Goal: Check status: Check status

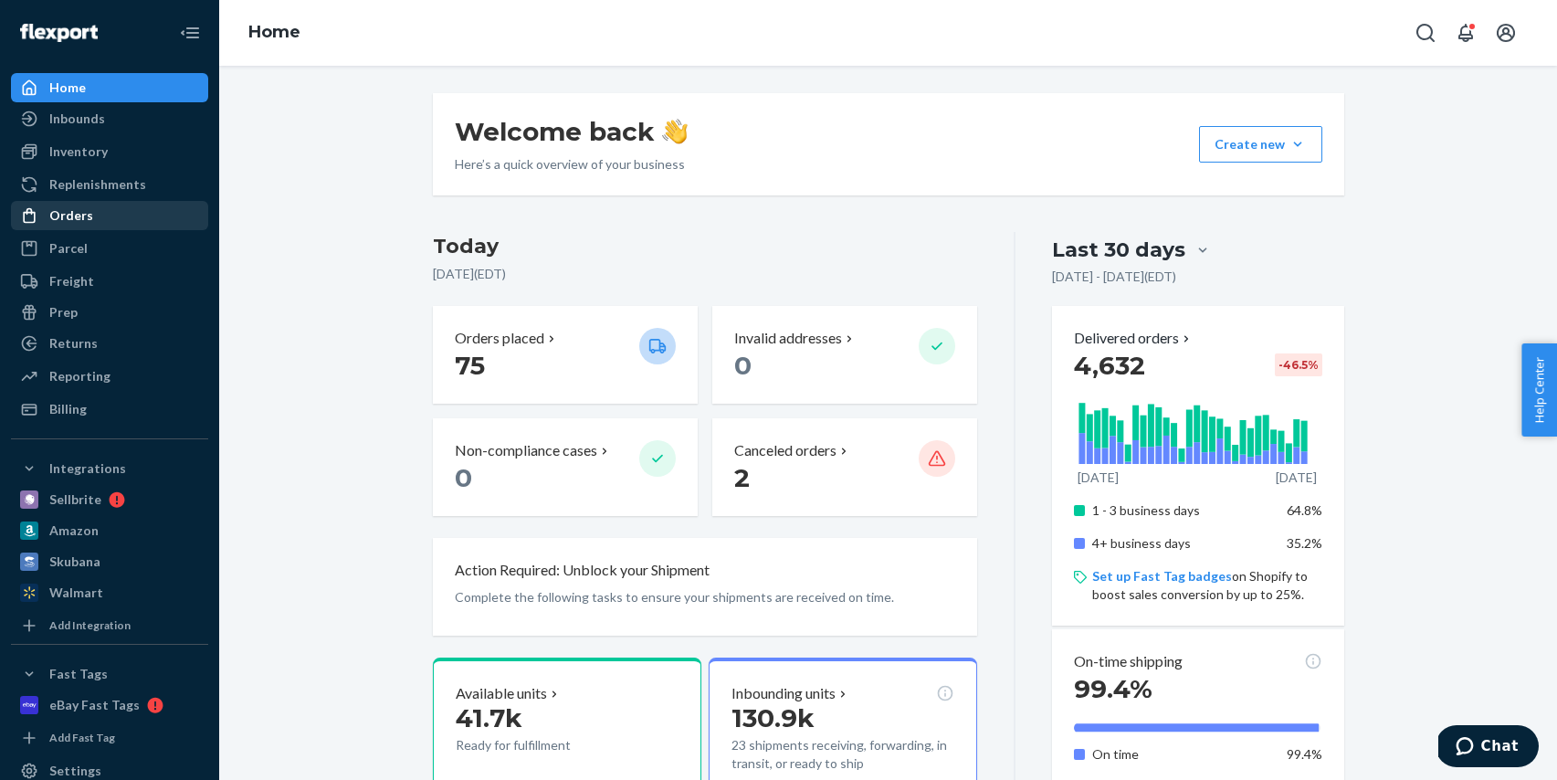
drag, startPoint x: 110, startPoint y: 204, endPoint x: 123, endPoint y: 206, distance: 13.1
click at [110, 204] on div "Orders" at bounding box center [110, 216] width 194 height 26
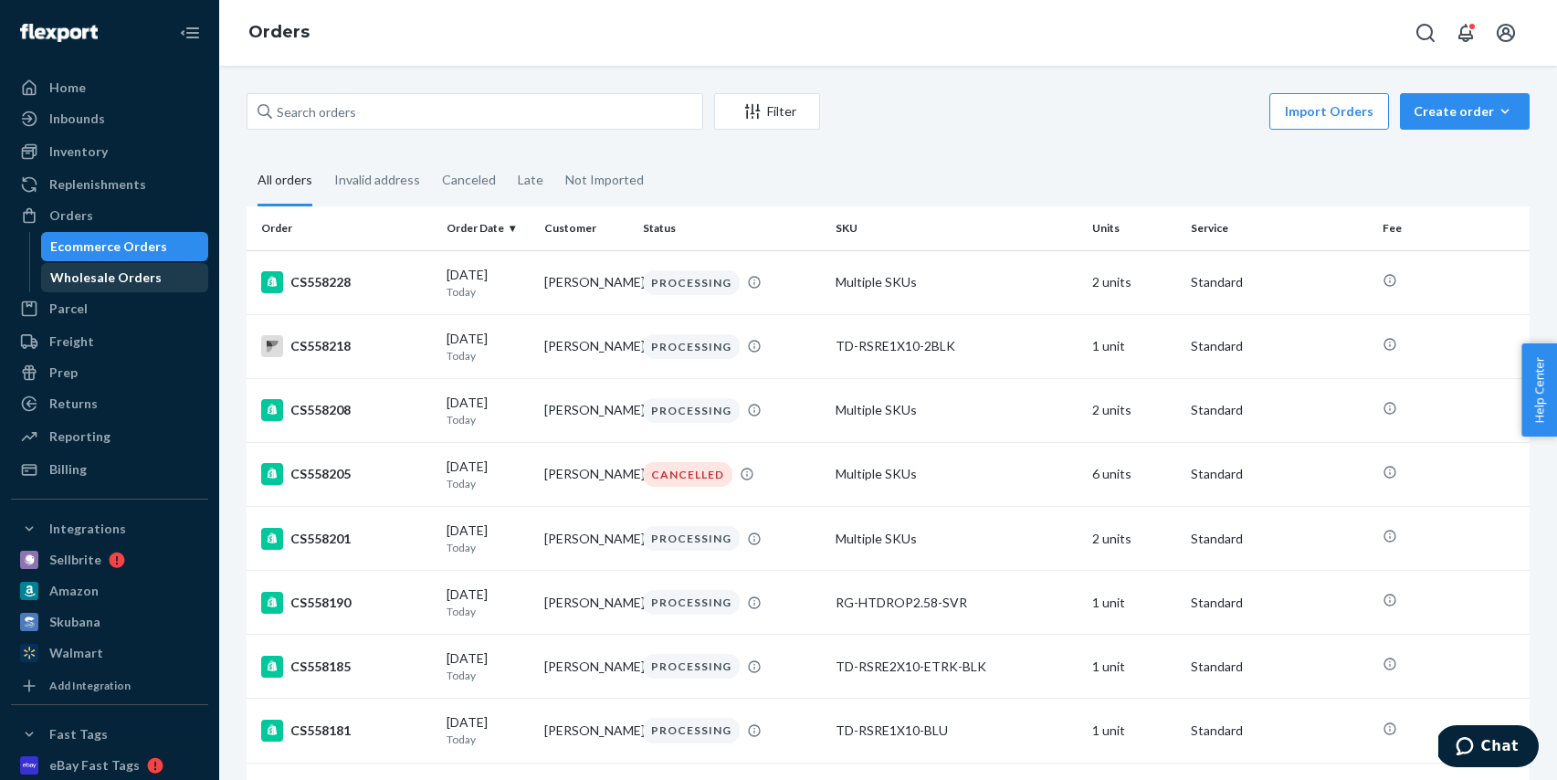
click at [128, 289] on div "Wholesale Orders" at bounding box center [125, 278] width 164 height 26
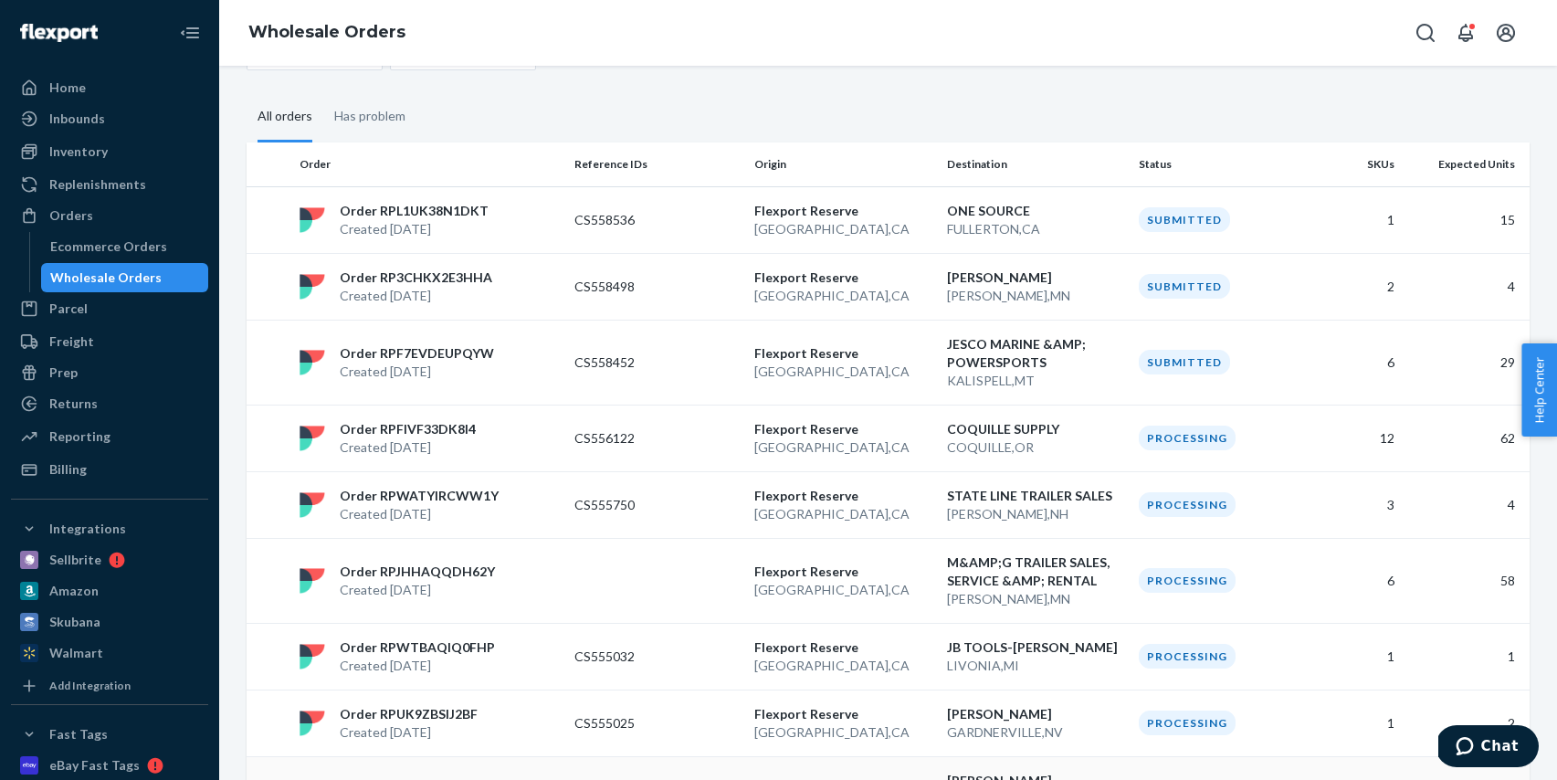
scroll to position [26, 0]
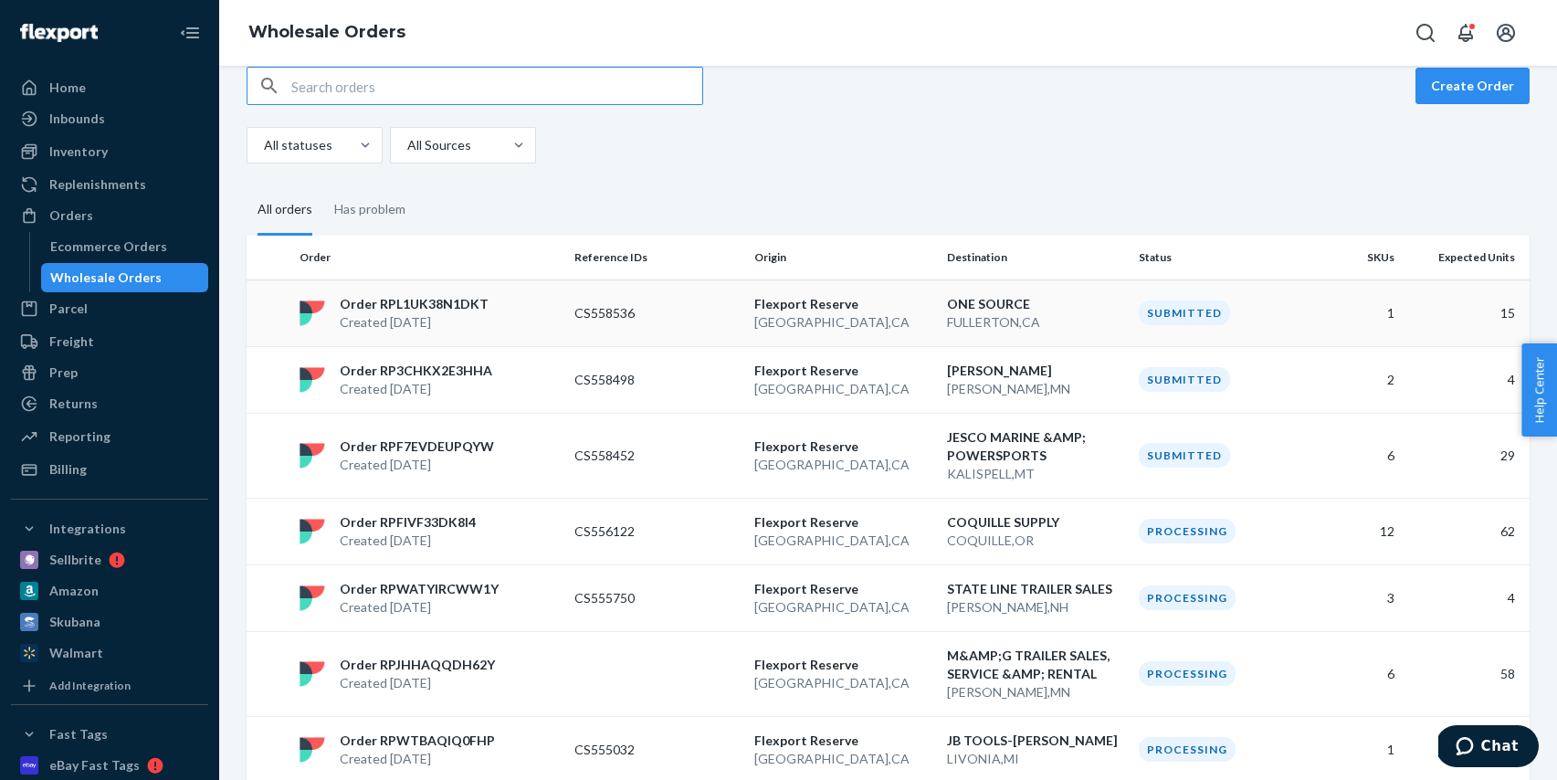
click at [666, 328] on td "CS558536" at bounding box center [657, 312] width 180 height 67
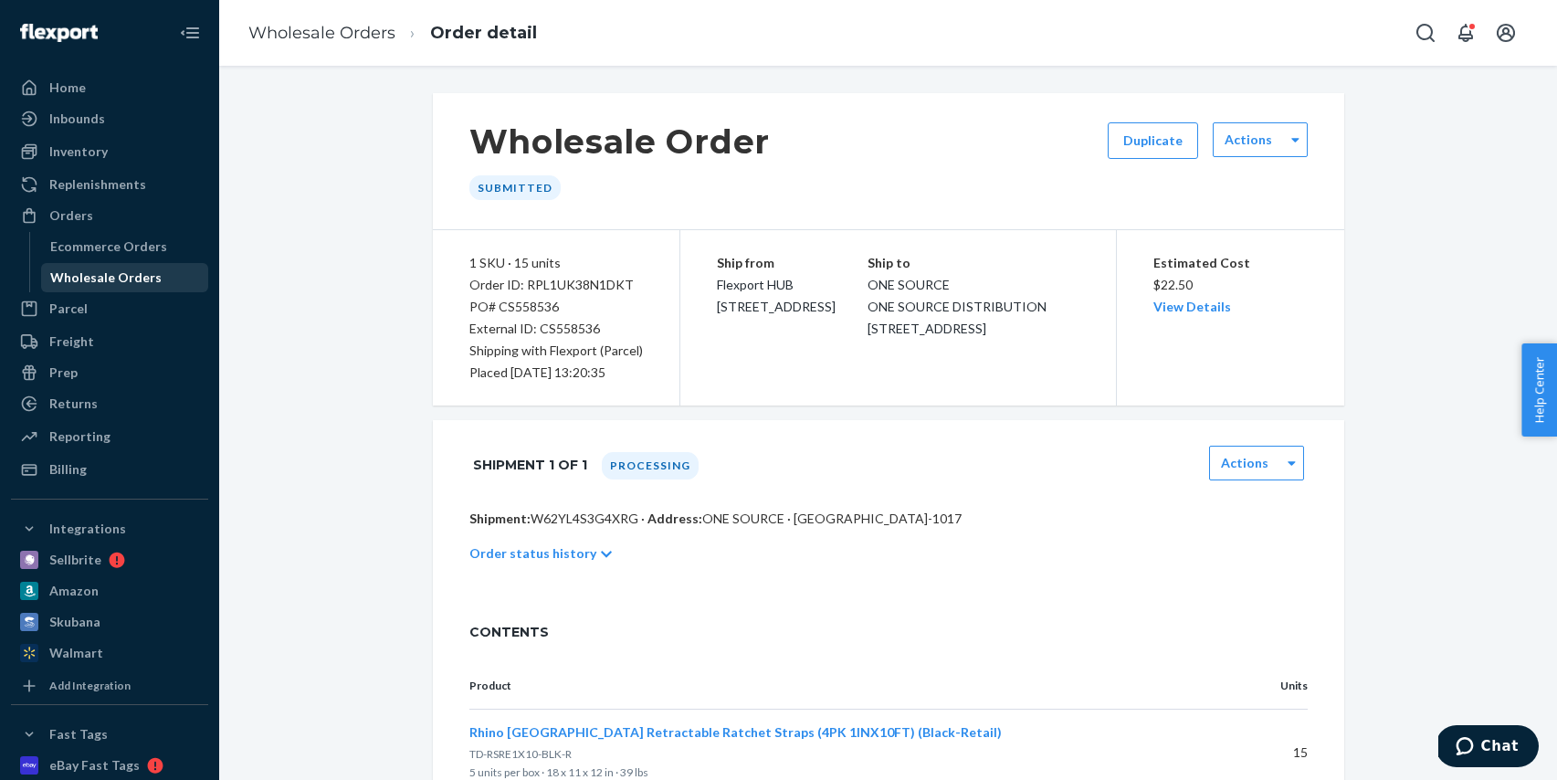
click at [100, 268] on div "Wholesale Orders" at bounding box center [105, 277] width 111 height 18
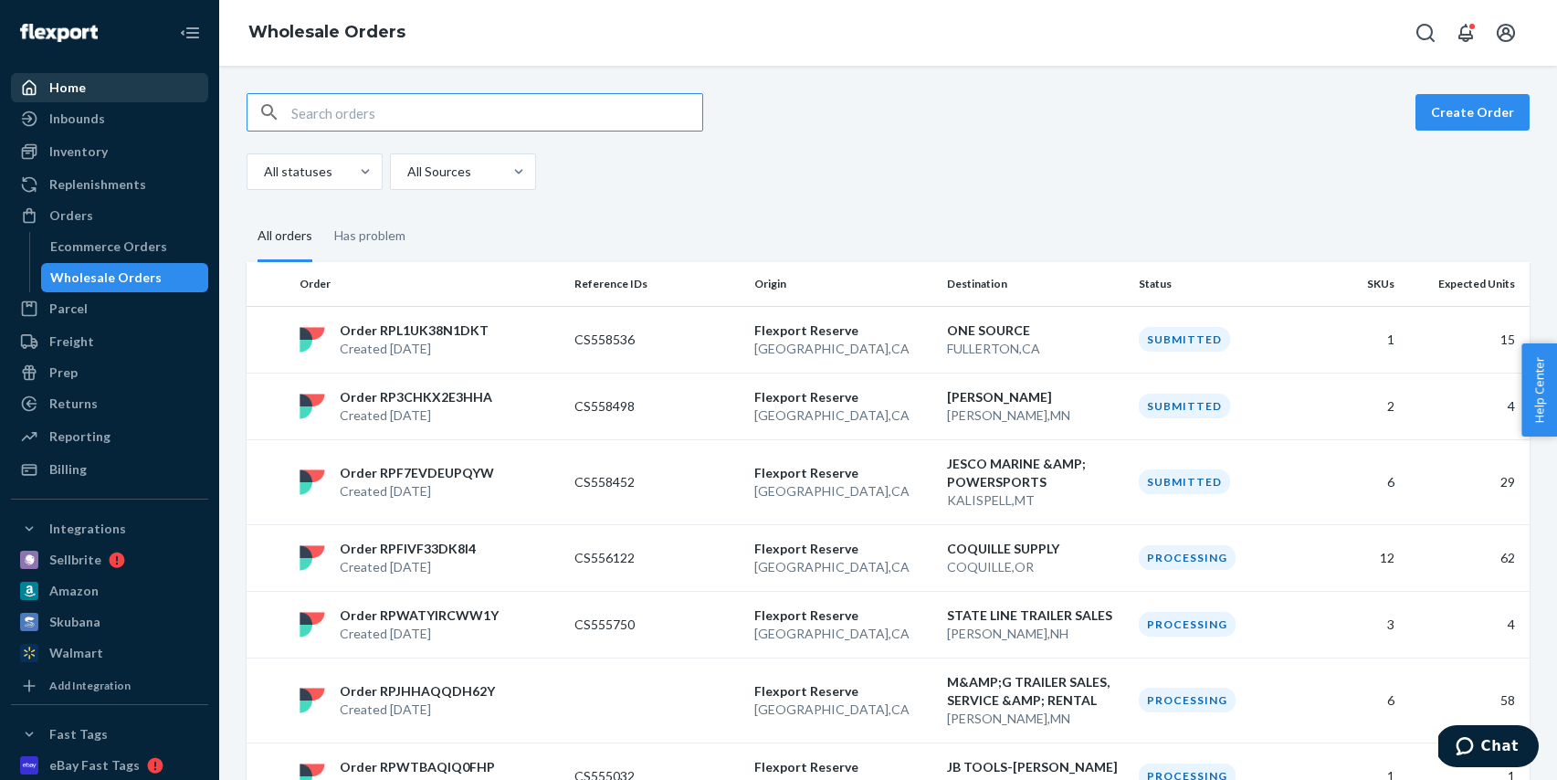
click at [100, 84] on div "Home" at bounding box center [110, 88] width 194 height 26
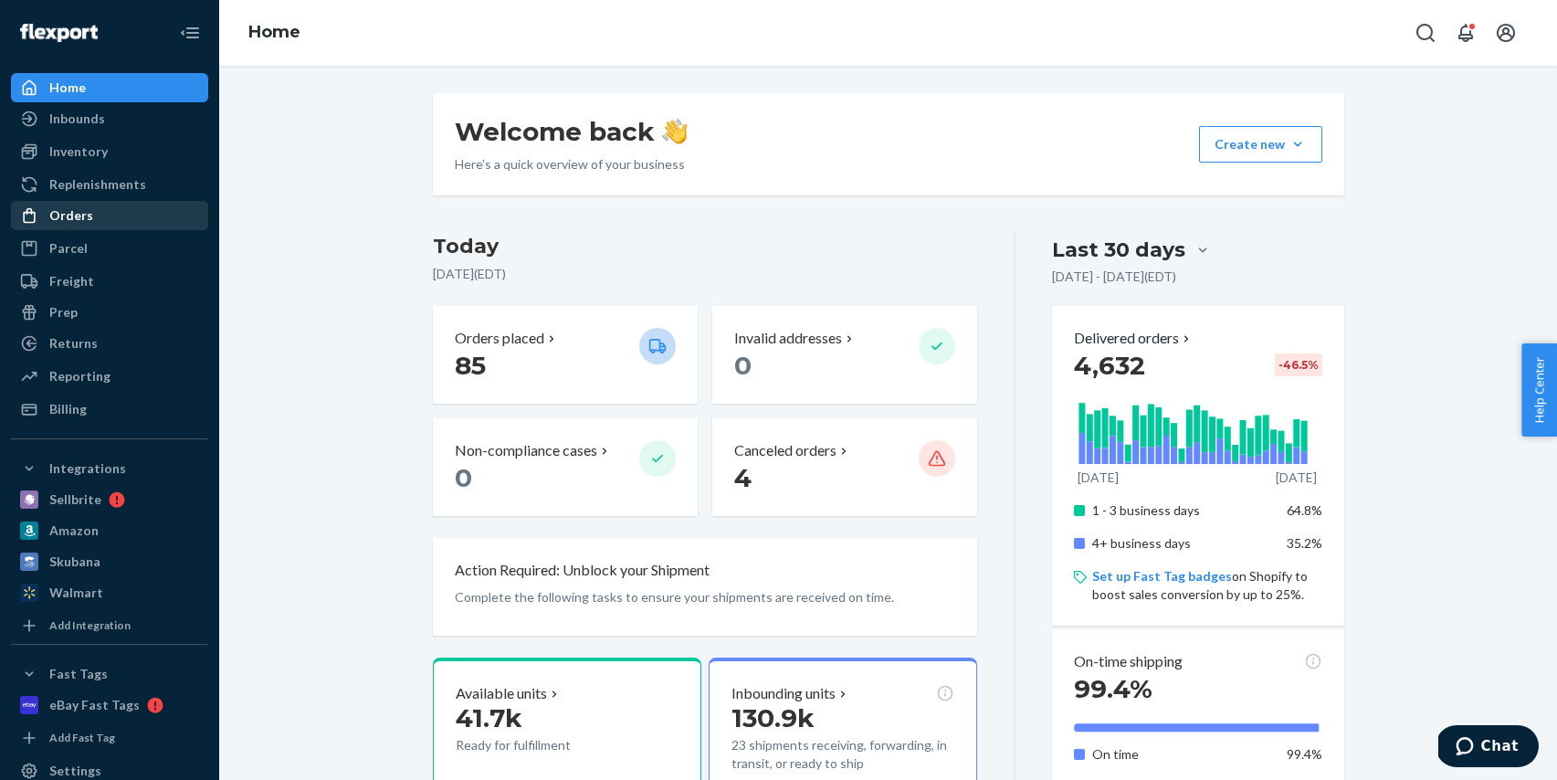
click at [111, 215] on div "Orders" at bounding box center [110, 216] width 194 height 26
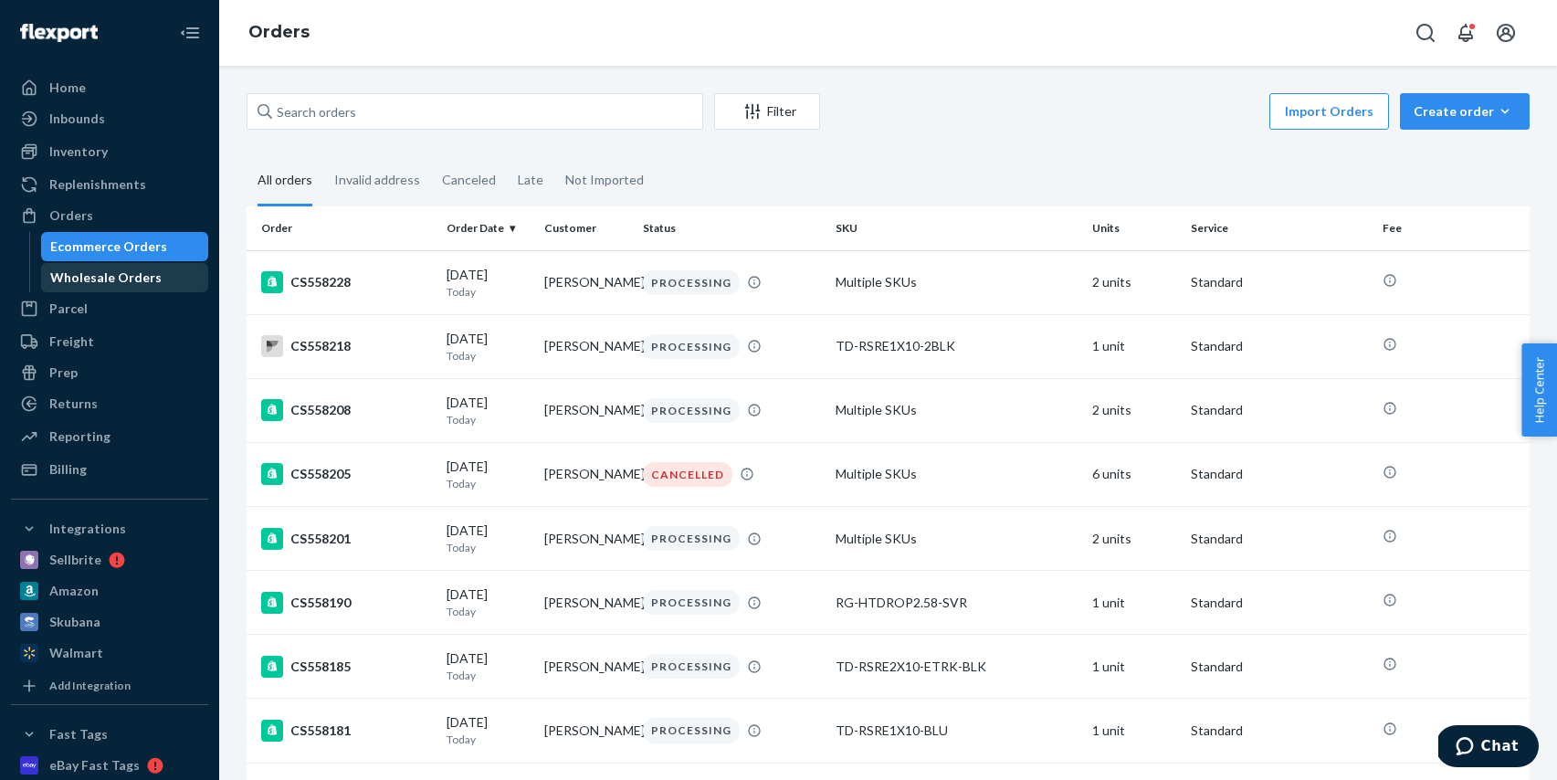
click at [101, 283] on div "Wholesale Orders" at bounding box center [105, 277] width 111 height 18
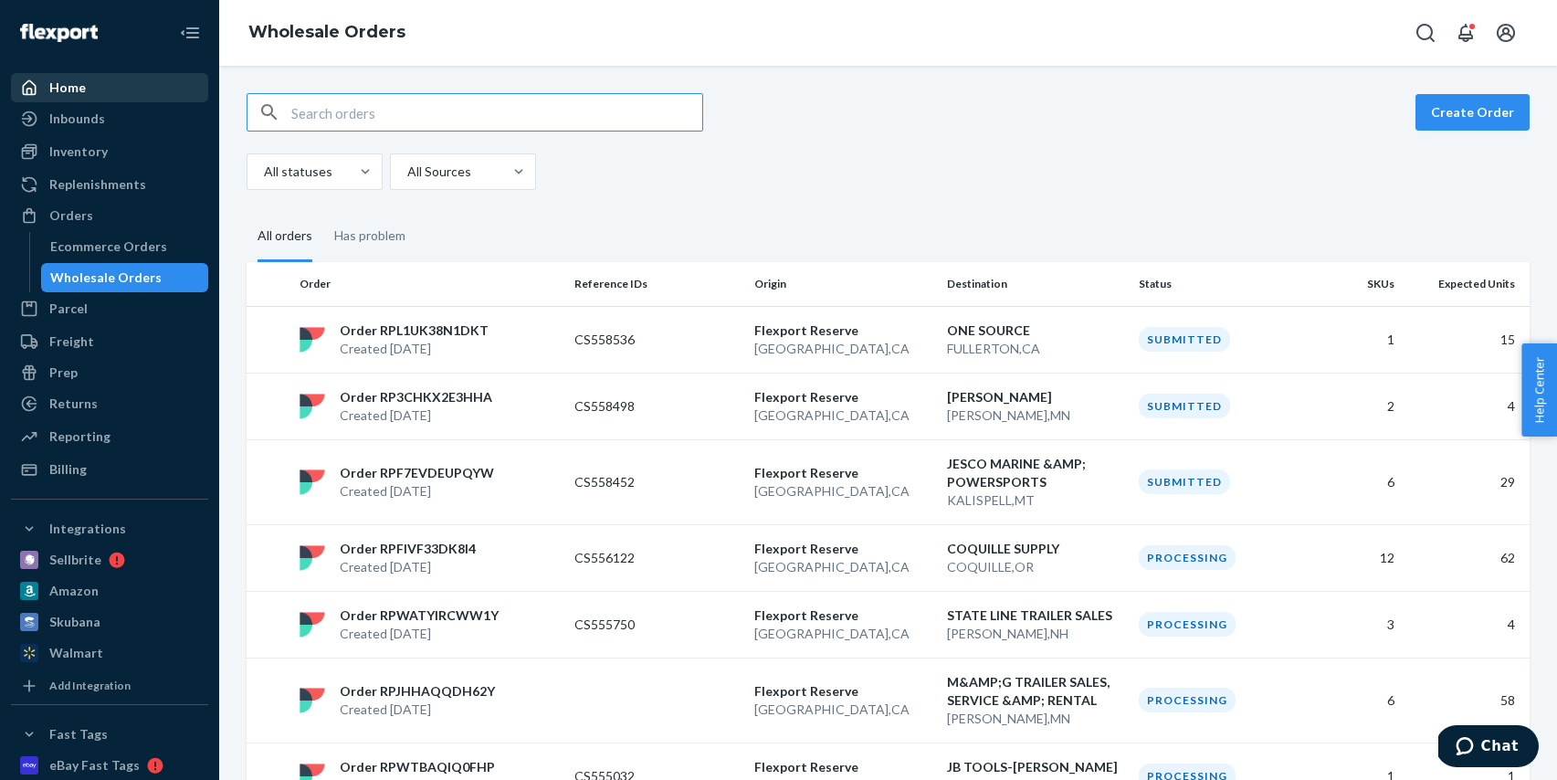
click at [97, 84] on div "Home" at bounding box center [110, 88] width 194 height 26
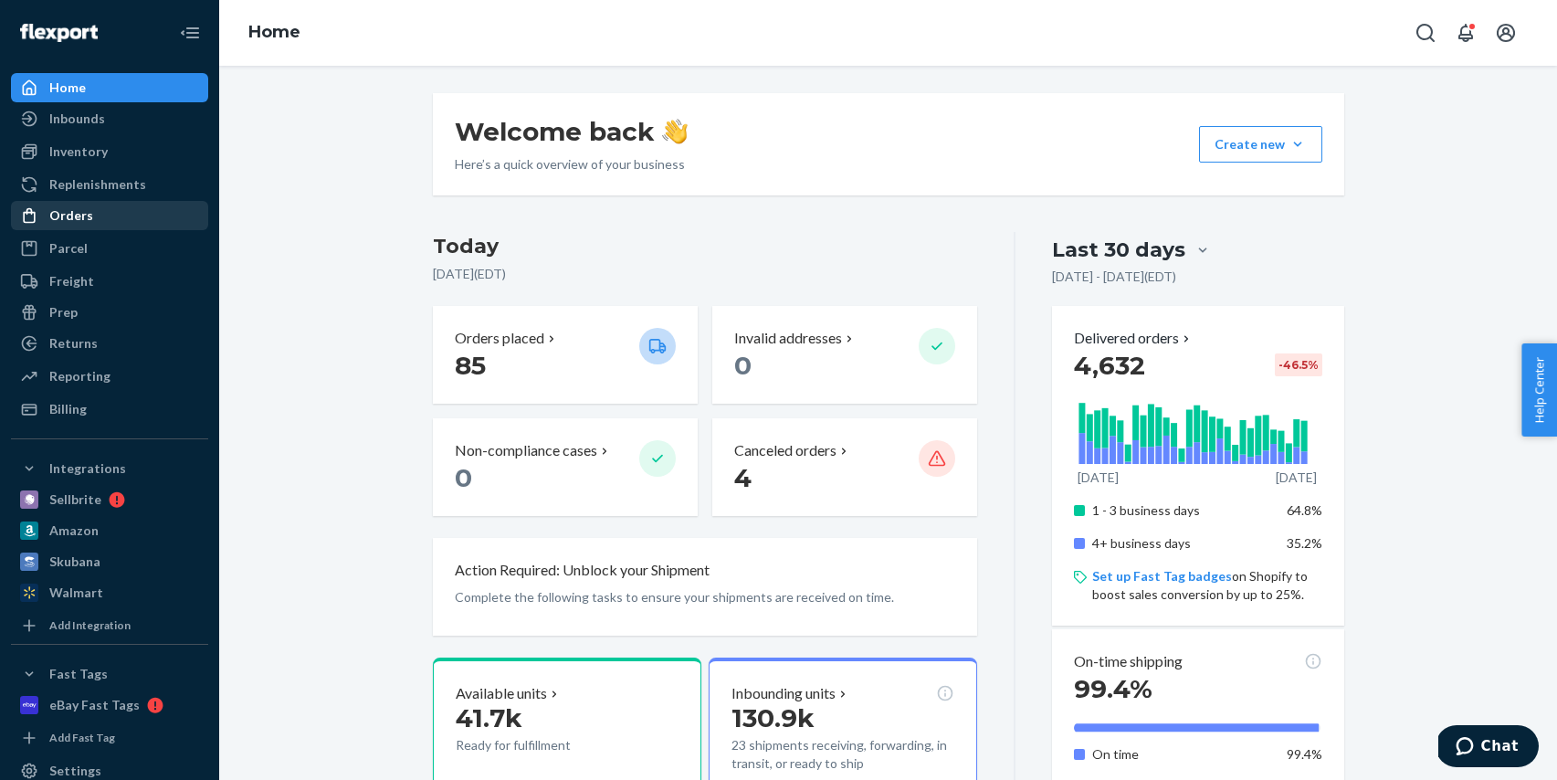
click at [100, 208] on div "Orders" at bounding box center [110, 216] width 194 height 26
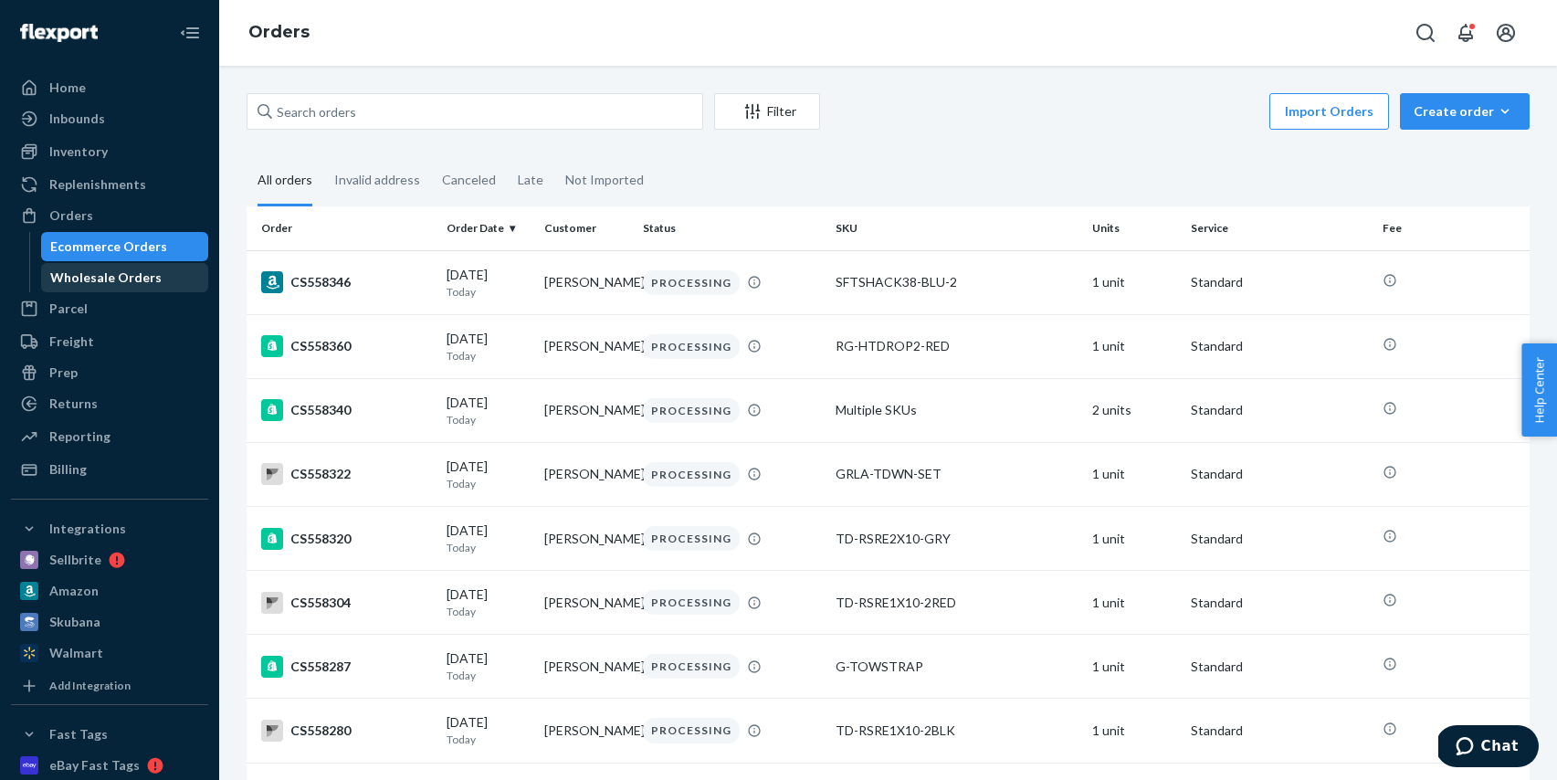
click at [113, 278] on div "Wholesale Orders" at bounding box center [105, 277] width 111 height 18
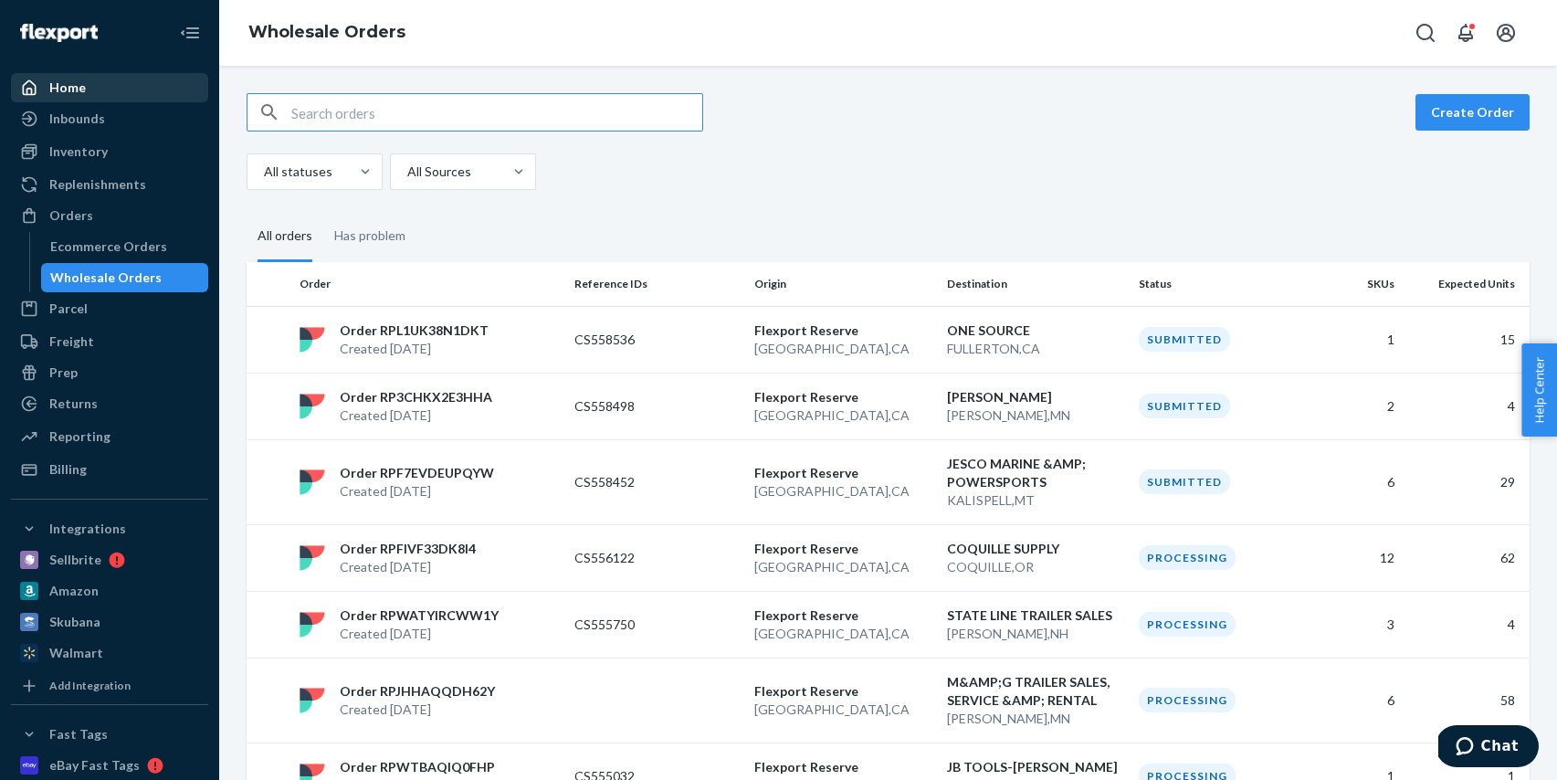
click at [65, 95] on div "Home" at bounding box center [67, 88] width 37 height 18
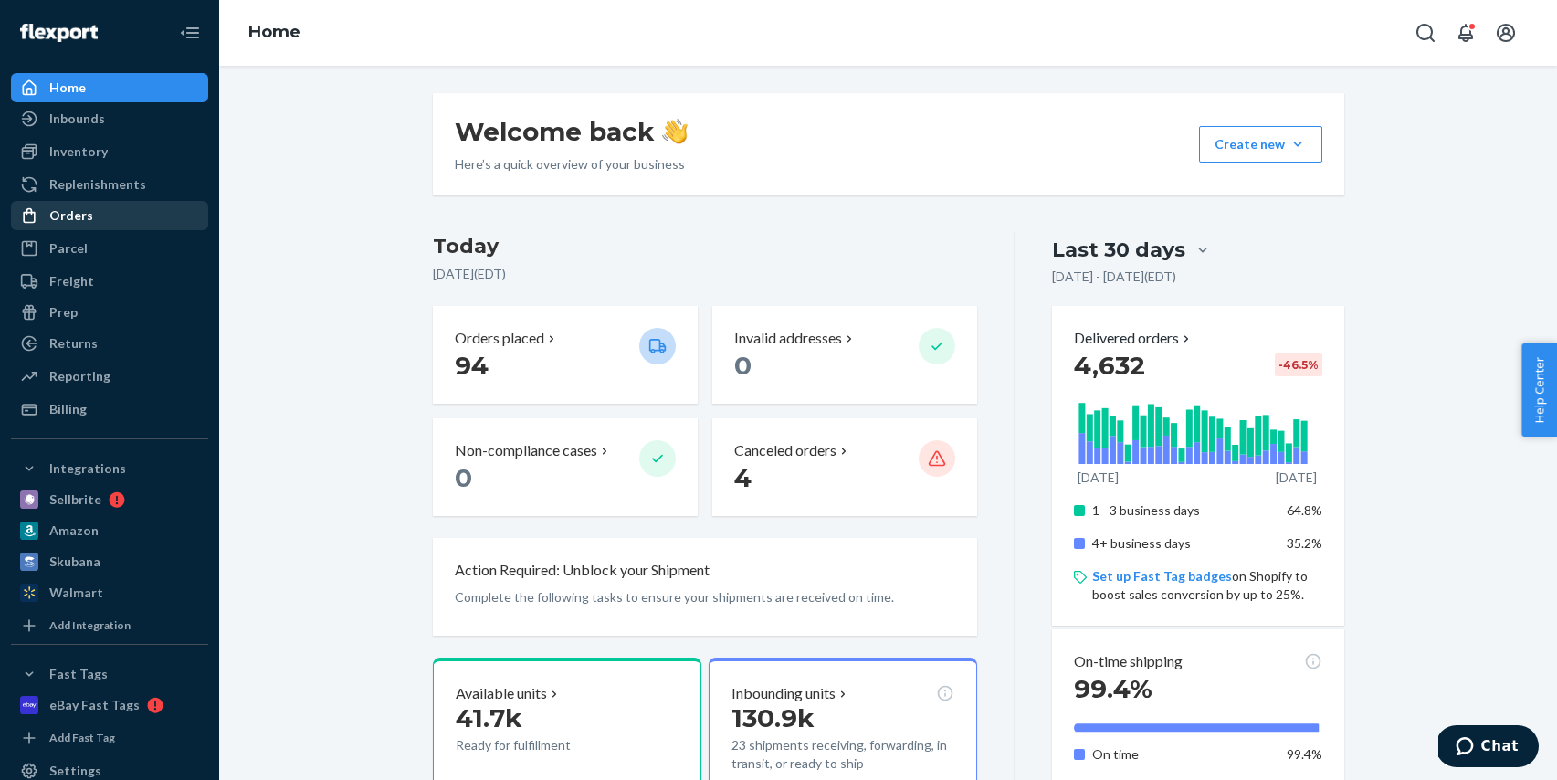
click at [127, 205] on div "Orders" at bounding box center [110, 216] width 194 height 26
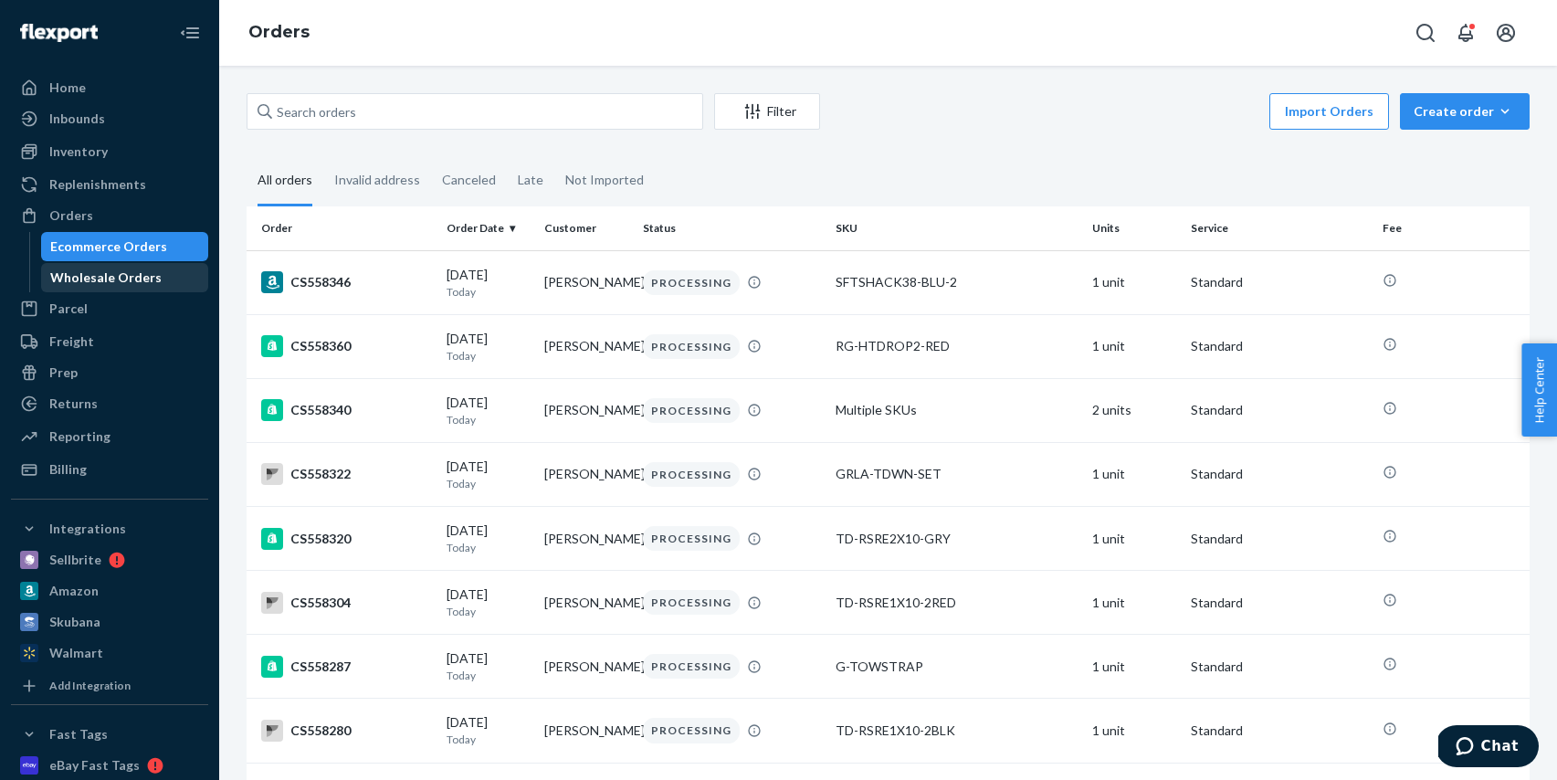
click at [137, 280] on div "Wholesale Orders" at bounding box center [105, 277] width 111 height 18
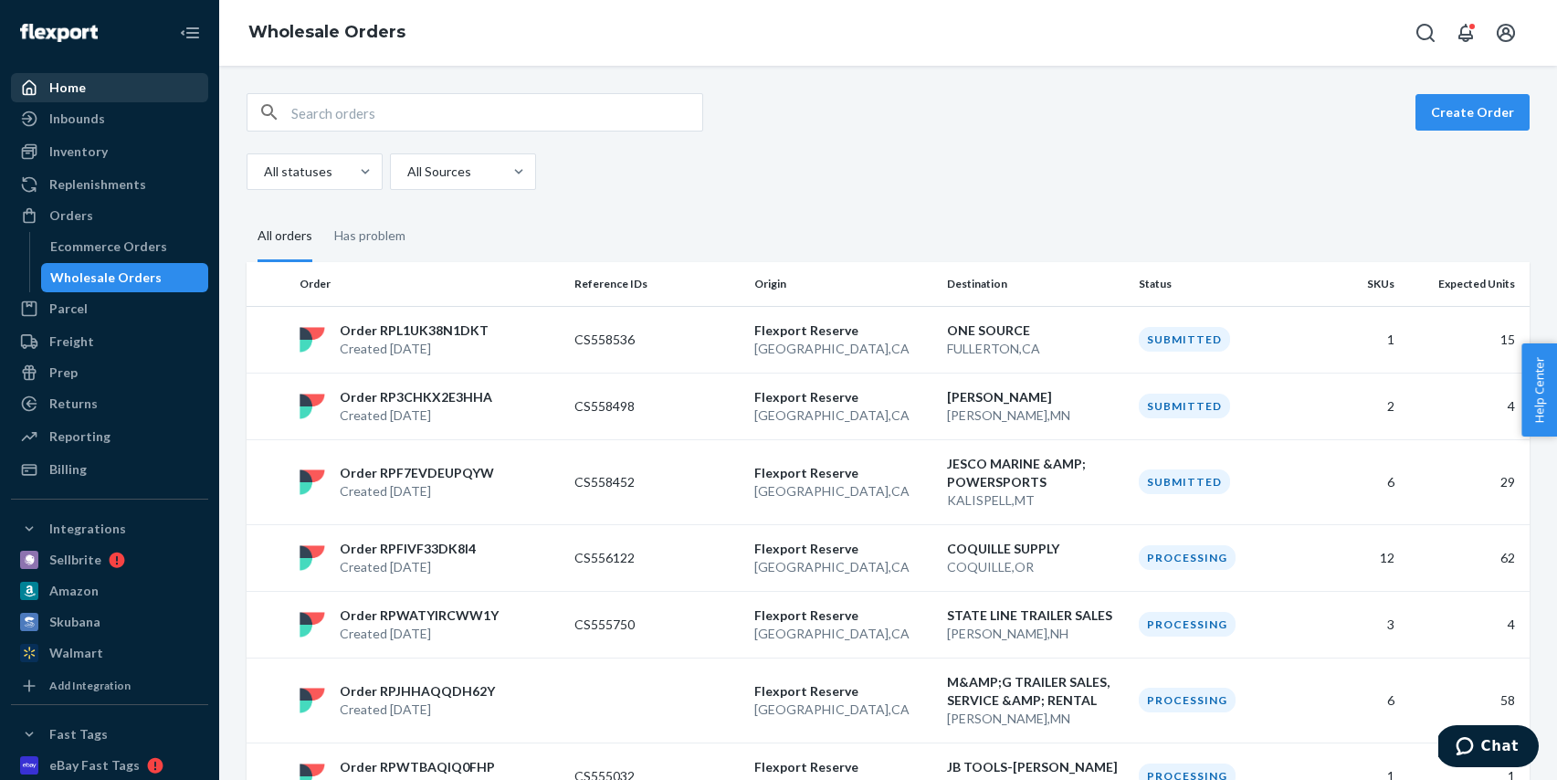
click at [48, 92] on div "Home" at bounding box center [110, 88] width 194 height 26
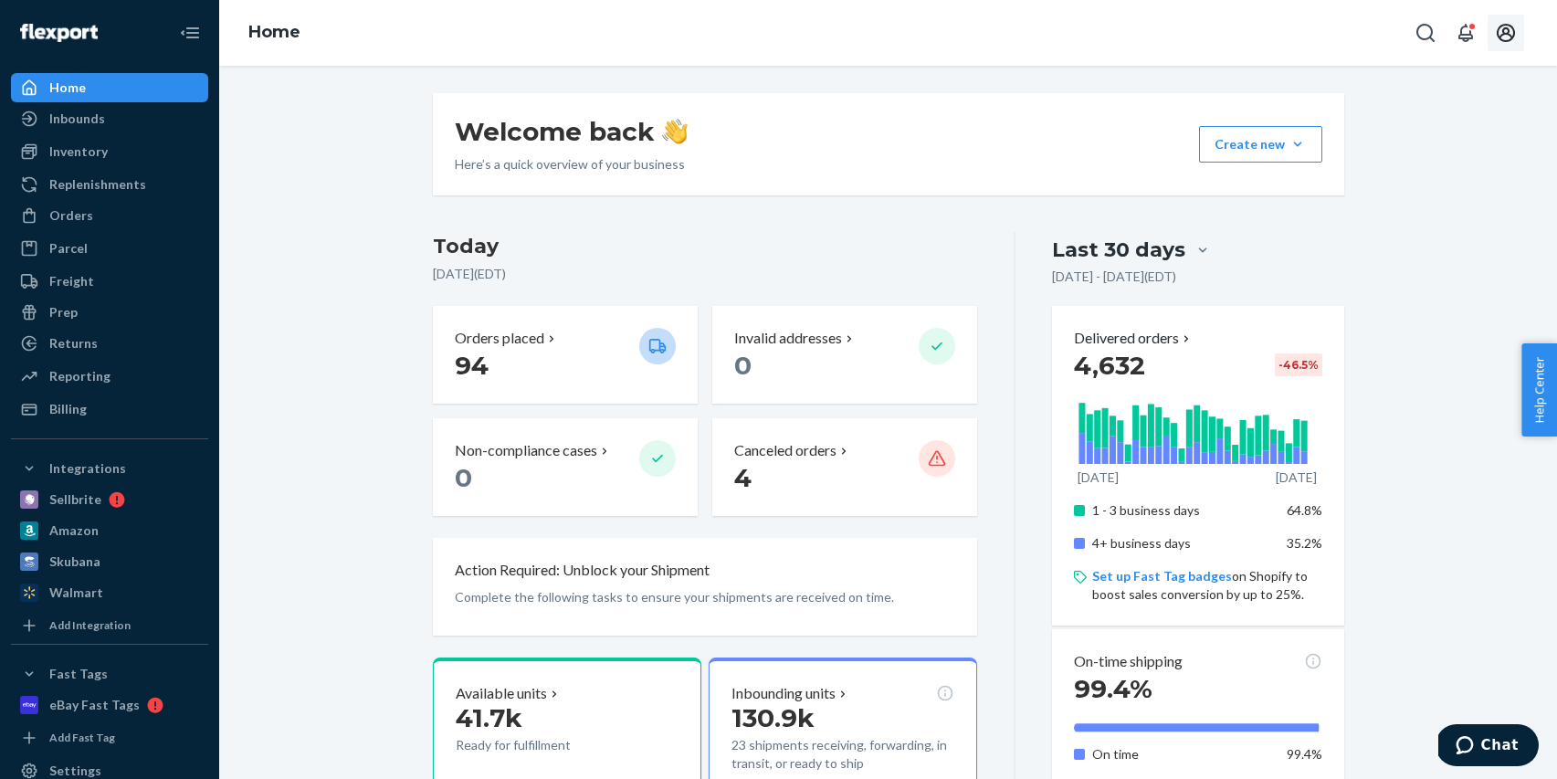
click at [1519, 29] on button "Open account menu" at bounding box center [1505, 33] width 37 height 37
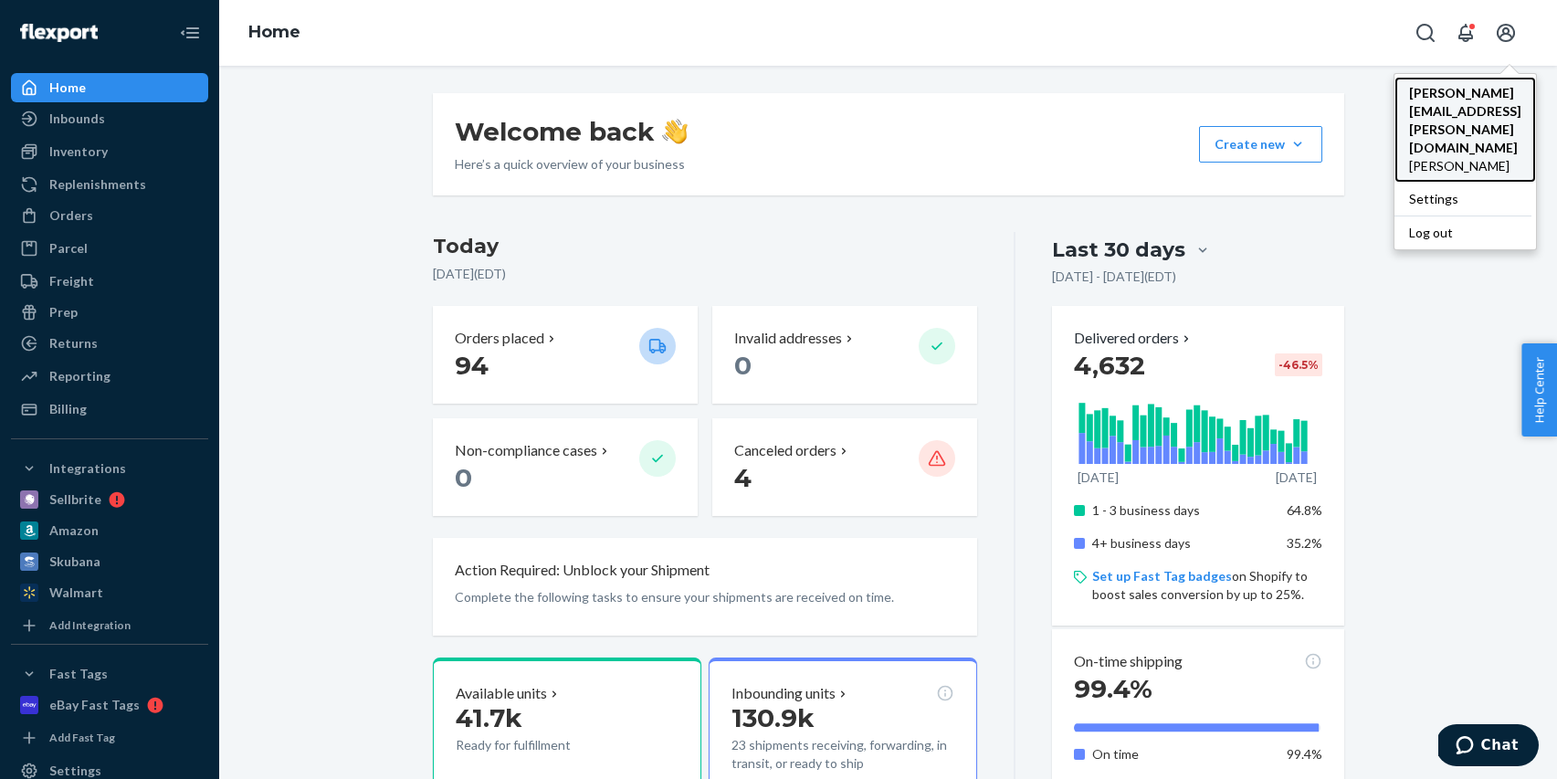
click at [1420, 157] on span "[PERSON_NAME]" at bounding box center [1465, 166] width 112 height 18
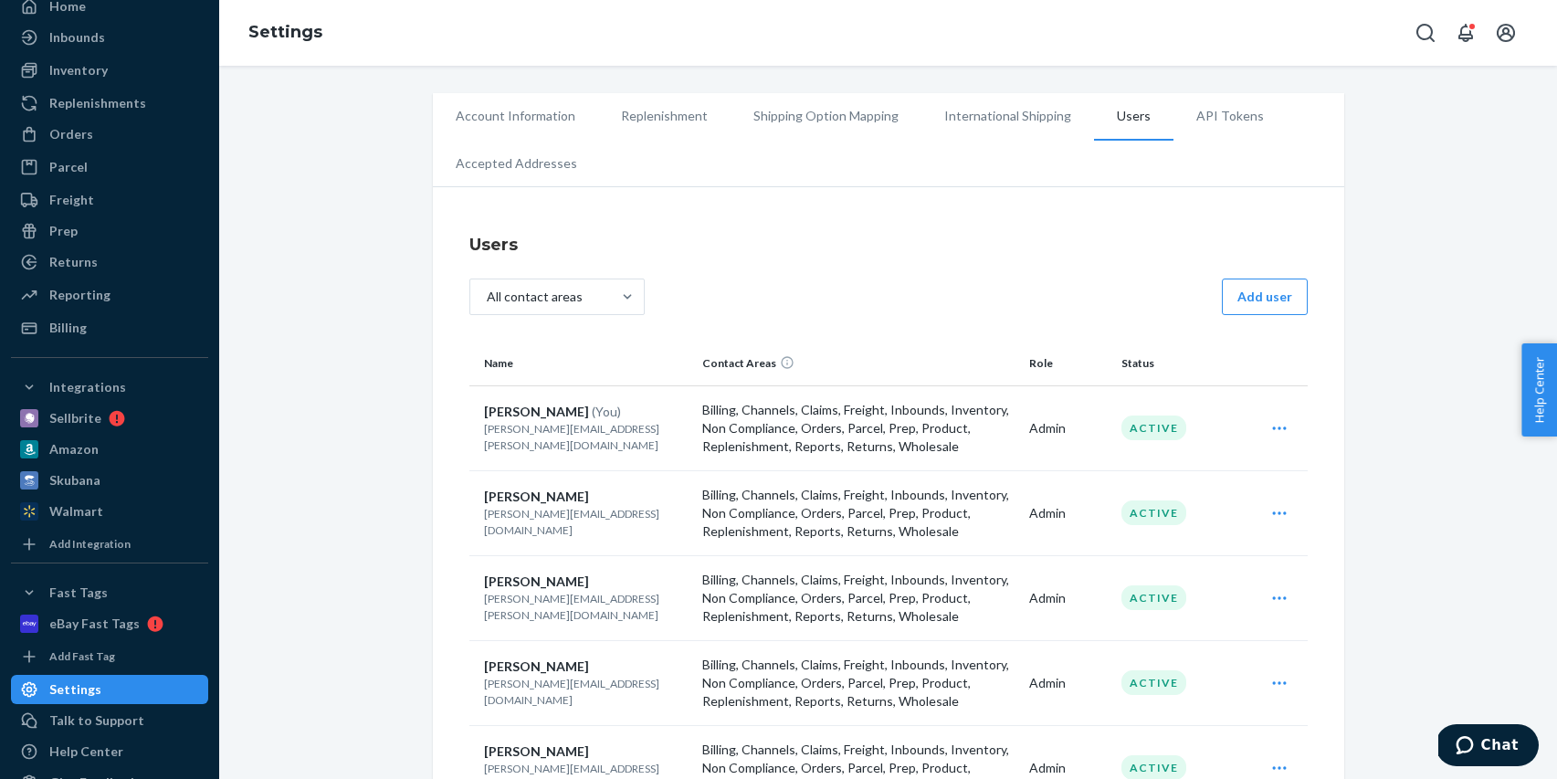
scroll to position [121, 0]
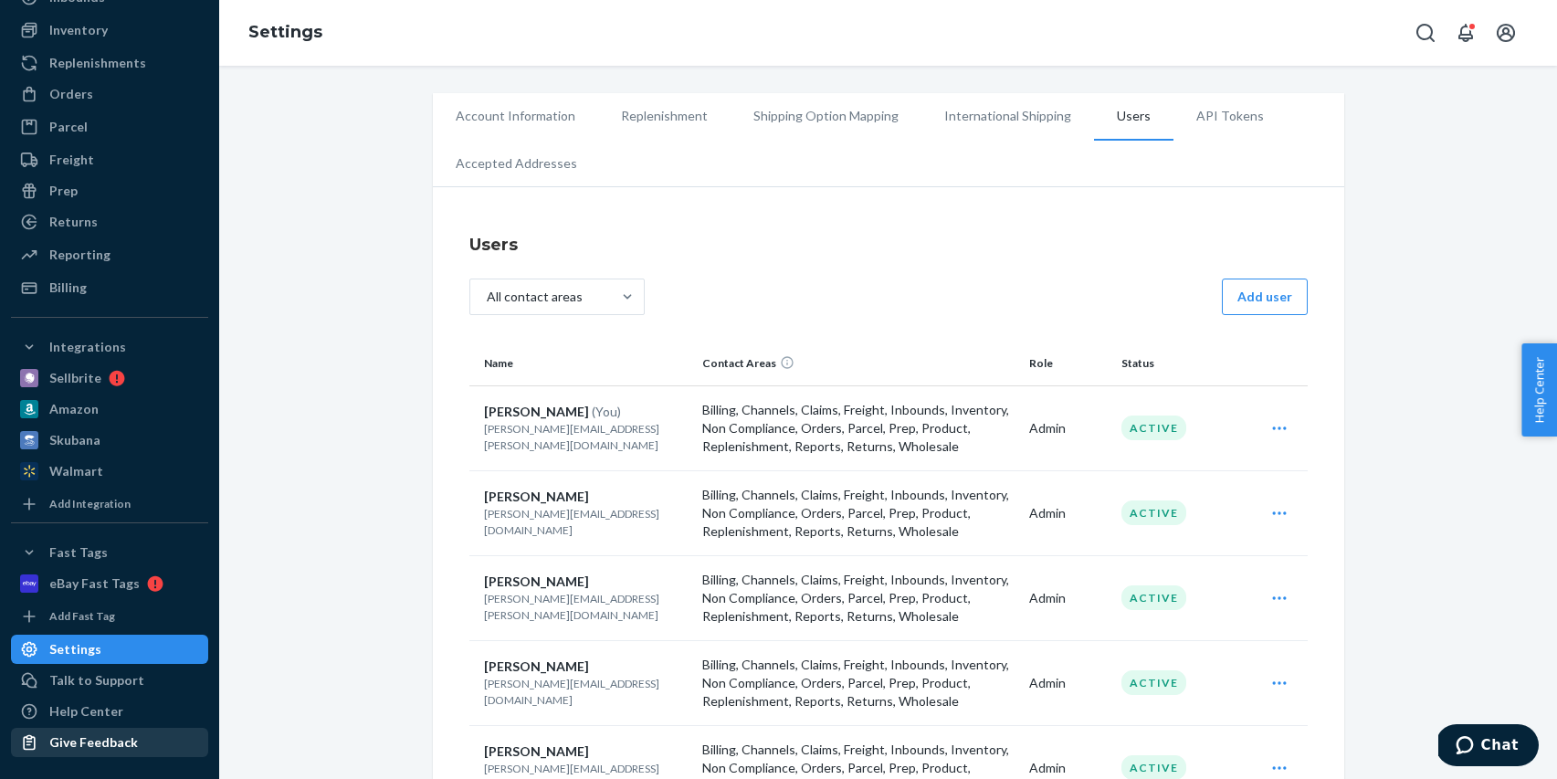
click at [103, 749] on div "Give Feedback" at bounding box center [93, 742] width 89 height 18
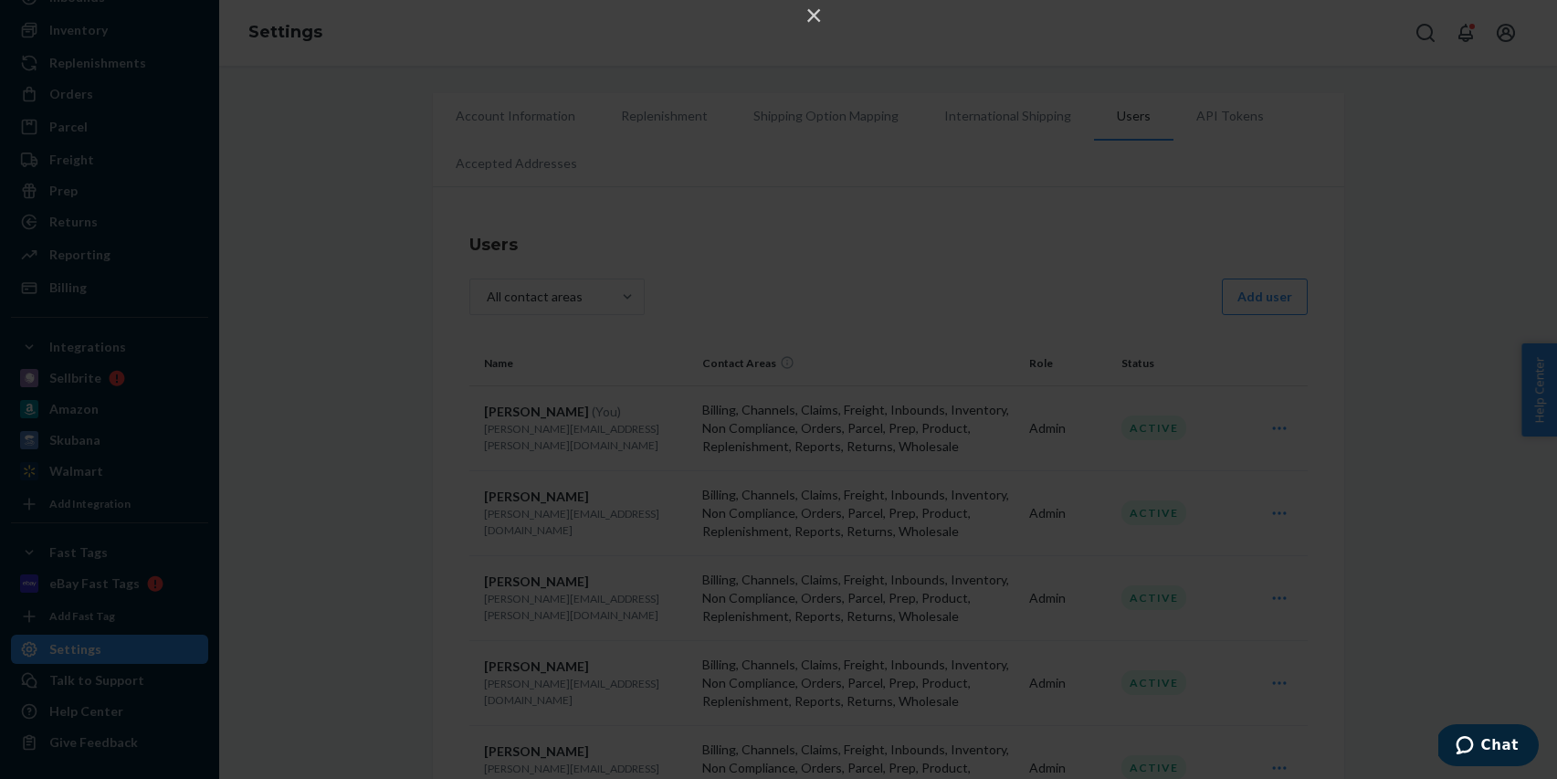
drag, startPoint x: 808, startPoint y: 12, endPoint x: 728, endPoint y: 122, distance: 136.6
click at [808, 13] on button "×" at bounding box center [814, 15] width 22 height 22
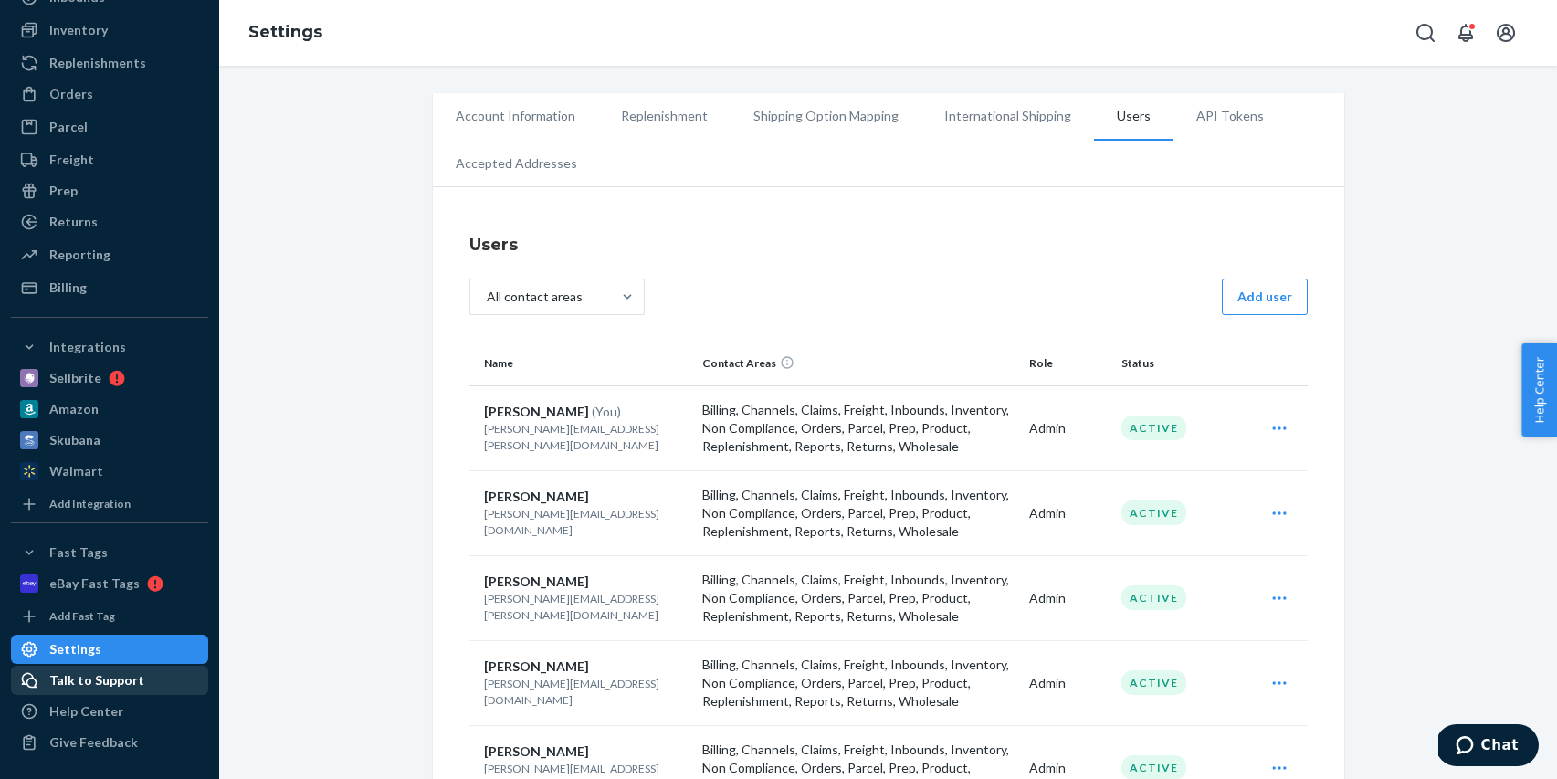
click at [120, 686] on div "Talk to Support" at bounding box center [96, 680] width 95 height 18
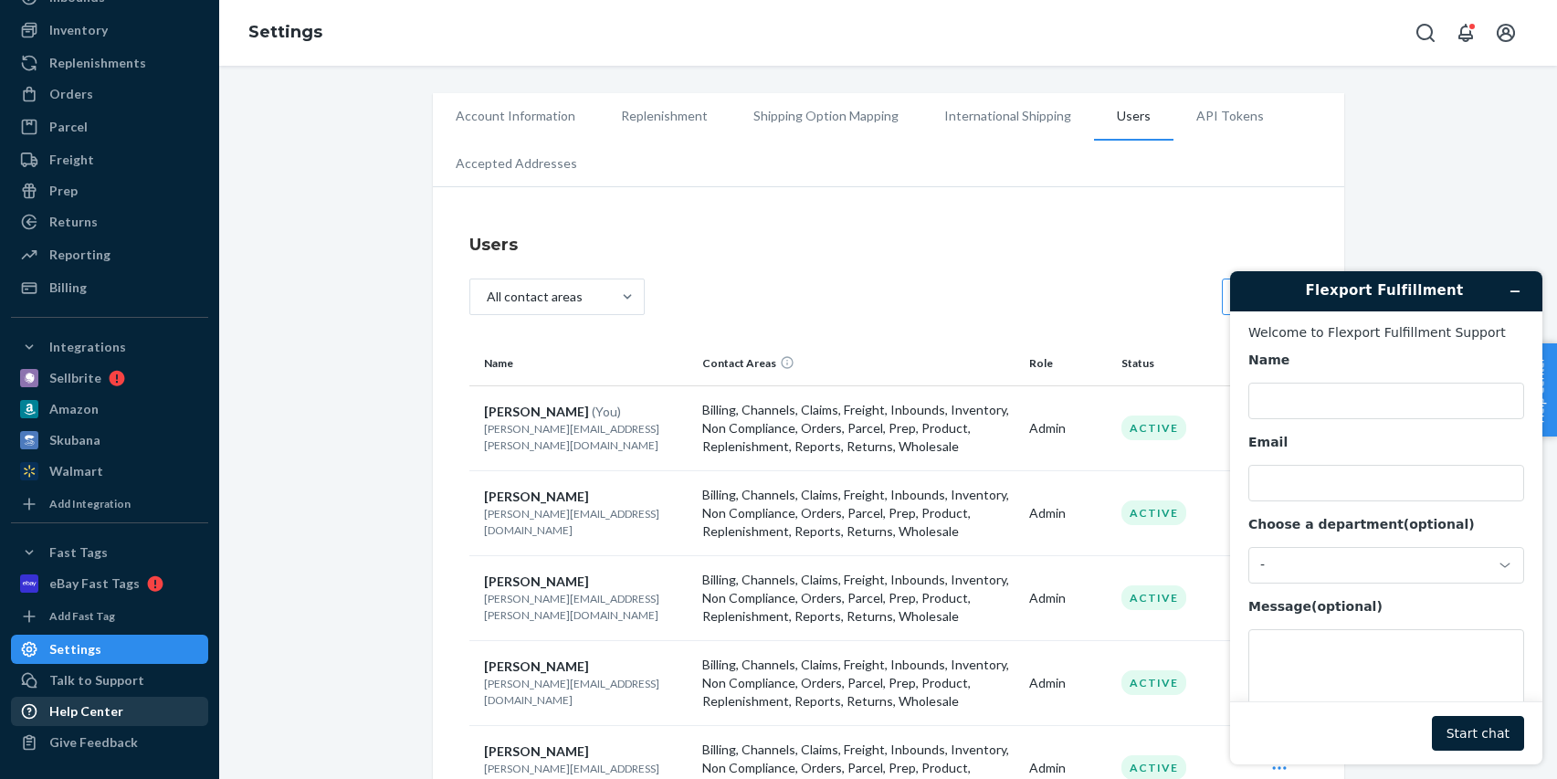
click at [120, 705] on div "Help Center" at bounding box center [110, 711] width 194 height 26
click at [1515, 291] on icon "Minimize widget" at bounding box center [1515, 291] width 8 height 0
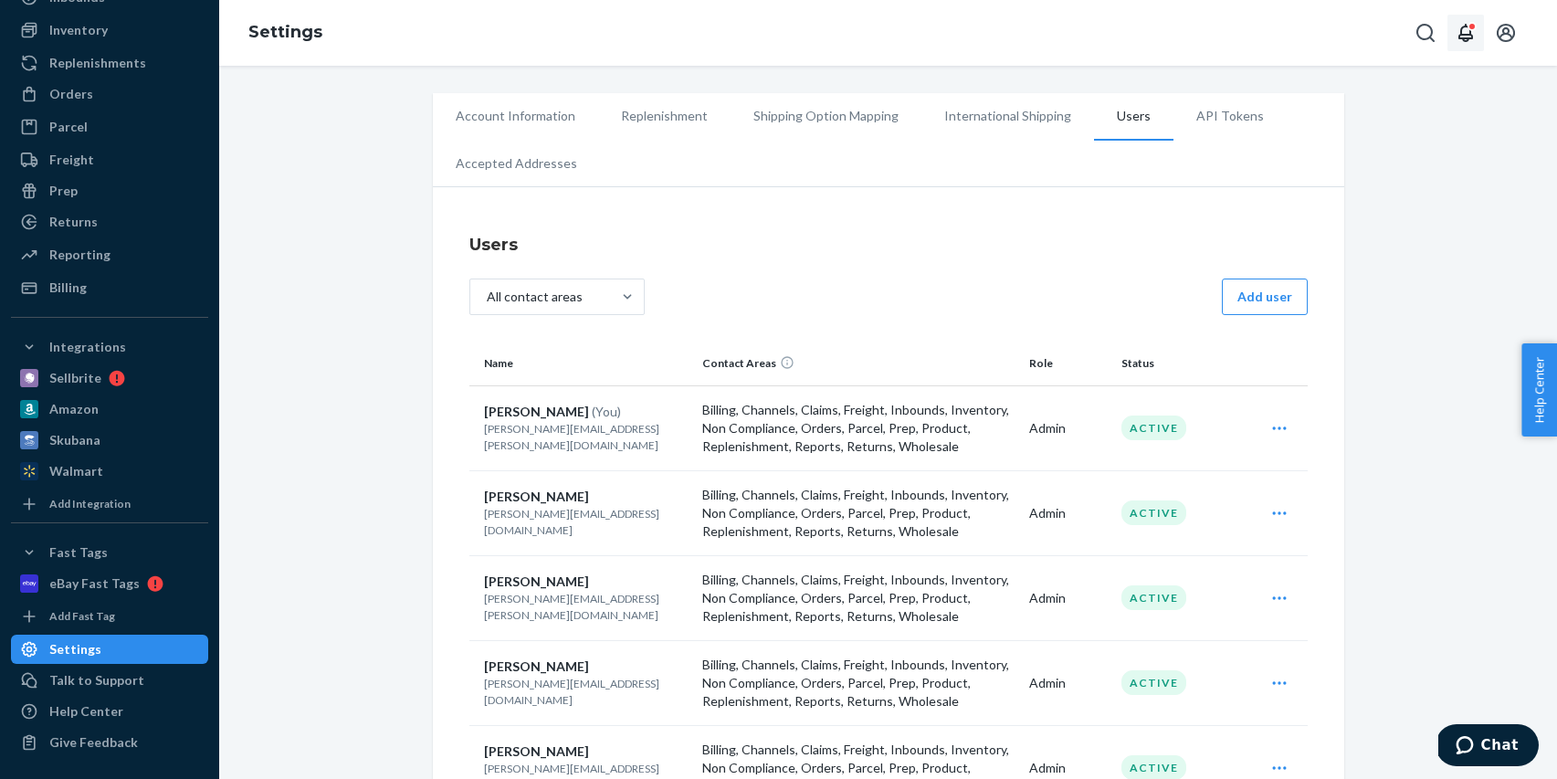
click at [1458, 37] on icon "Open notifications" at bounding box center [1465, 33] width 15 height 18
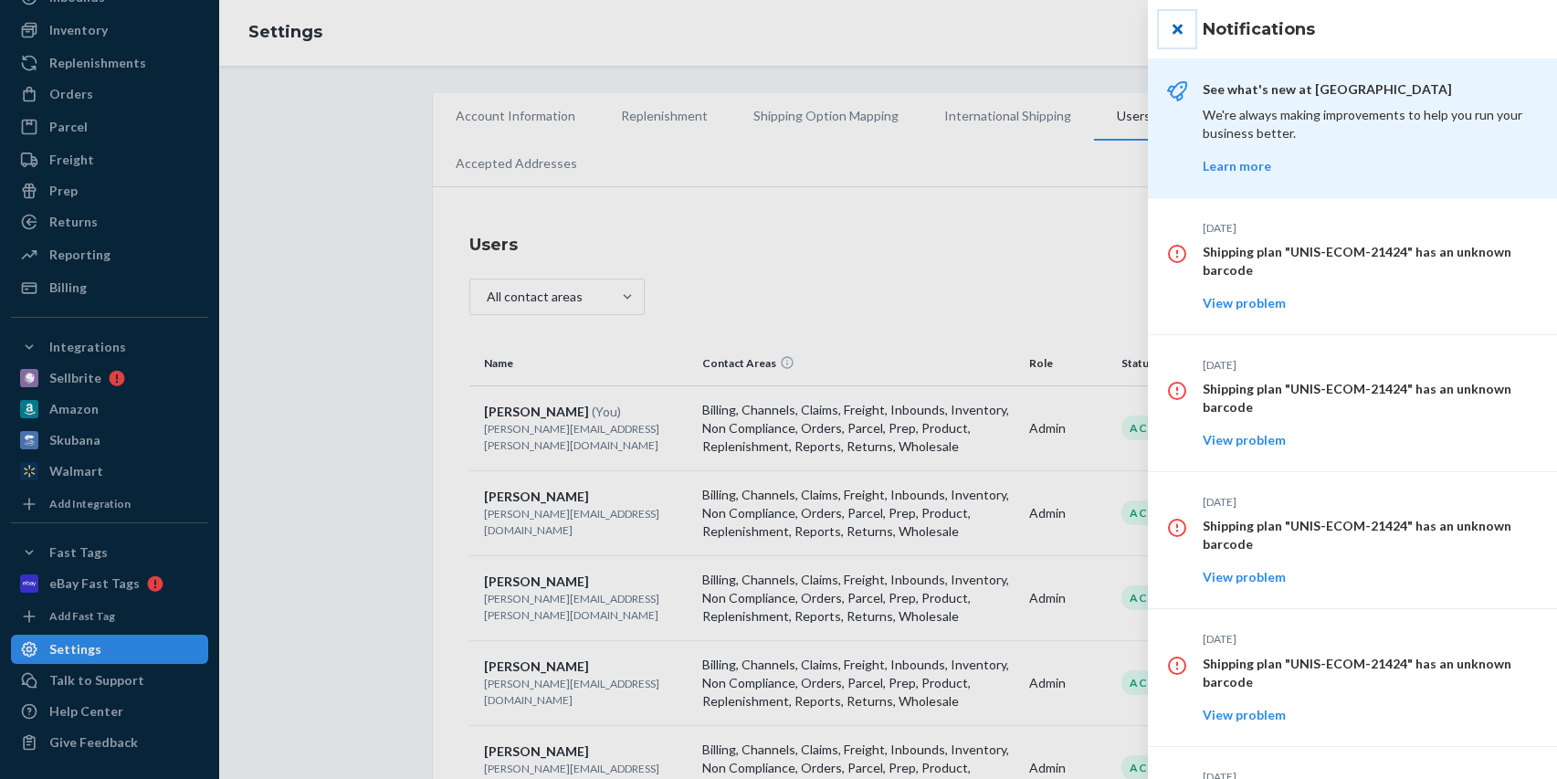
click at [1175, 26] on button "close" at bounding box center [1177, 29] width 37 height 37
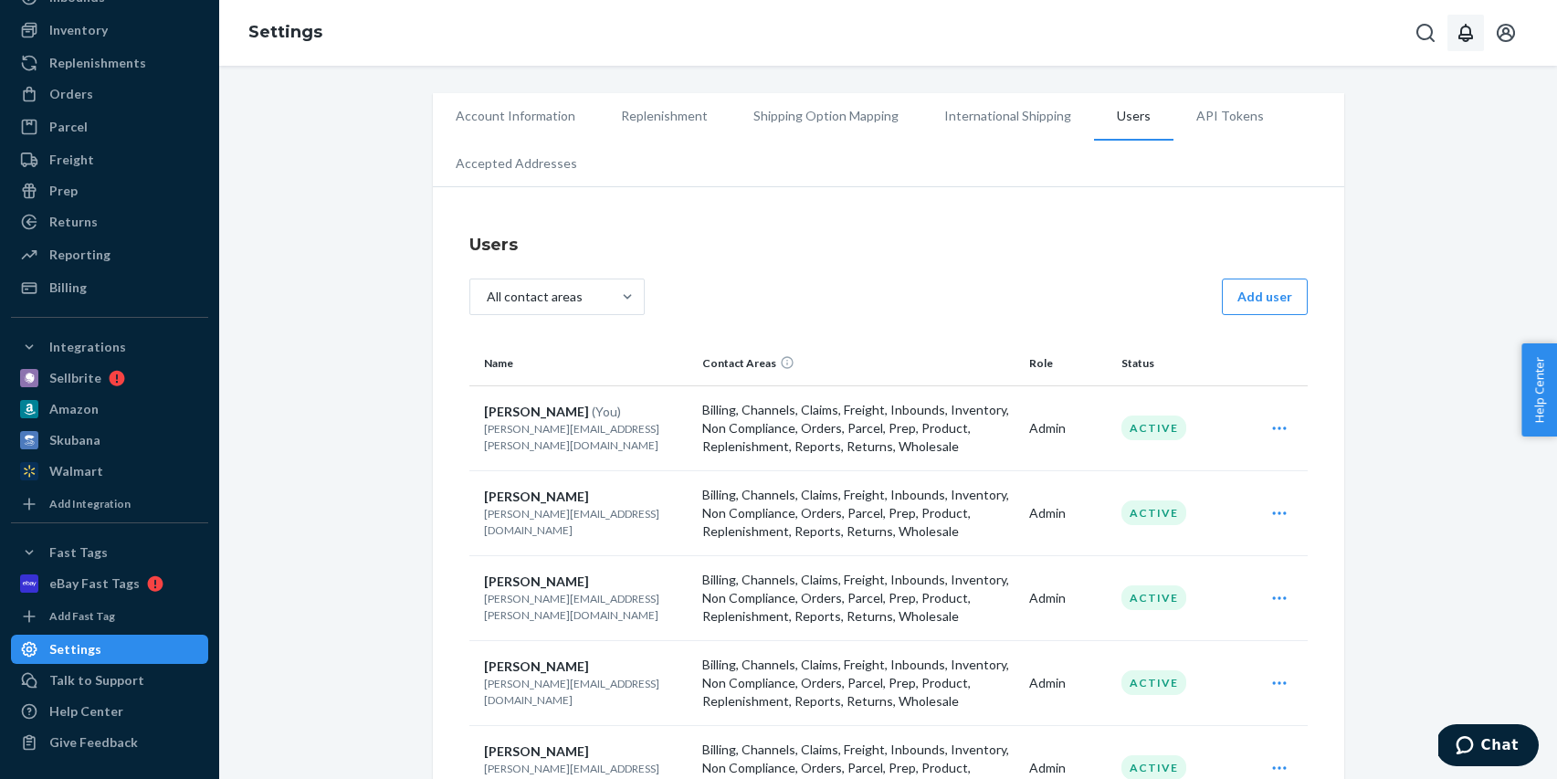
click at [1454, 38] on icon "Open notifications" at bounding box center [1465, 33] width 22 height 22
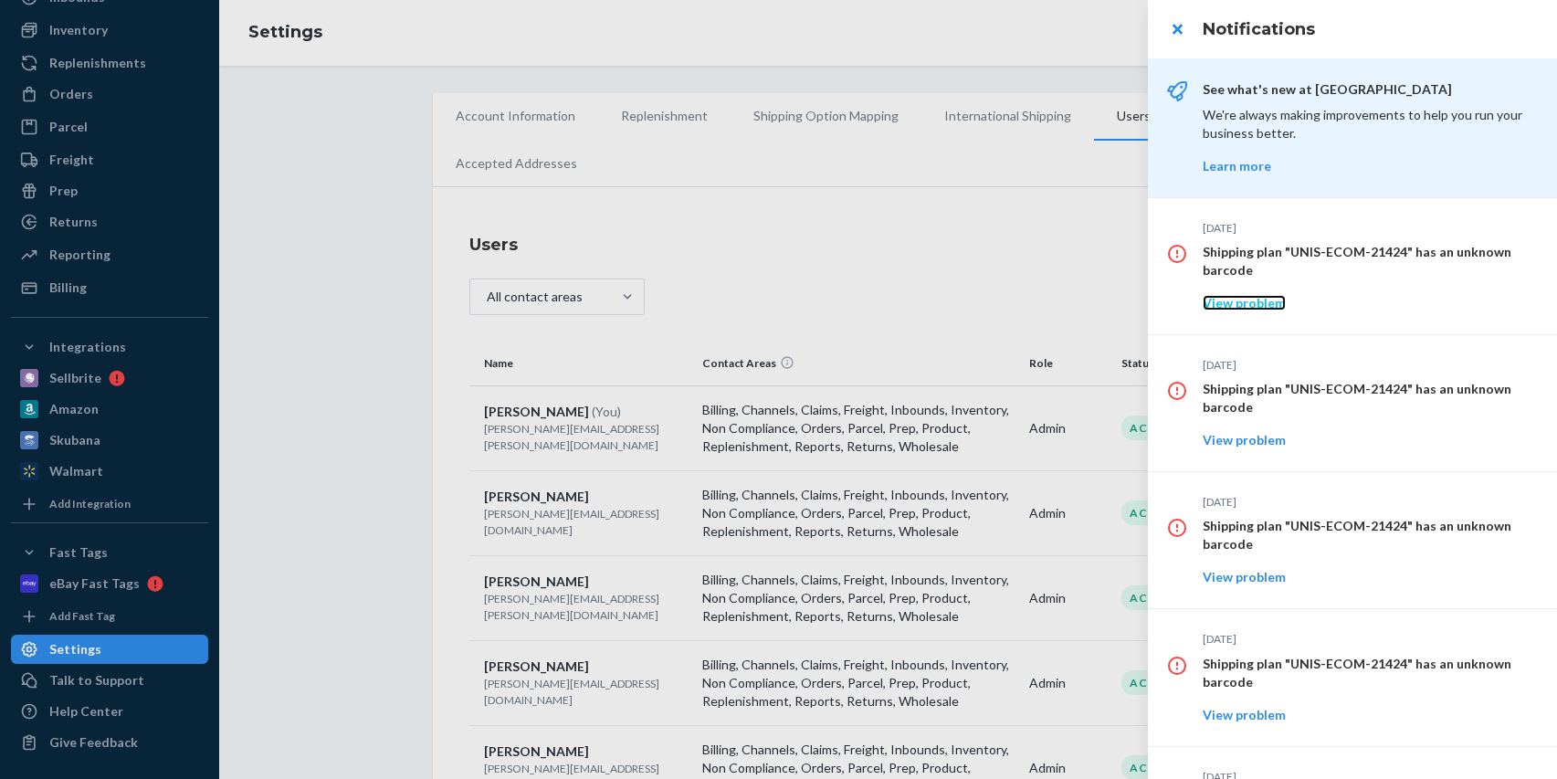
click at [1234, 309] on link "View problem" at bounding box center [1243, 303] width 83 height 16
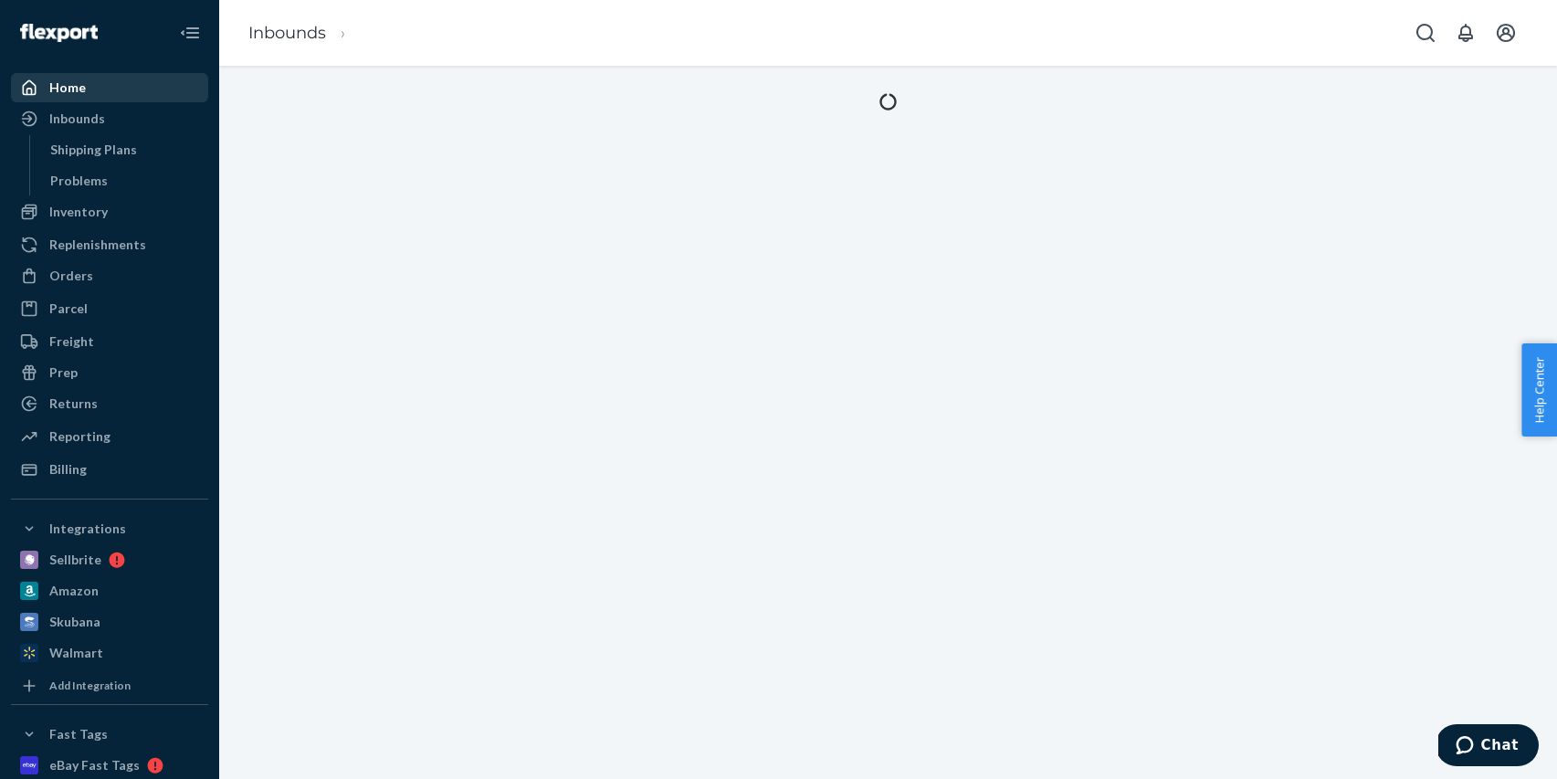
click at [80, 89] on div "Home" at bounding box center [67, 88] width 37 height 18
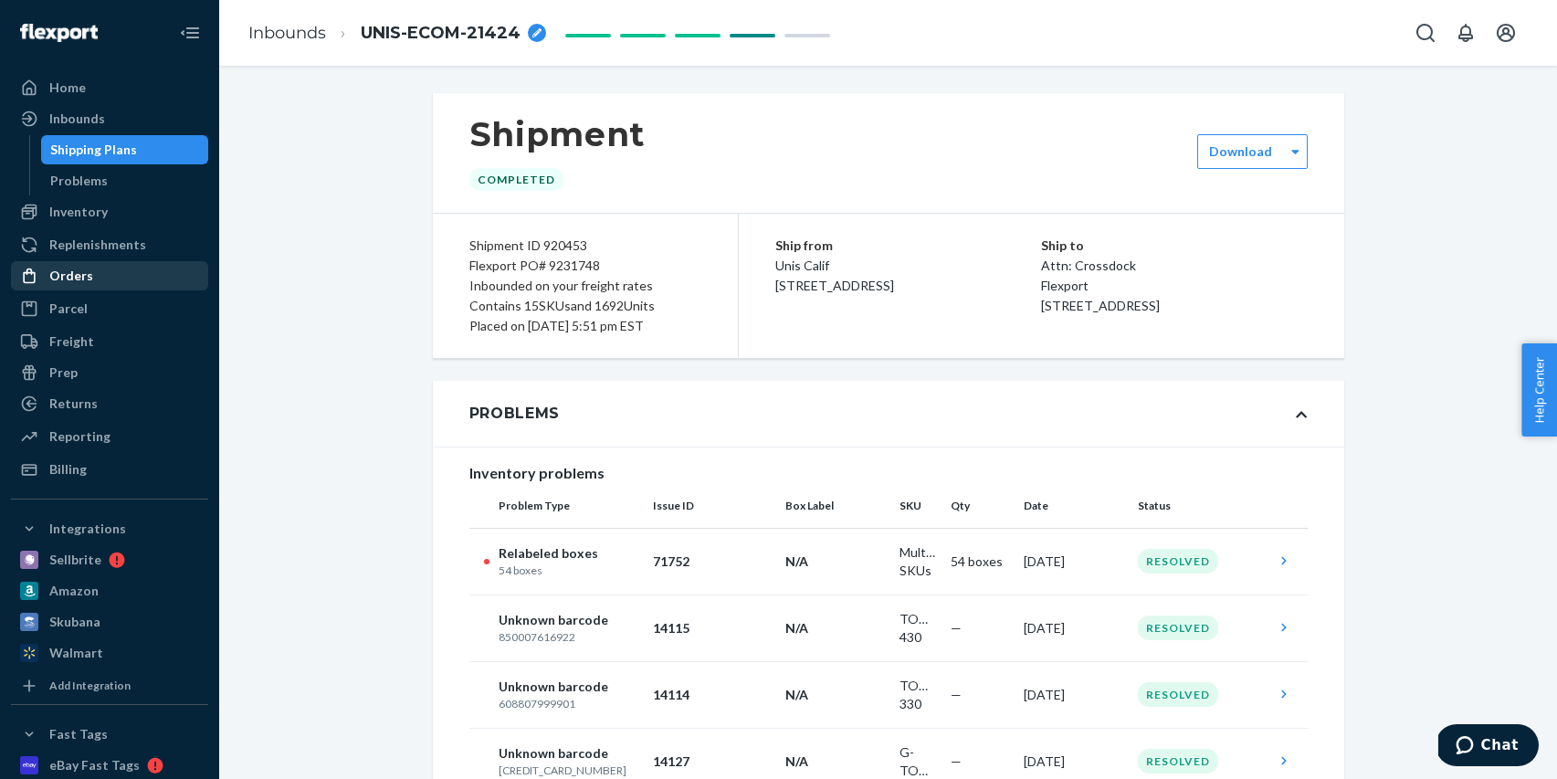
click at [82, 272] on div "Orders" at bounding box center [71, 276] width 44 height 18
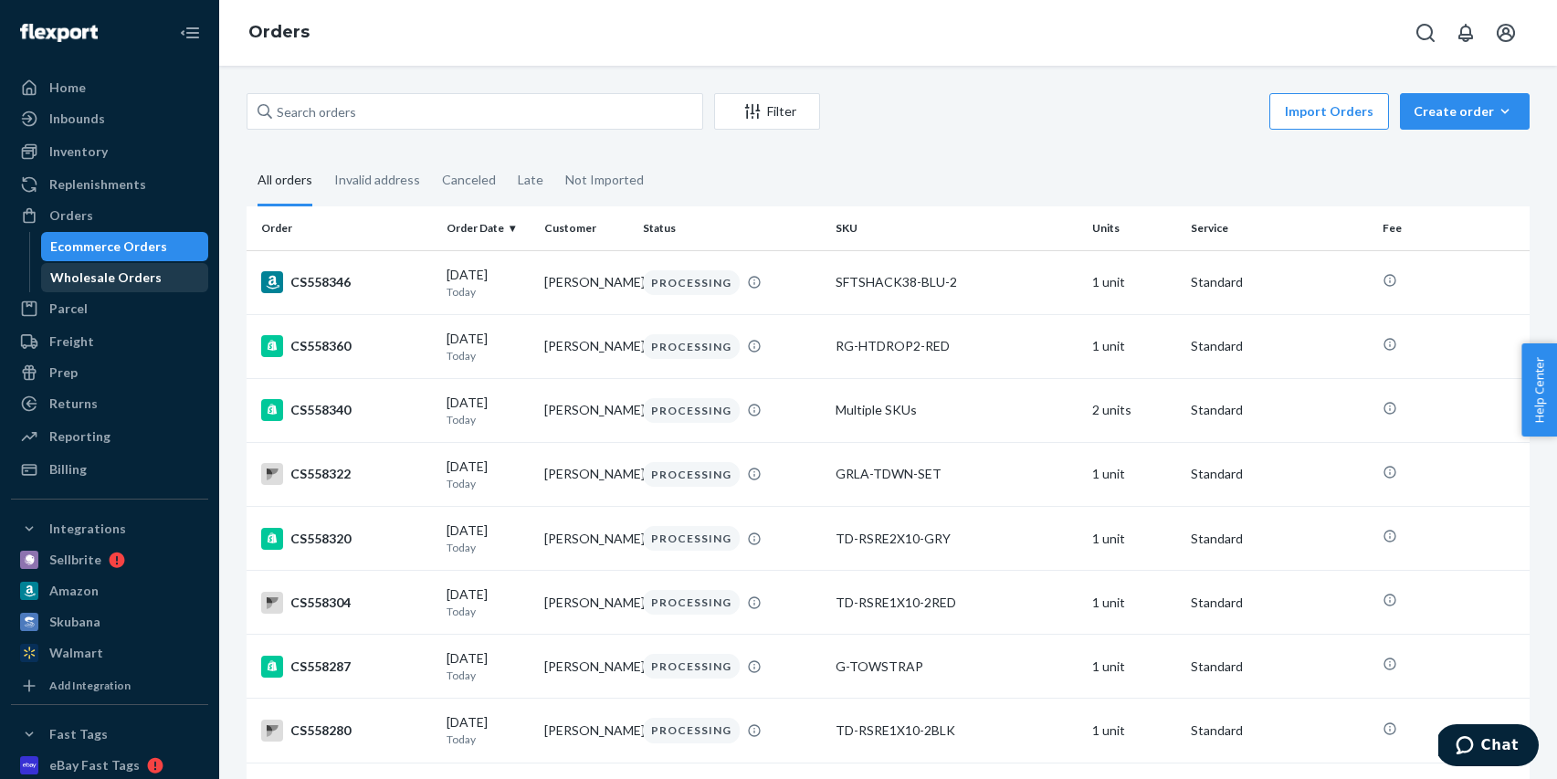
click at [137, 286] on div "Wholesale Orders" at bounding box center [105, 277] width 111 height 18
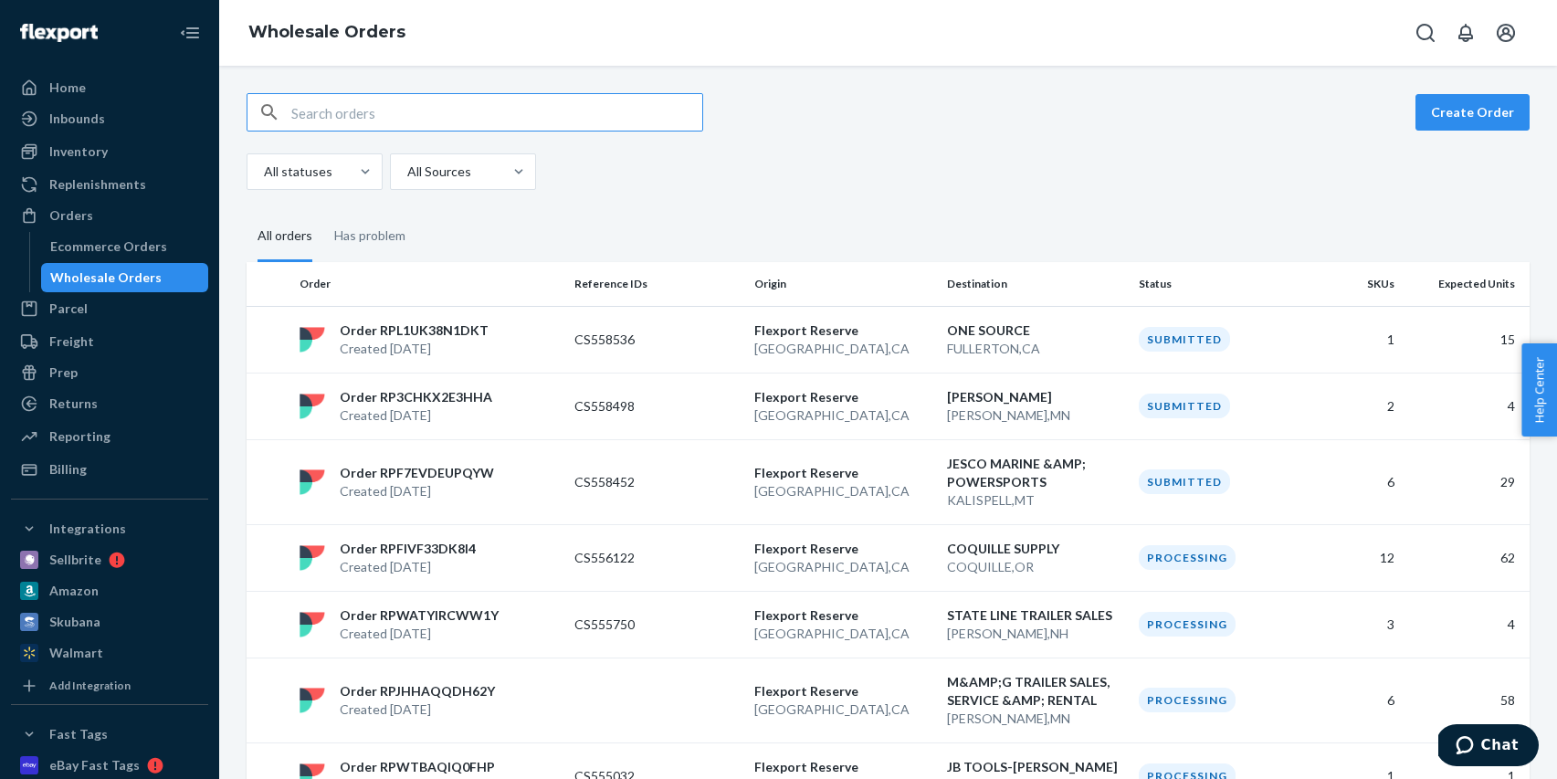
click at [393, 118] on input "text" at bounding box center [496, 112] width 411 height 37
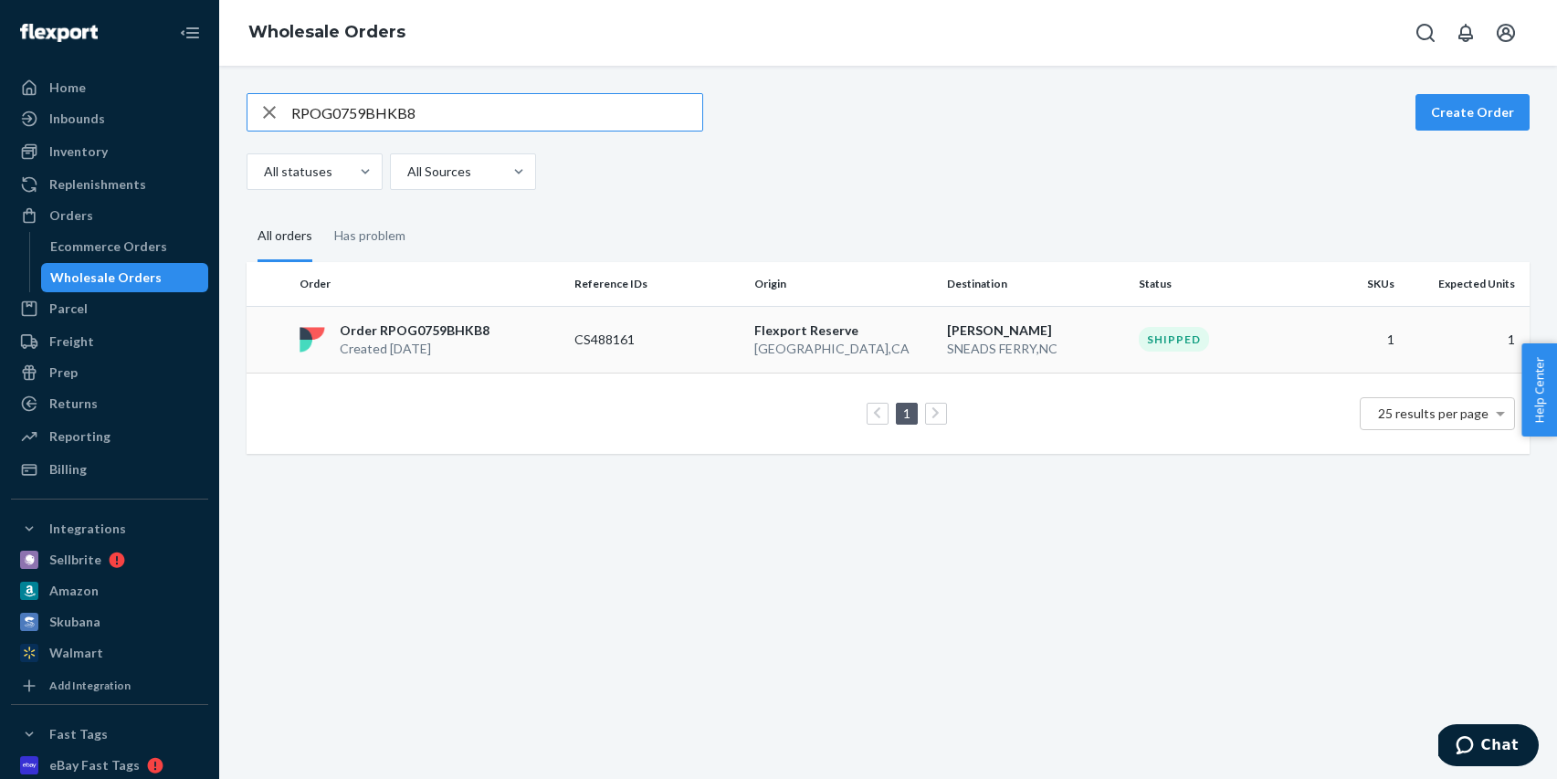
type input "RPOG0759BHKB8"
click at [680, 343] on p "CS488161" at bounding box center [647, 339] width 146 height 18
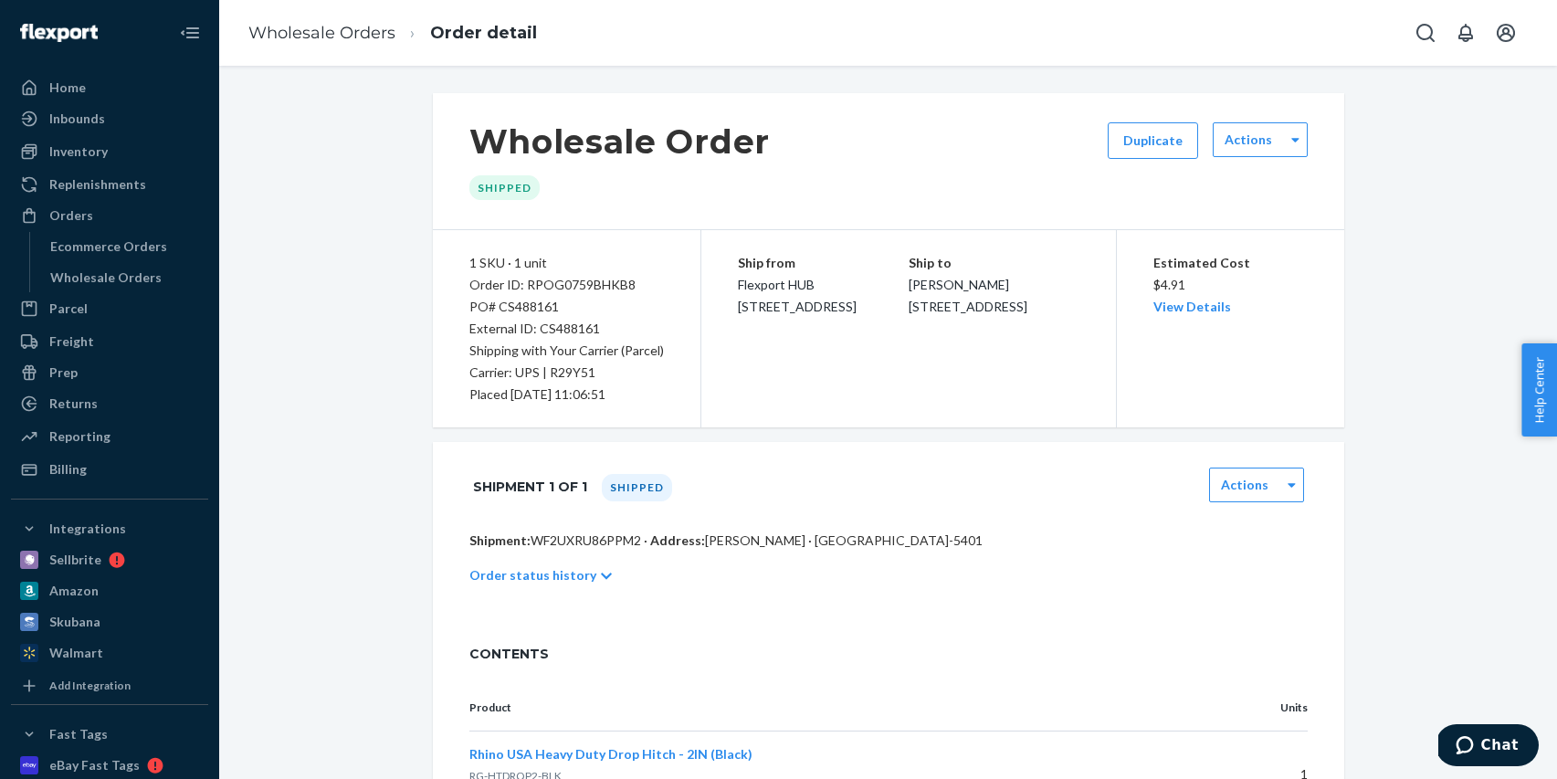
click at [529, 309] on div "PO# CS488161" at bounding box center [566, 307] width 194 height 22
copy div "CS488161"
click at [332, 227] on div "Wholesale Order Shipped Duplicate Actions 1 SKU · 1 unit Order ID: RPOG0759BHKB…" at bounding box center [888, 466] width 1310 height 746
click at [102, 284] on div "Wholesale Orders" at bounding box center [105, 277] width 111 height 18
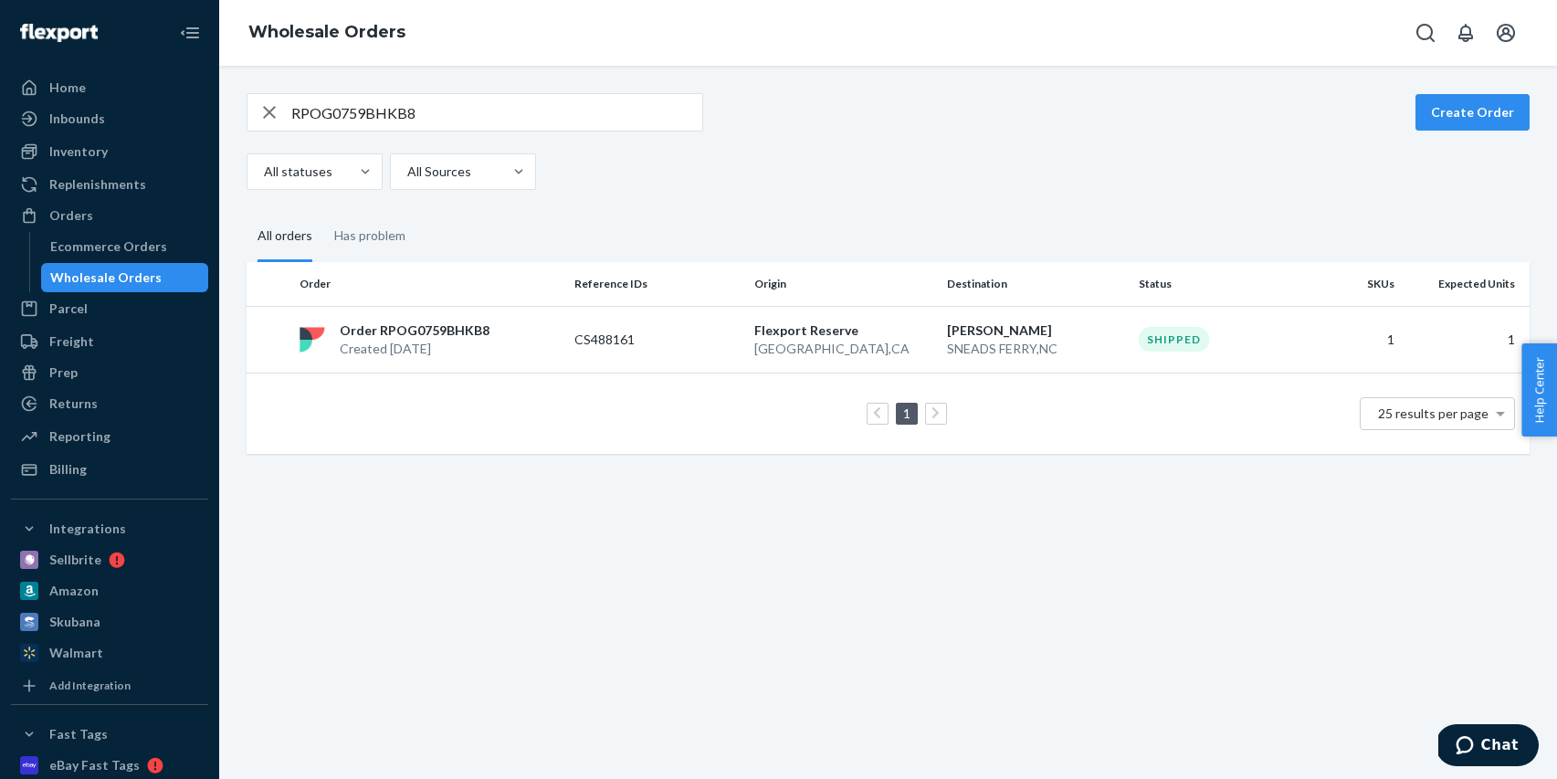
click at [497, 107] on input "RPOG0759BHKB8" at bounding box center [496, 112] width 411 height 37
paste input "GPDI5Y4LV8A"
type input "RPGPDI5Y4LV8A"
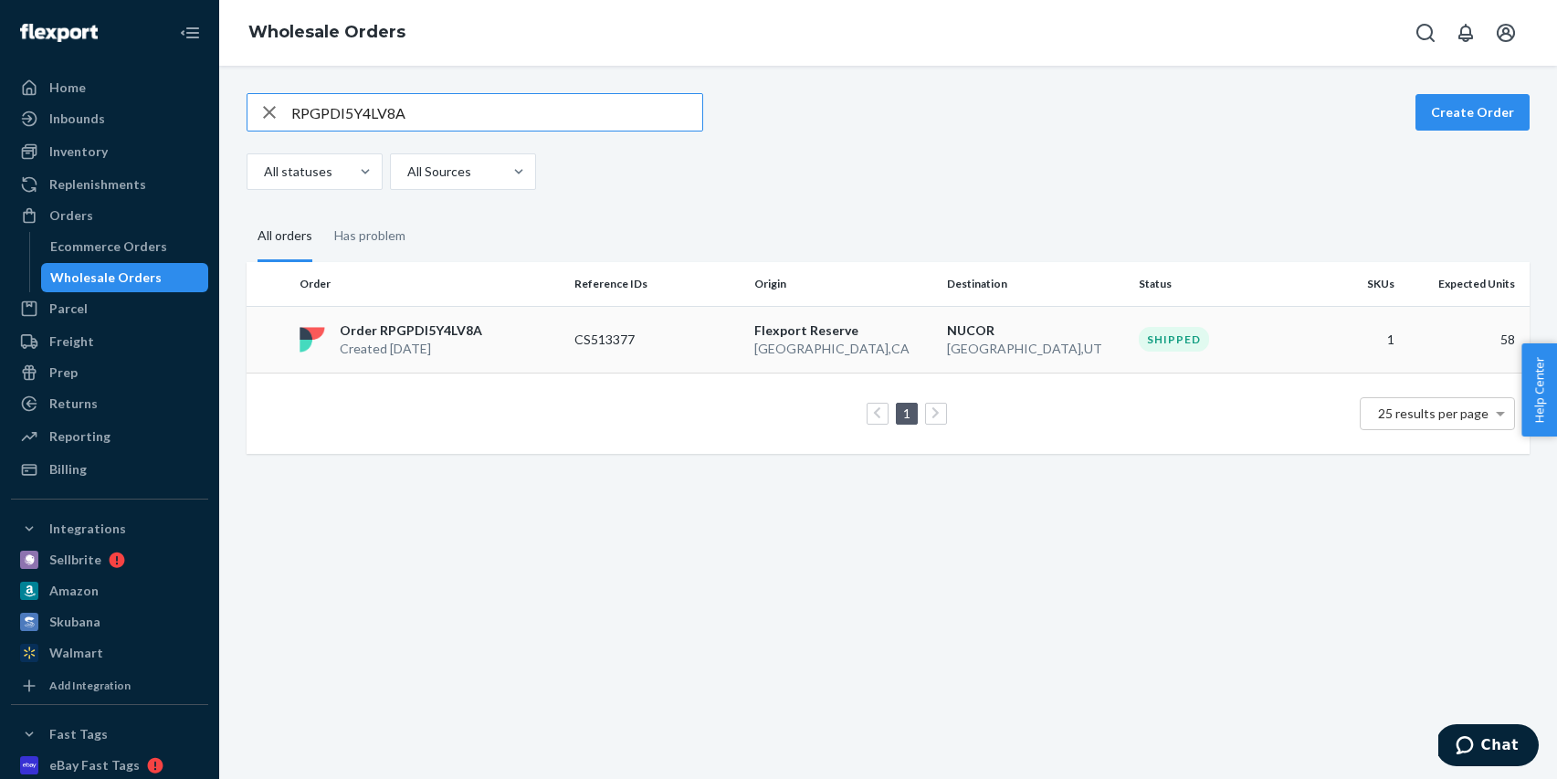
click at [540, 340] on div "Order RPGPDI5Y4LV8A Created Aug 5, 2025" at bounding box center [429, 339] width 275 height 37
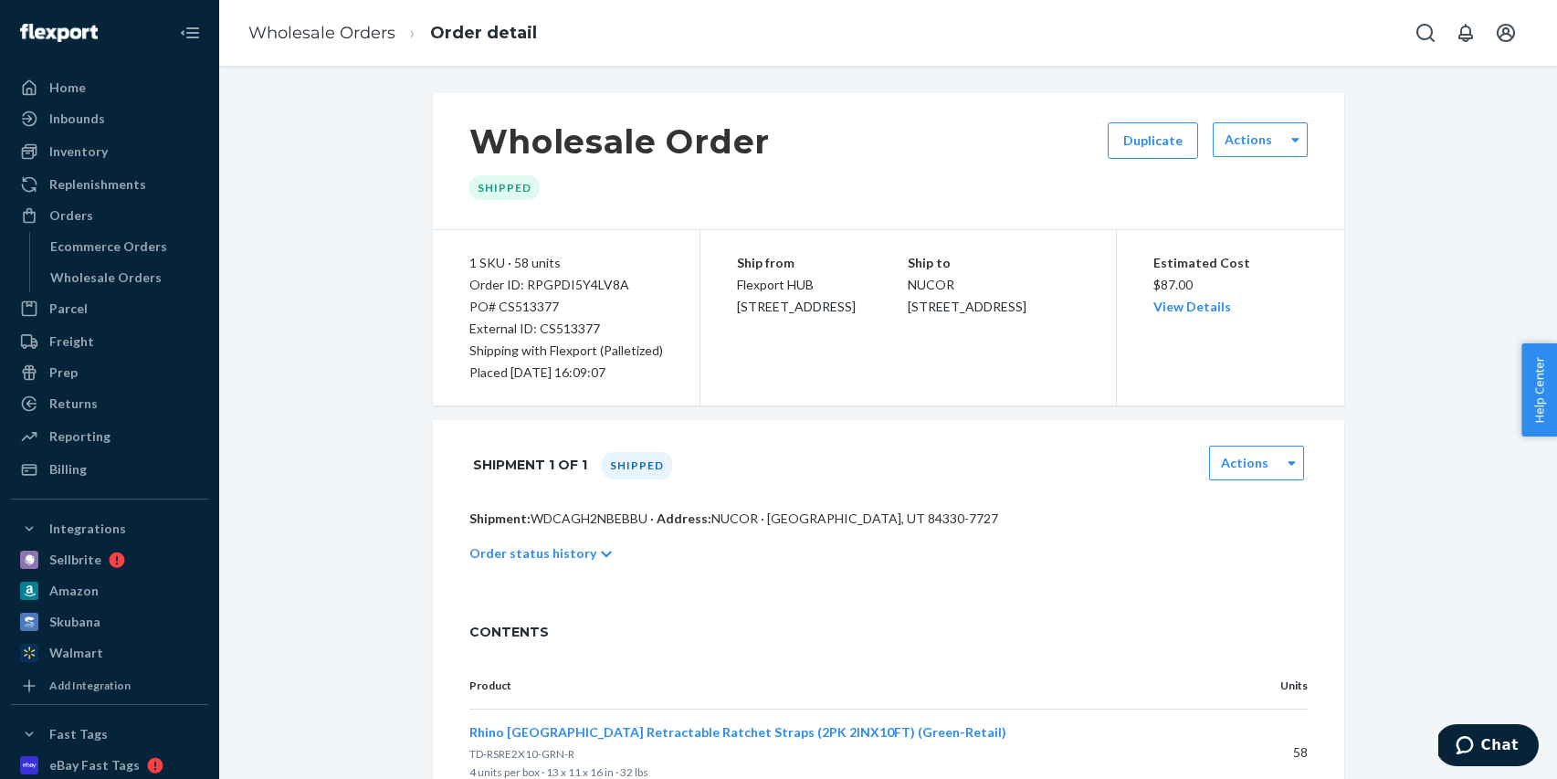
click at [533, 308] on div "PO# CS513377" at bounding box center [566, 307] width 194 height 22
copy div "CS513377"
drag, startPoint x: 355, startPoint y: 176, endPoint x: 163, endPoint y: 225, distance: 197.7
click at [355, 176] on div "Wholesale Order Shipped Duplicate Actions 1 SKU · 58 units Order ID: RPGPDI5Y4L…" at bounding box center [888, 455] width 1310 height 724
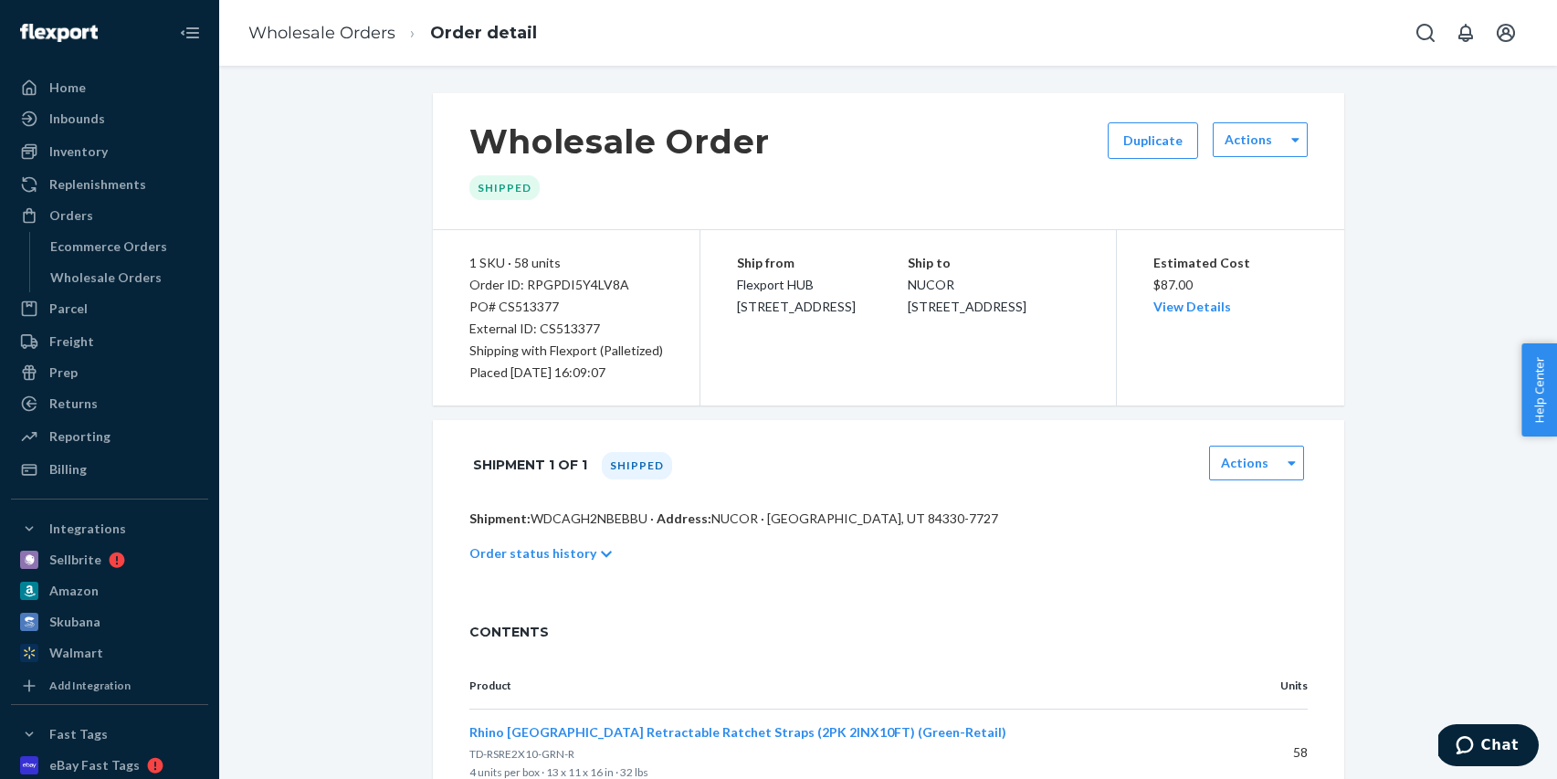
drag, startPoint x: 88, startPoint y: 96, endPoint x: 111, endPoint y: 43, distance: 58.0
click at [88, 96] on div "Home" at bounding box center [110, 88] width 194 height 26
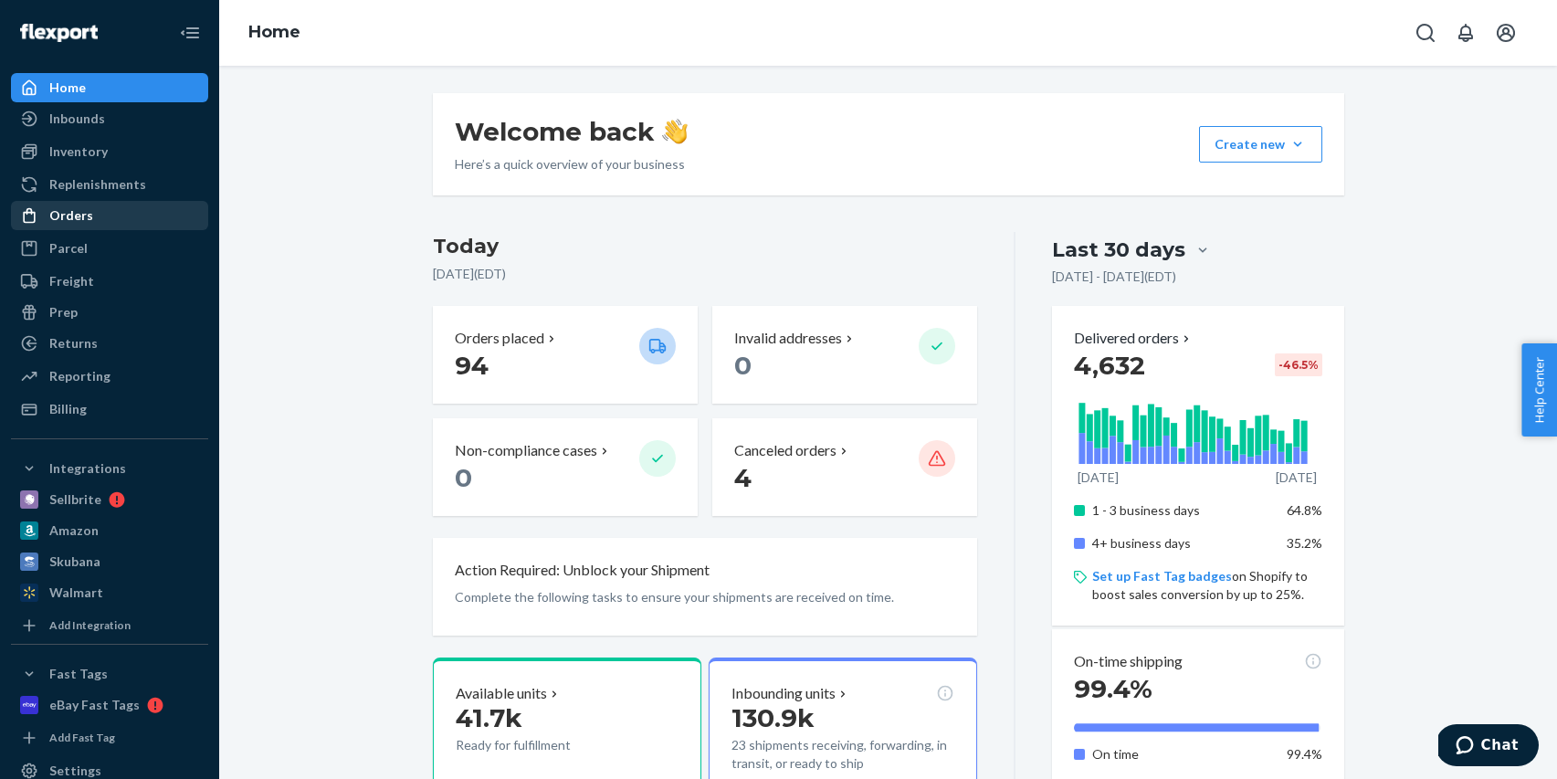
click at [142, 204] on div "Orders" at bounding box center [110, 216] width 194 height 26
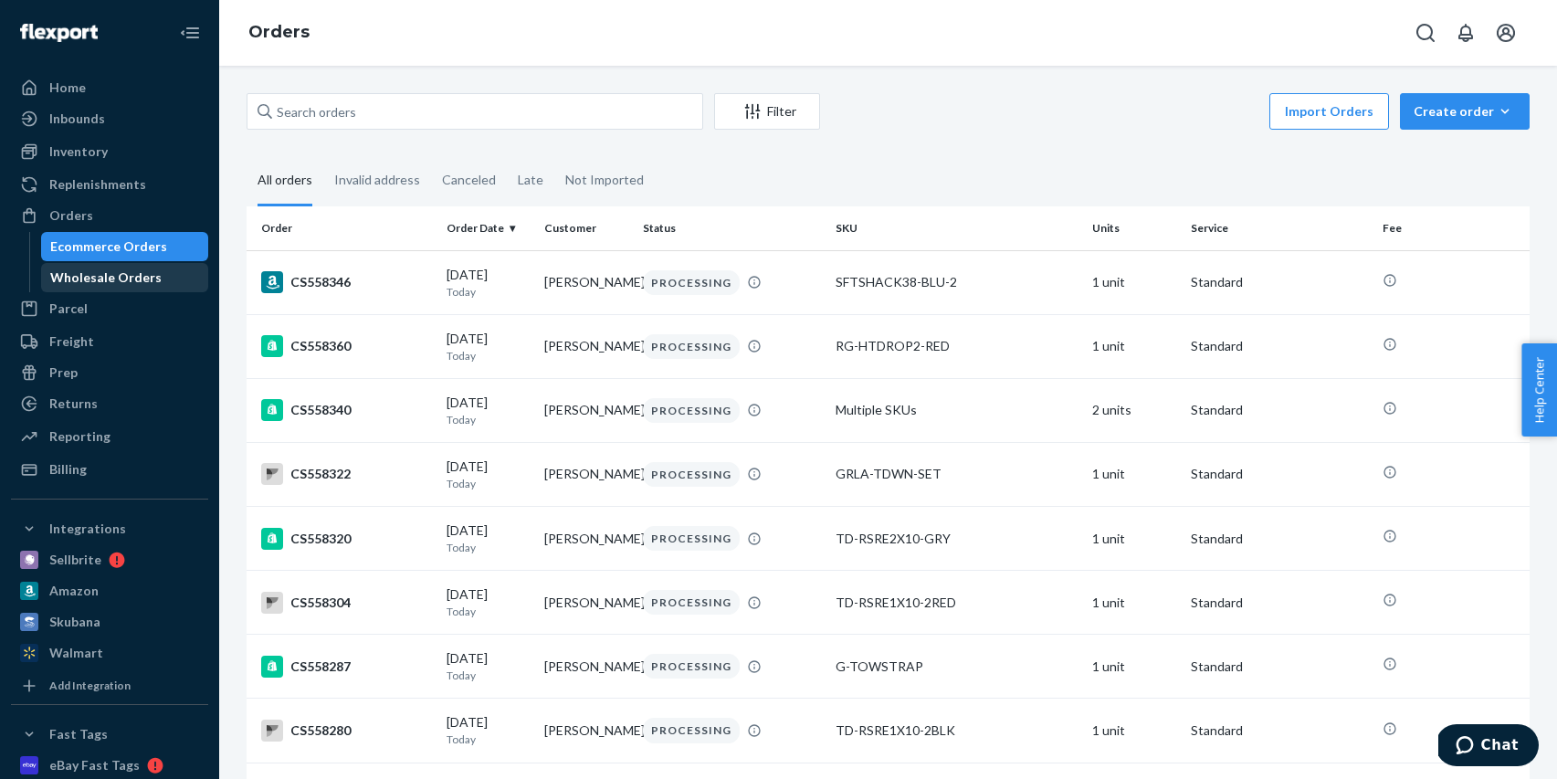
click at [119, 280] on div "Wholesale Orders" at bounding box center [105, 277] width 111 height 18
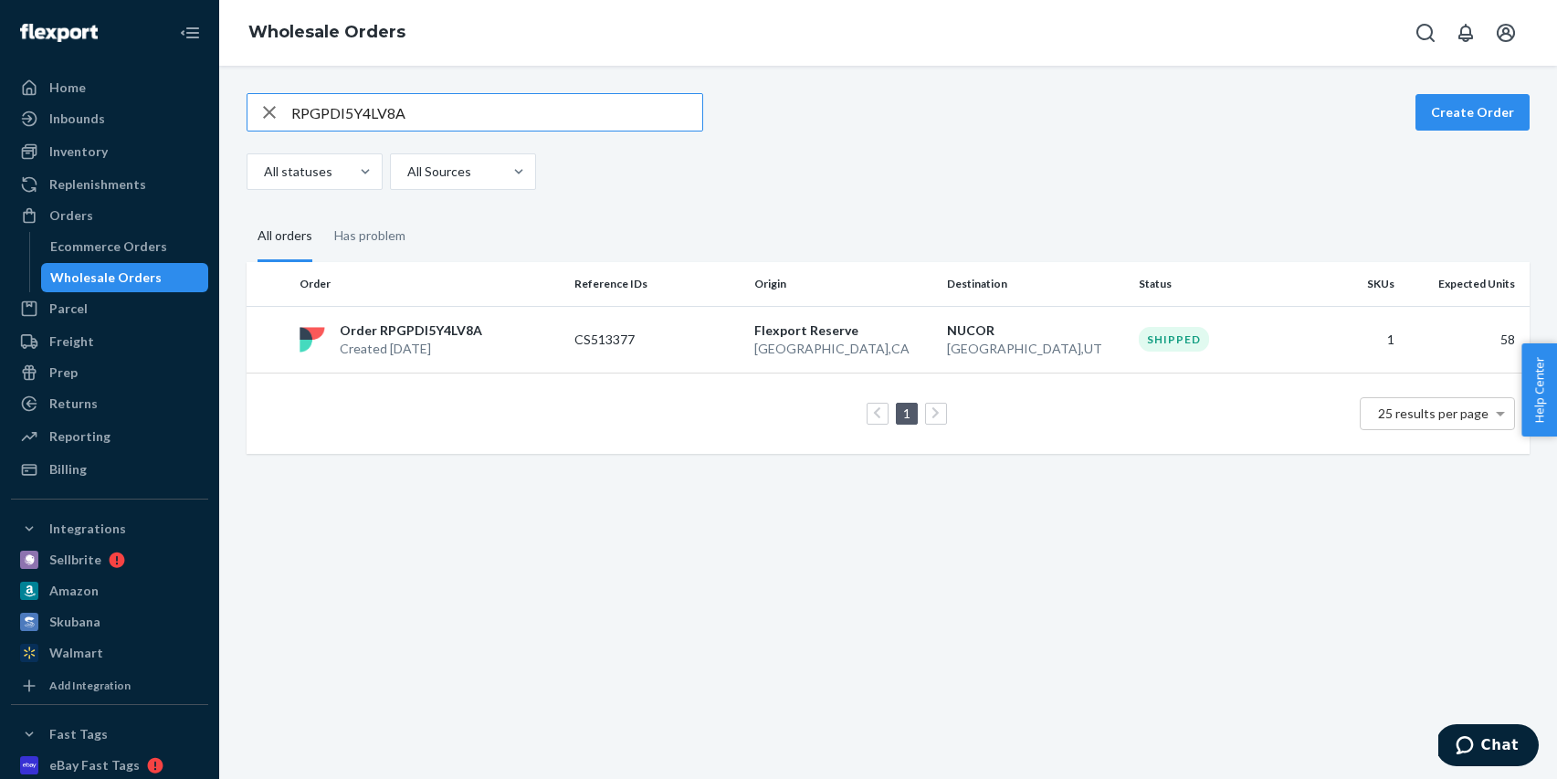
drag, startPoint x: 261, startPoint y: 106, endPoint x: 275, endPoint y: 108, distance: 13.8
click at [263, 106] on icon "button" at bounding box center [269, 112] width 22 height 37
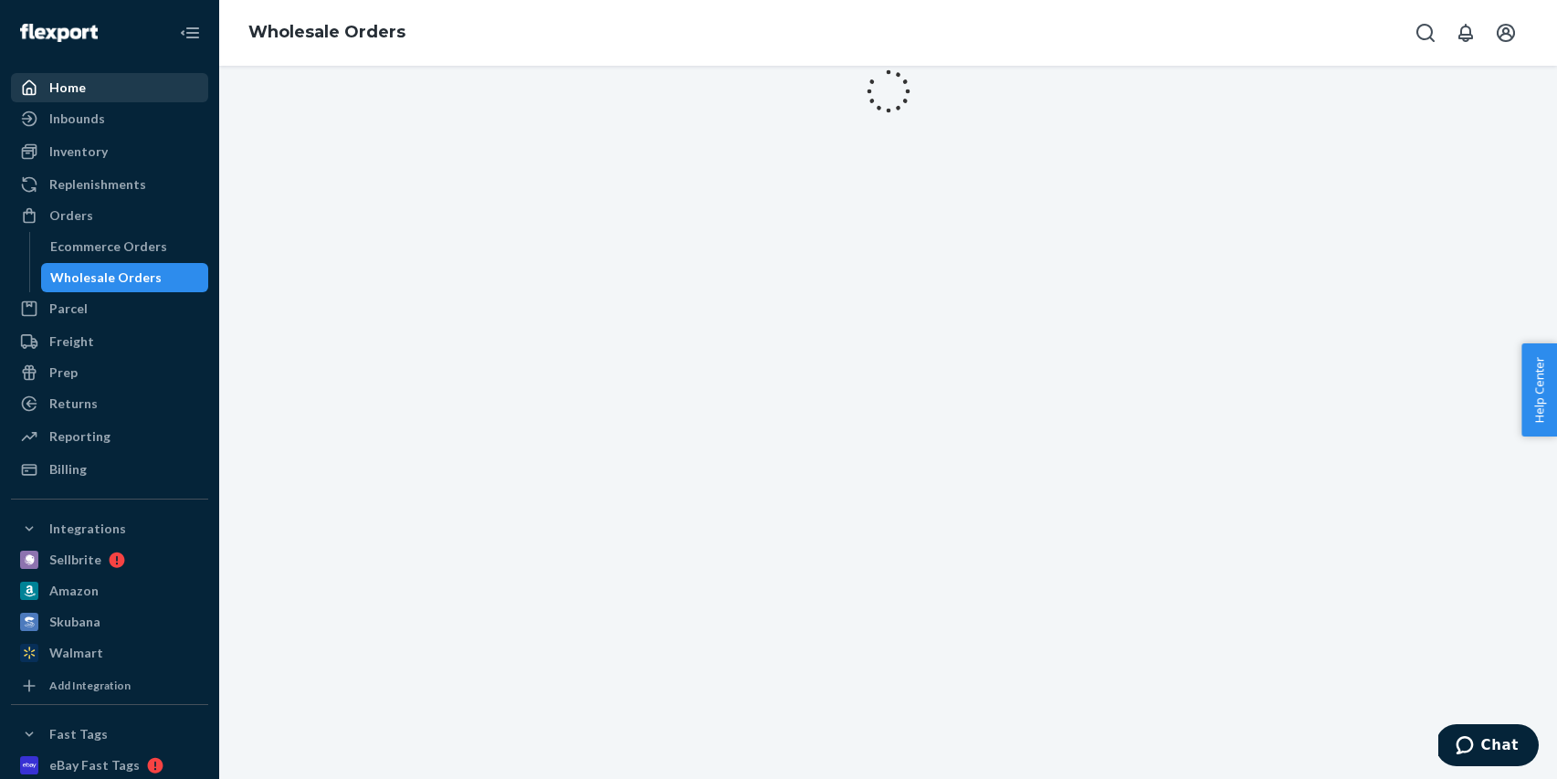
click at [107, 91] on div "Home" at bounding box center [110, 88] width 194 height 26
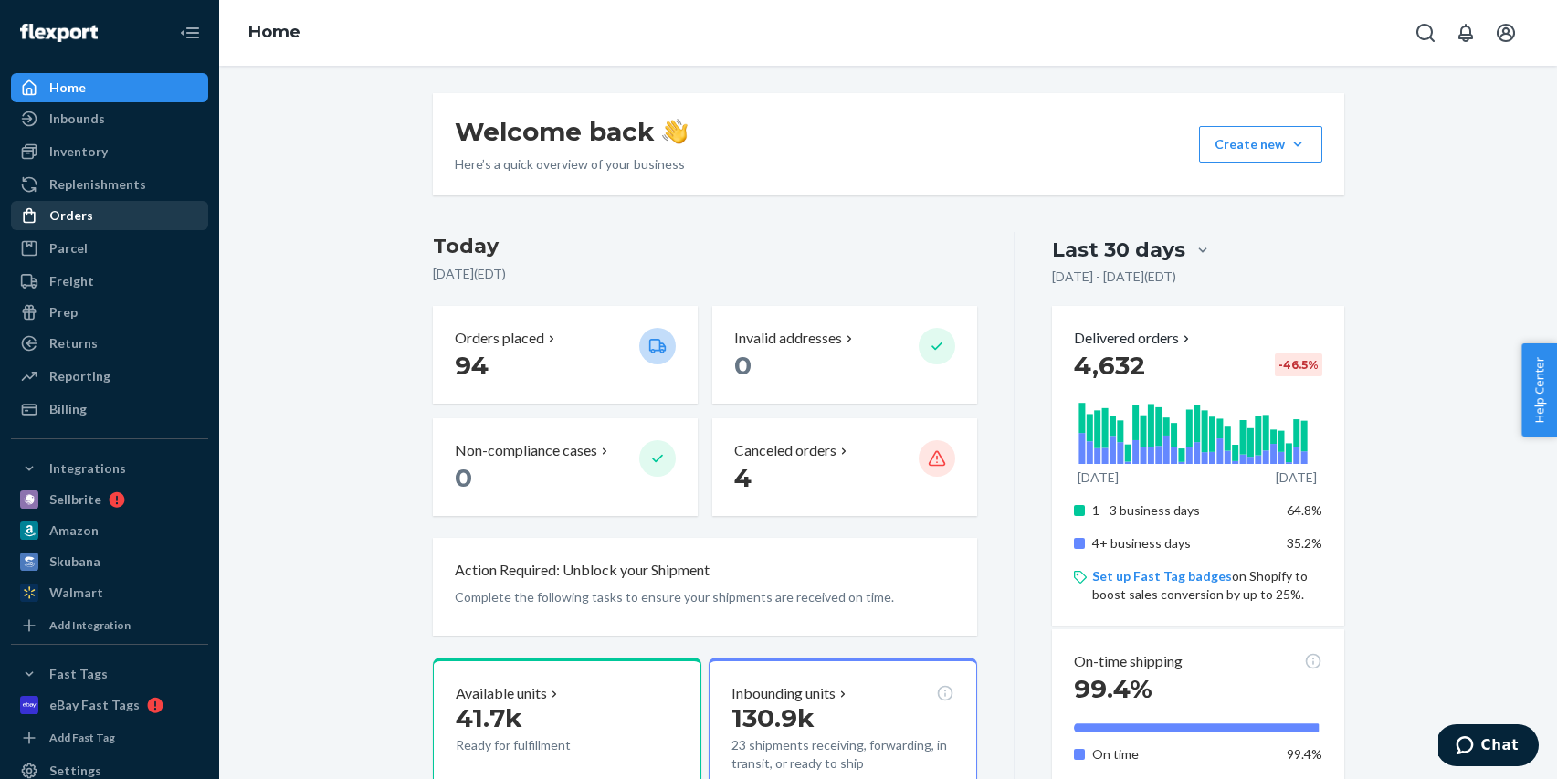
click at [89, 216] on div "Orders" at bounding box center [71, 215] width 44 height 18
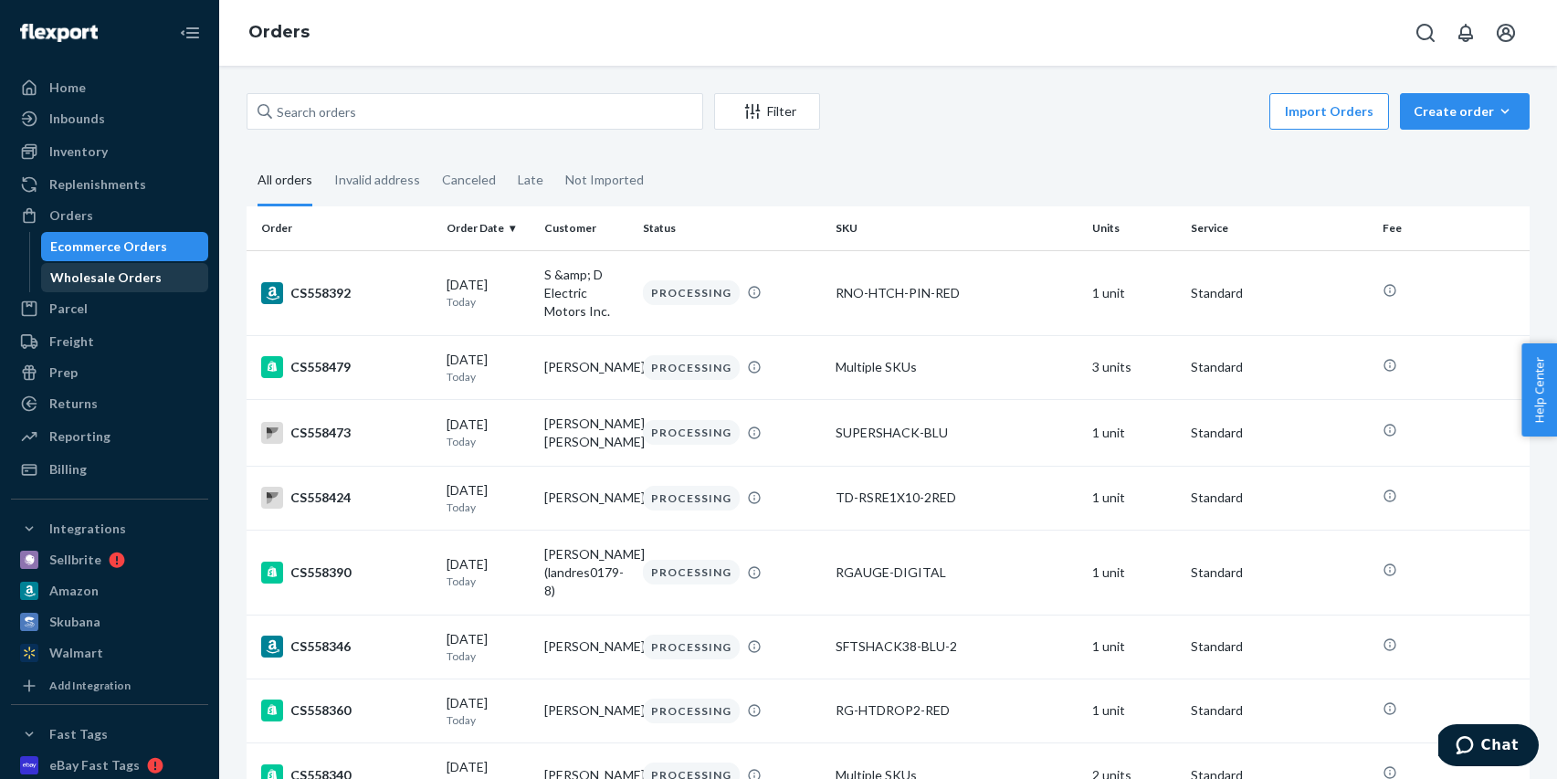
click at [110, 268] on div "Wholesale Orders" at bounding box center [105, 277] width 111 height 18
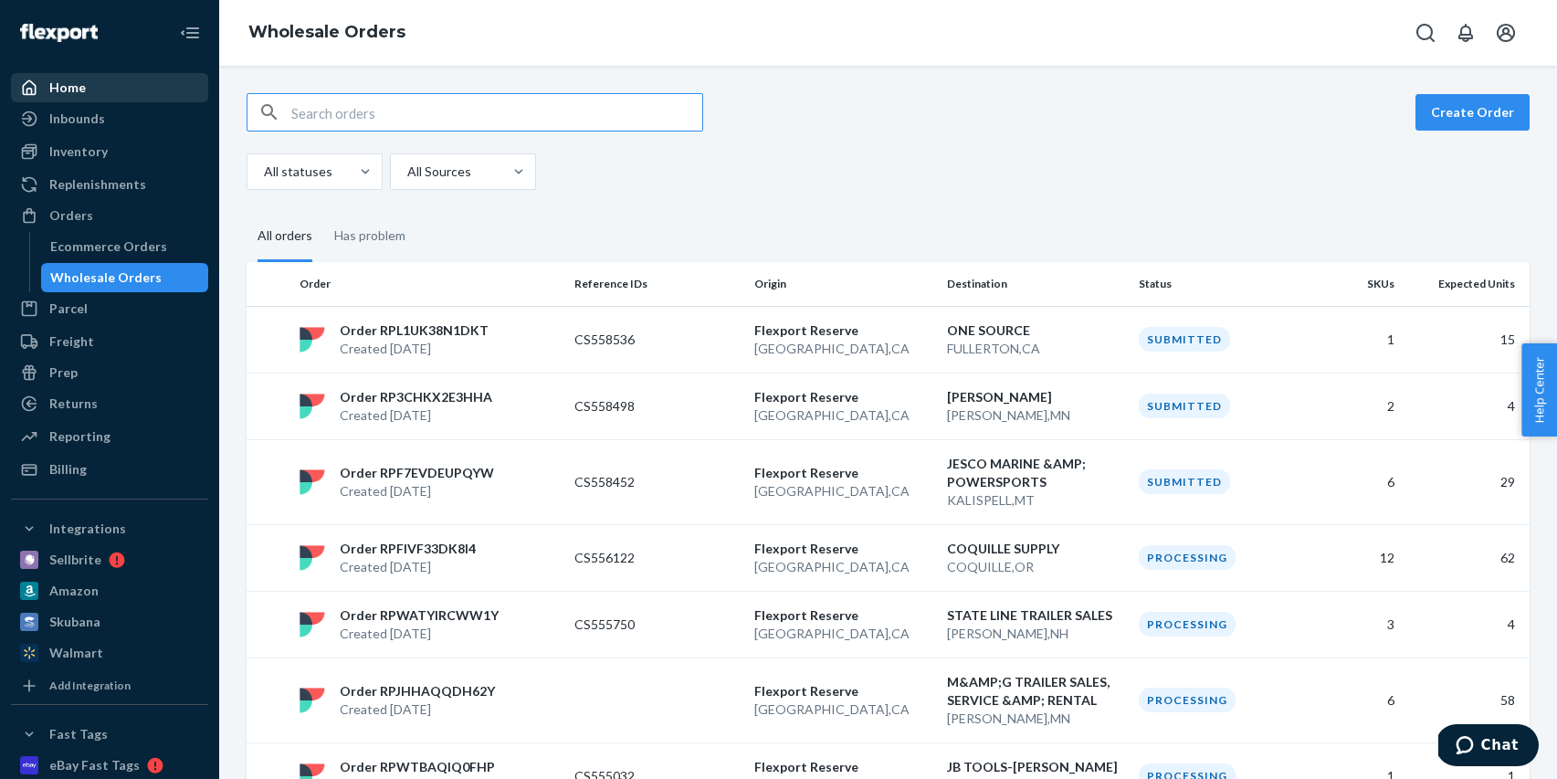
click at [100, 83] on div "Home" at bounding box center [110, 88] width 194 height 26
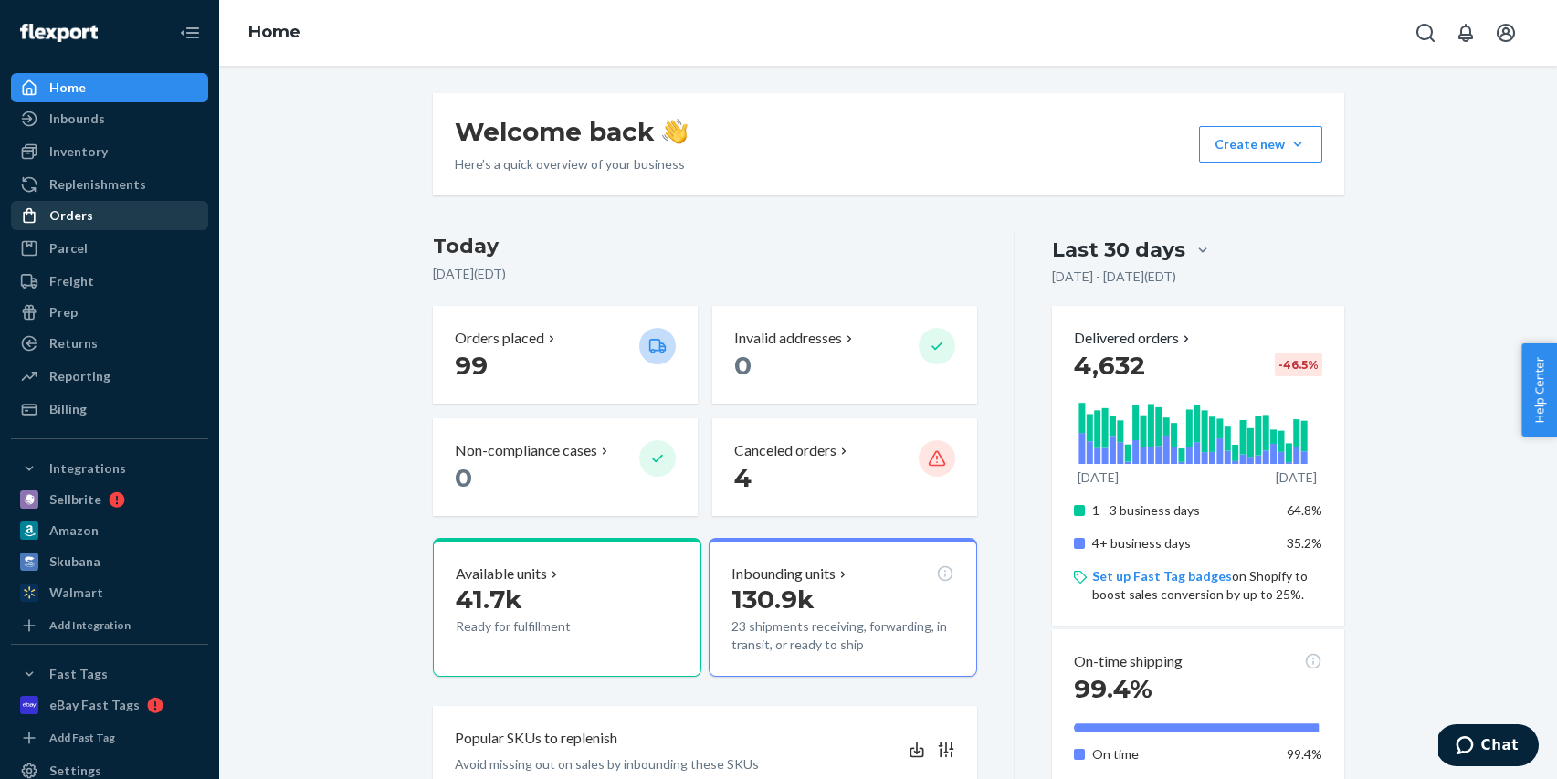
click at [68, 216] on div "Orders" at bounding box center [71, 215] width 44 height 18
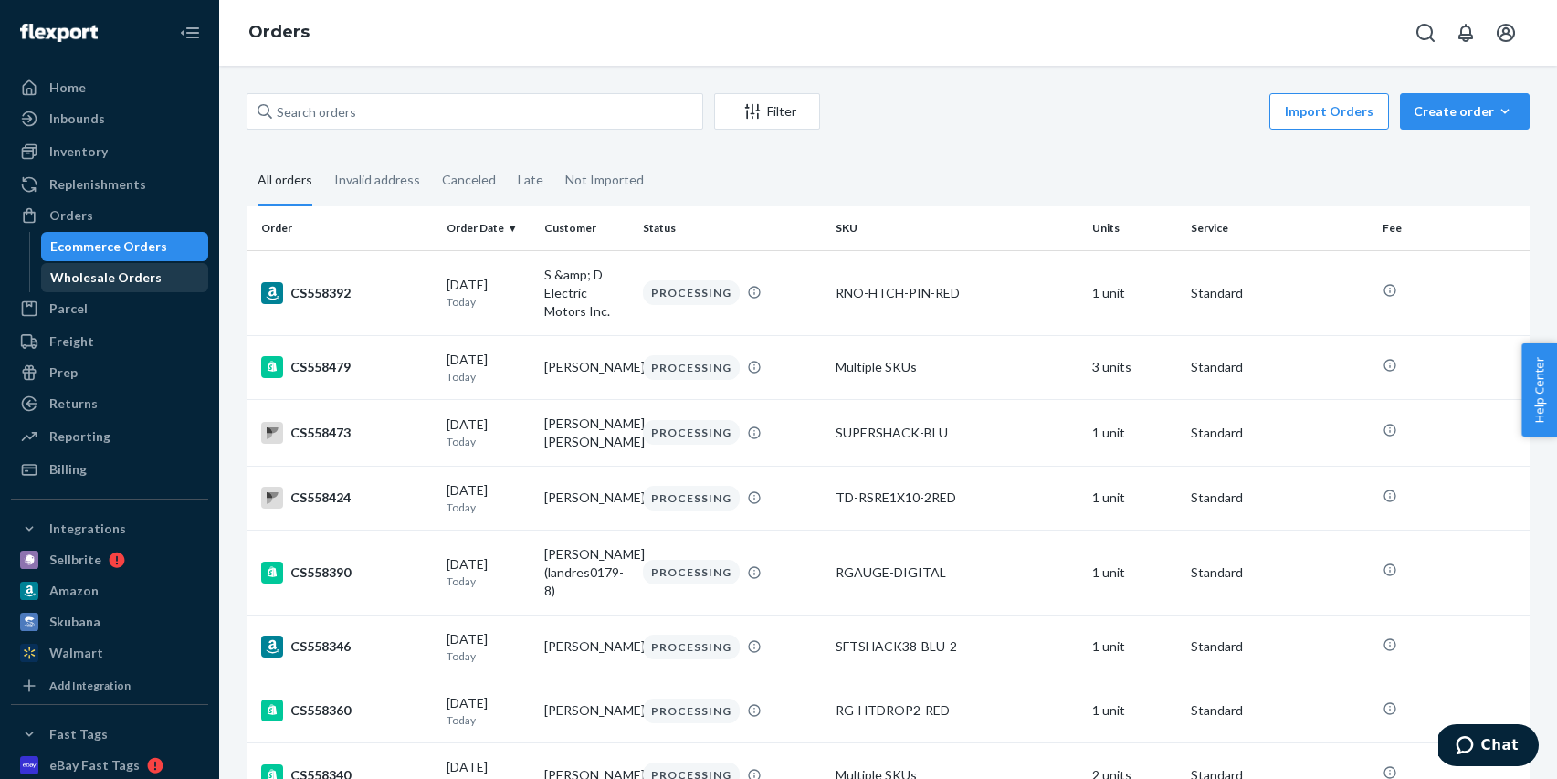
click at [110, 277] on div "Wholesale Orders" at bounding box center [105, 277] width 111 height 18
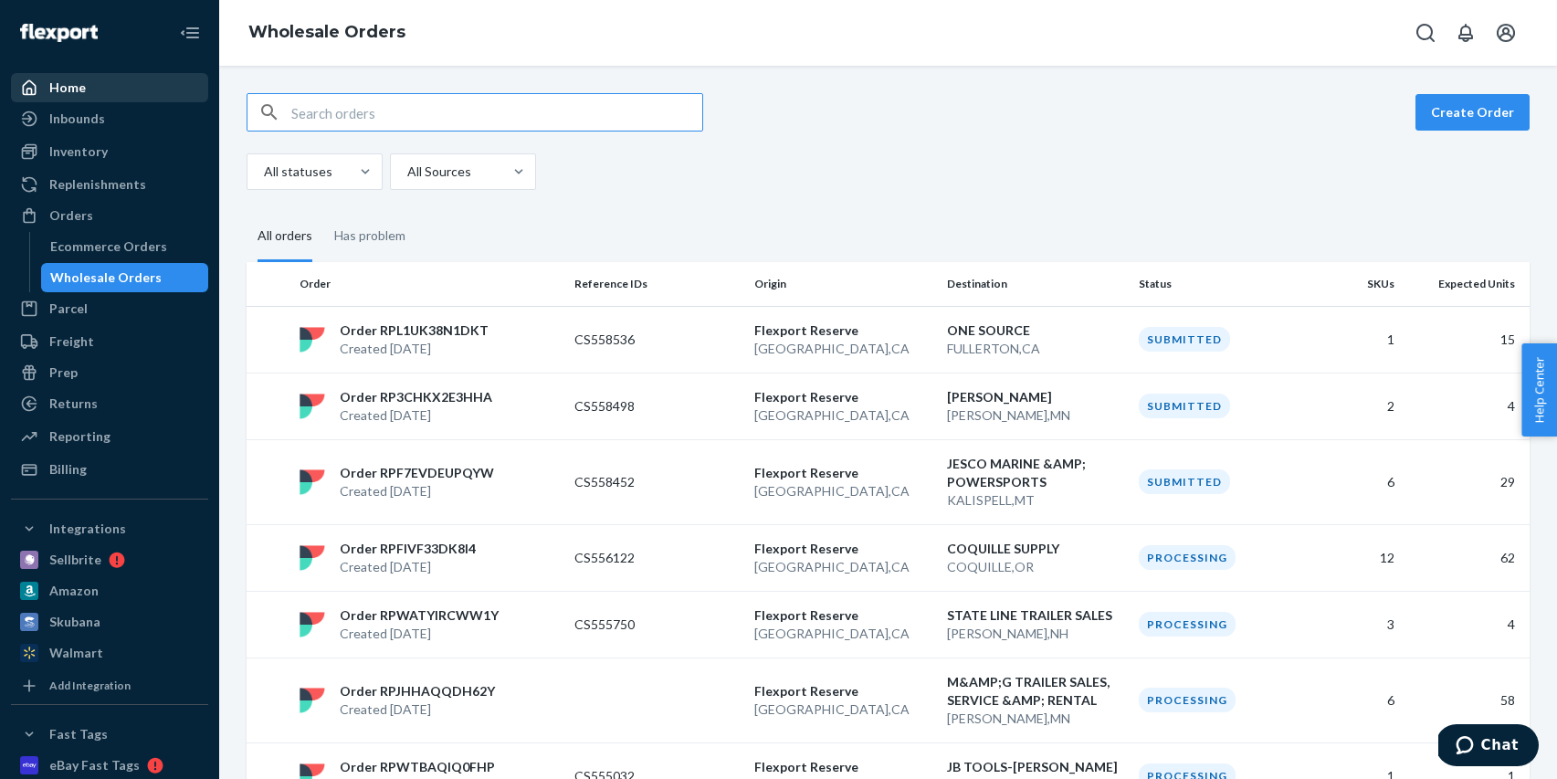
click at [100, 83] on div "Home" at bounding box center [110, 88] width 194 height 26
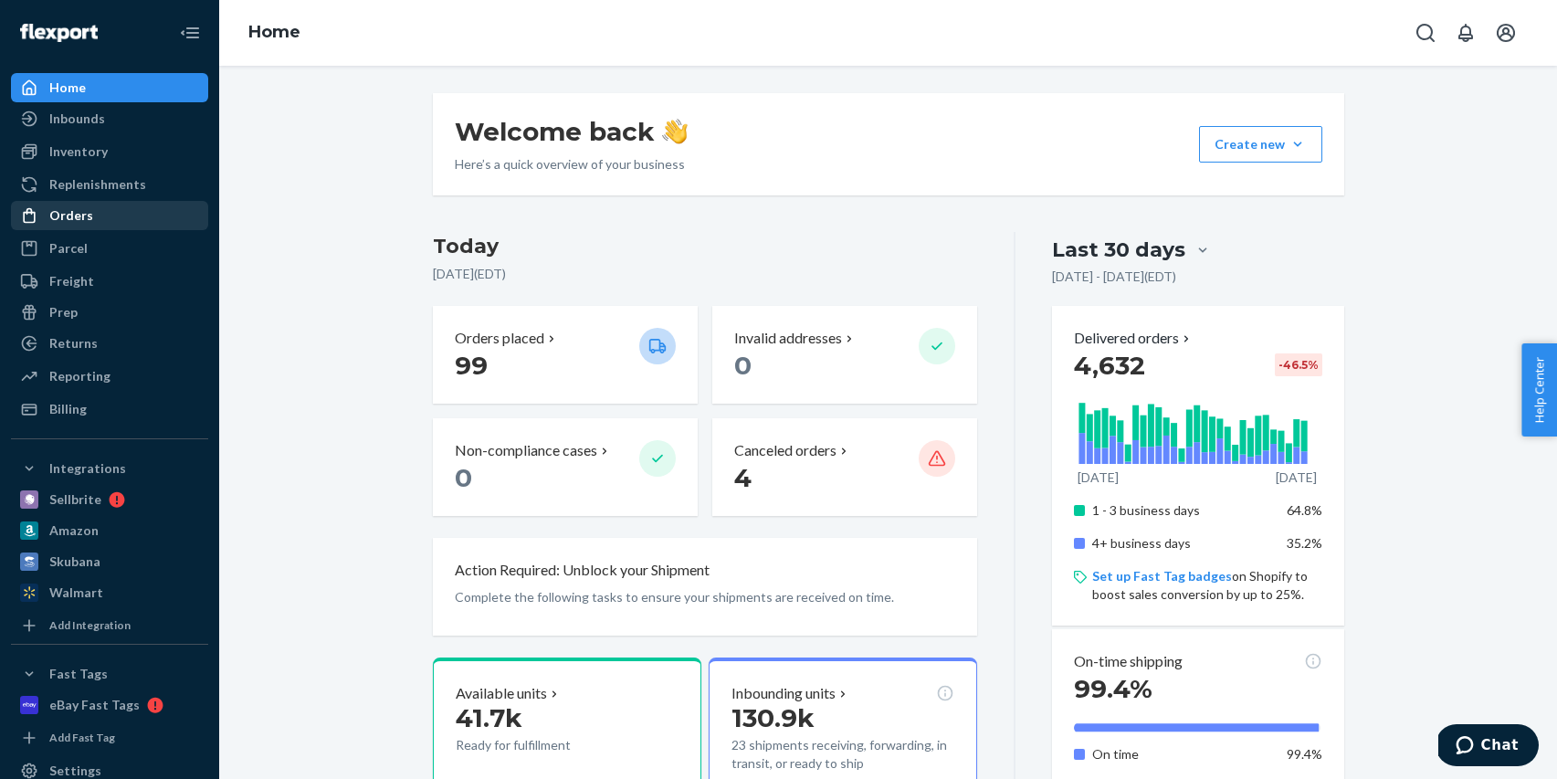
click at [131, 207] on div "Orders" at bounding box center [110, 216] width 194 height 26
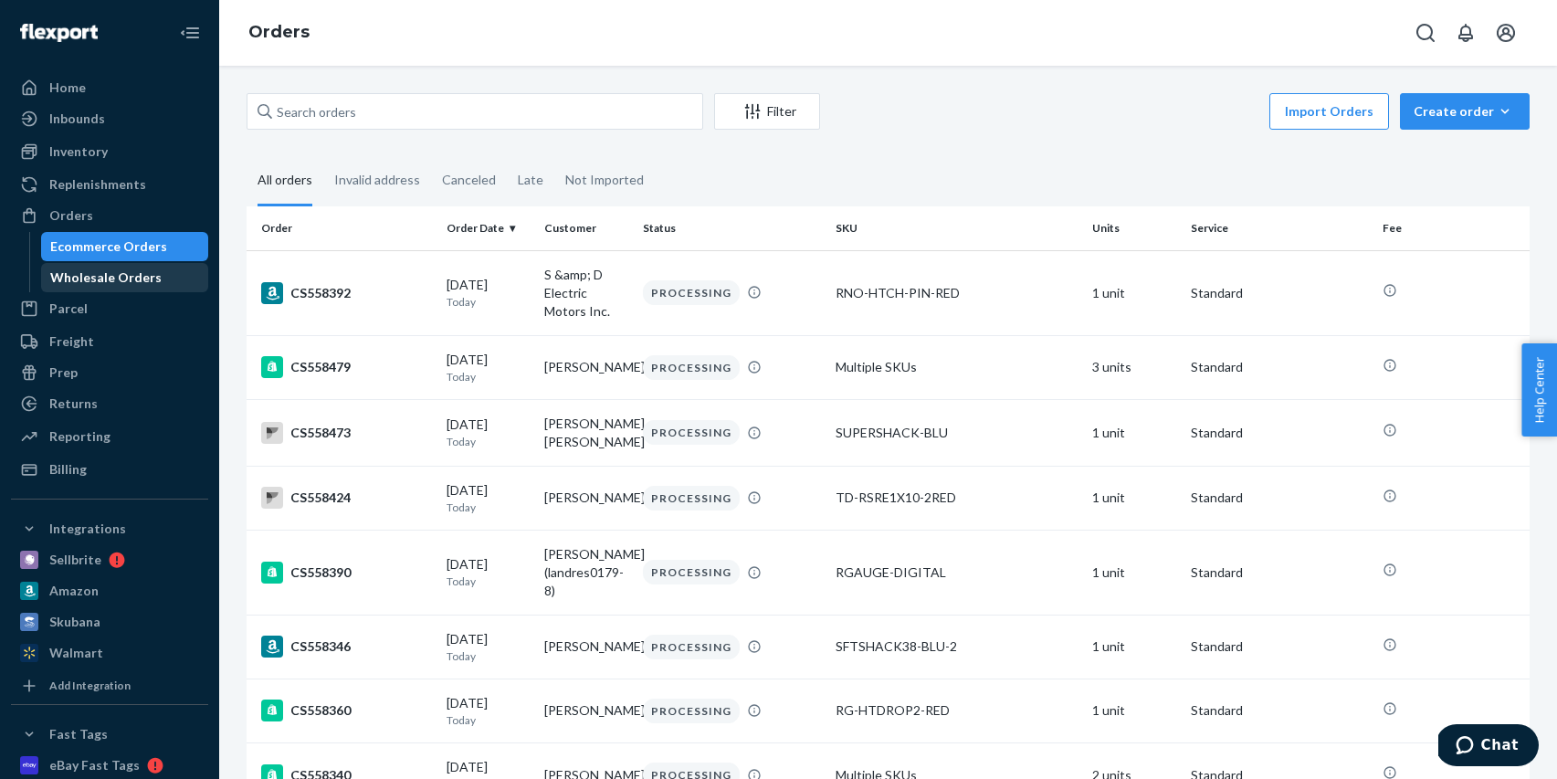
click at [148, 278] on div "Wholesale Orders" at bounding box center [105, 277] width 111 height 18
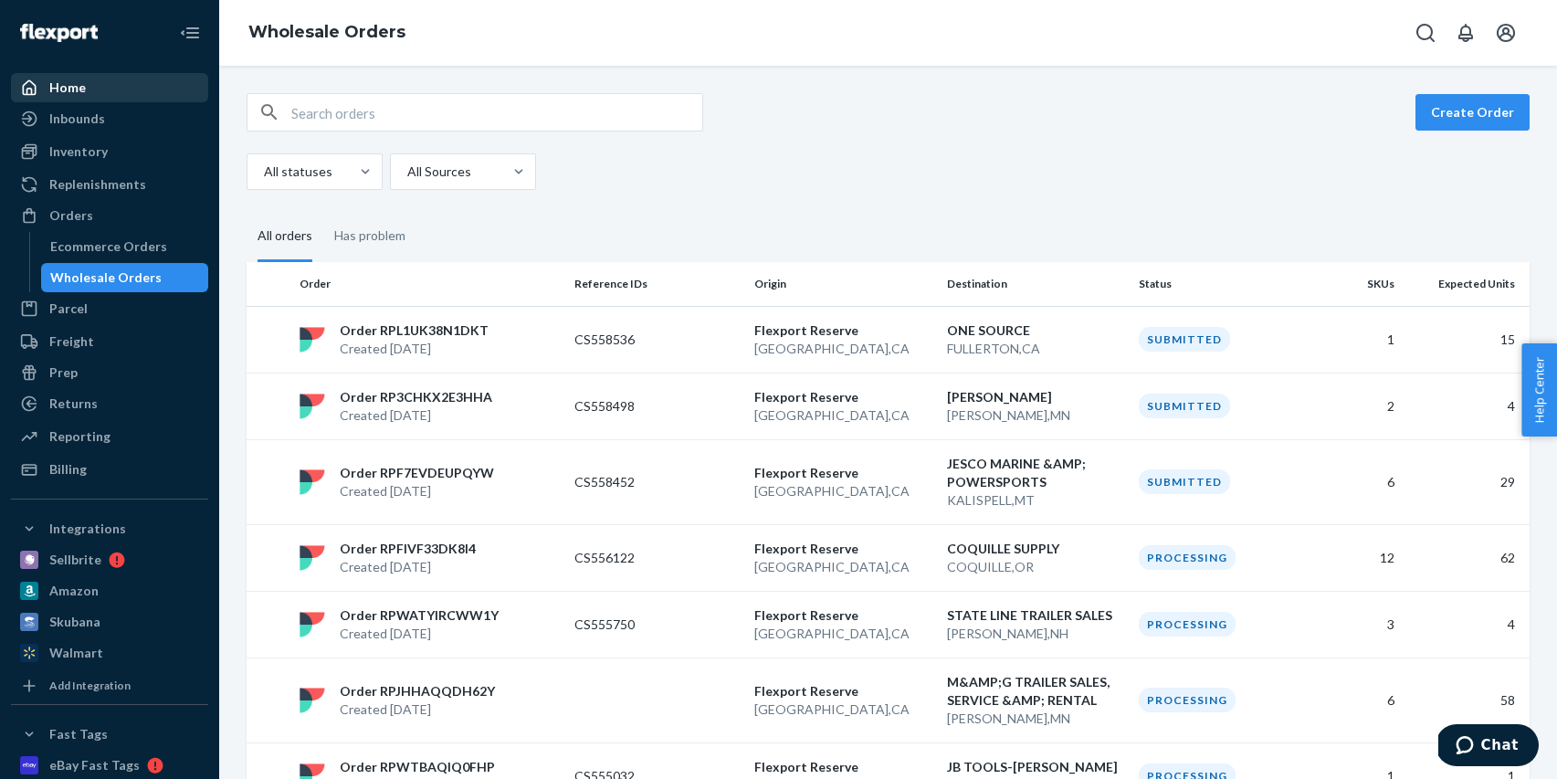
click at [101, 89] on div "Home" at bounding box center [110, 88] width 194 height 26
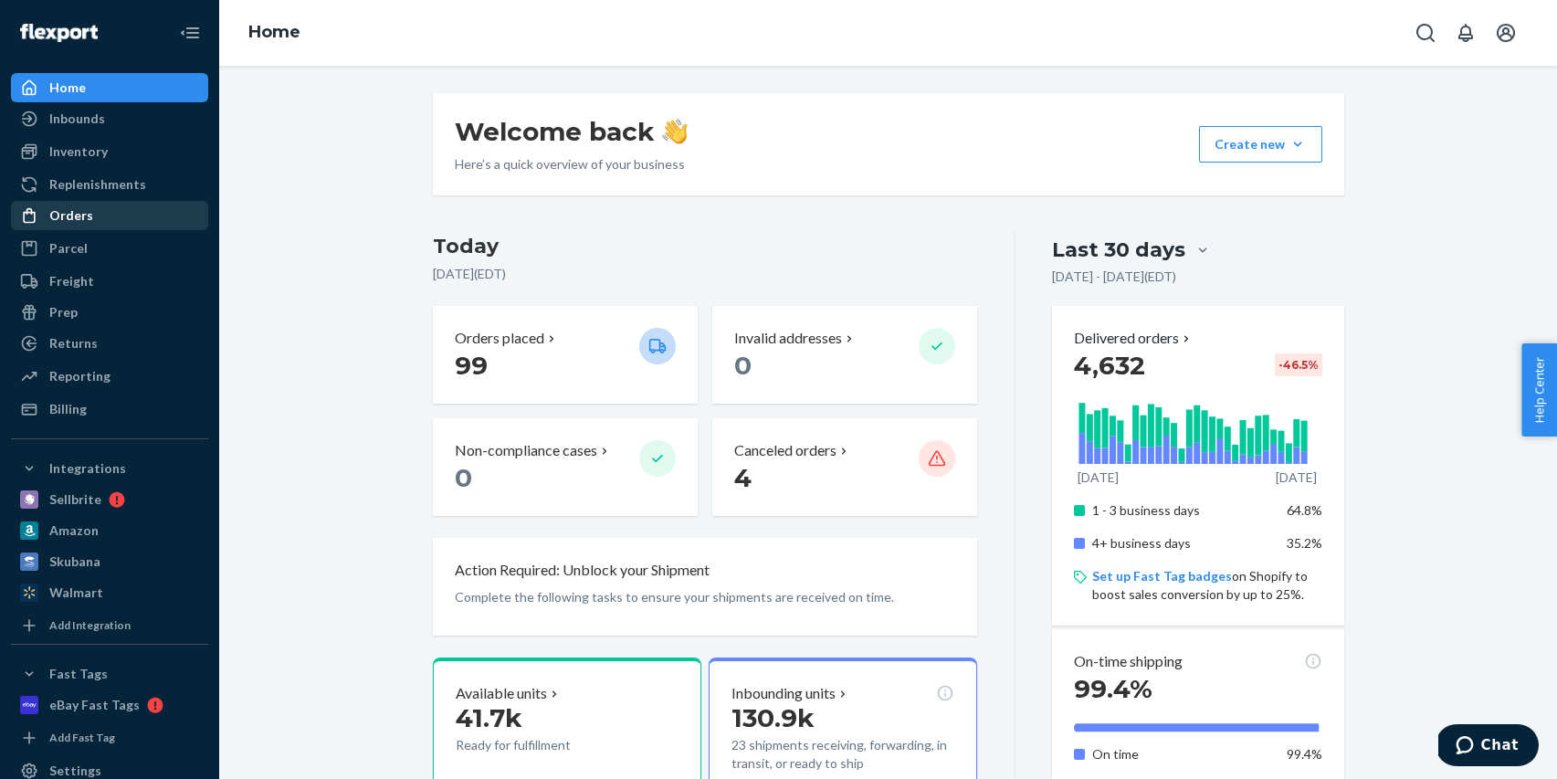
click at [65, 208] on div "Orders" at bounding box center [71, 215] width 44 height 18
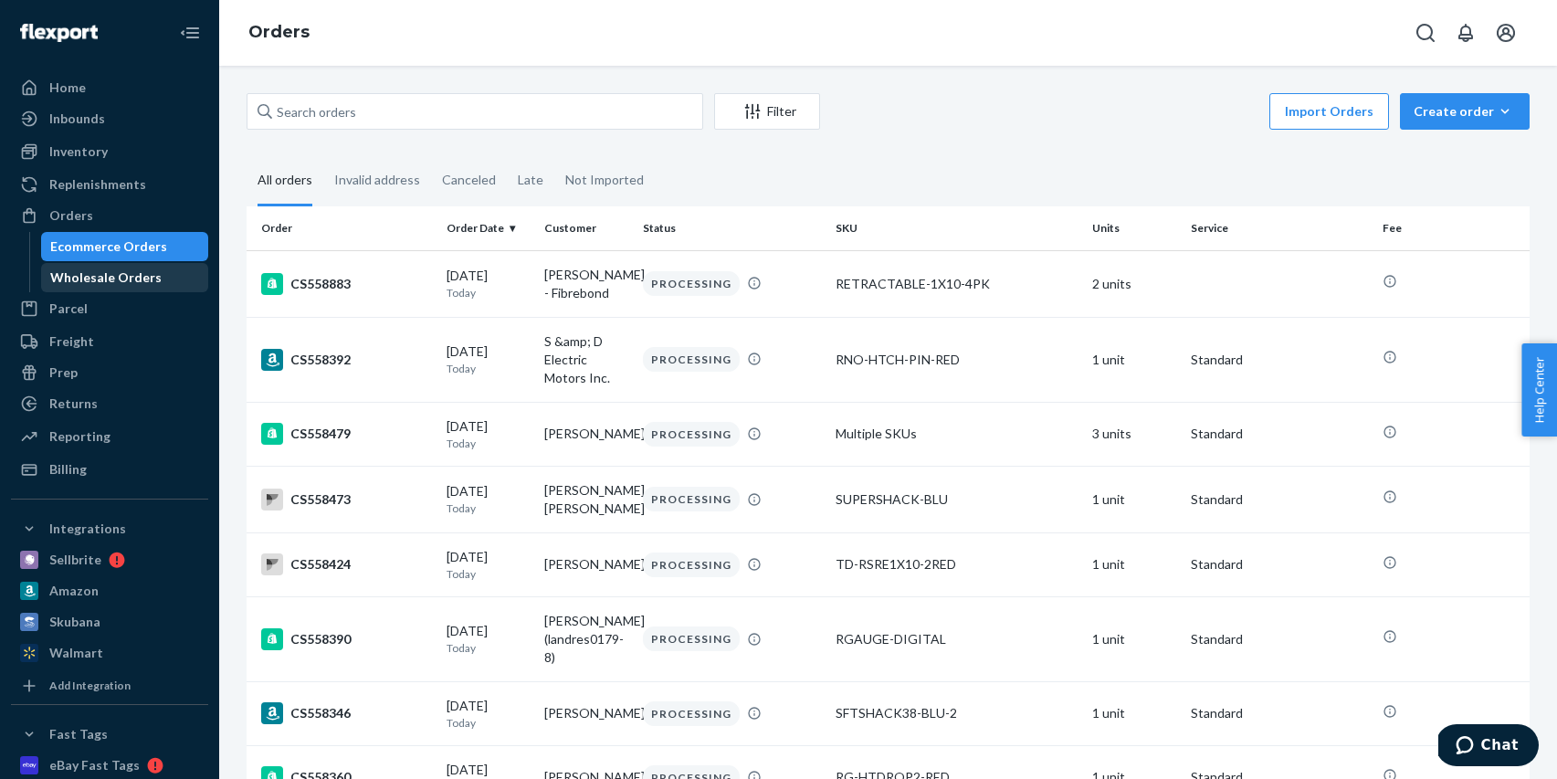
click at [122, 269] on div "Wholesale Orders" at bounding box center [105, 277] width 111 height 18
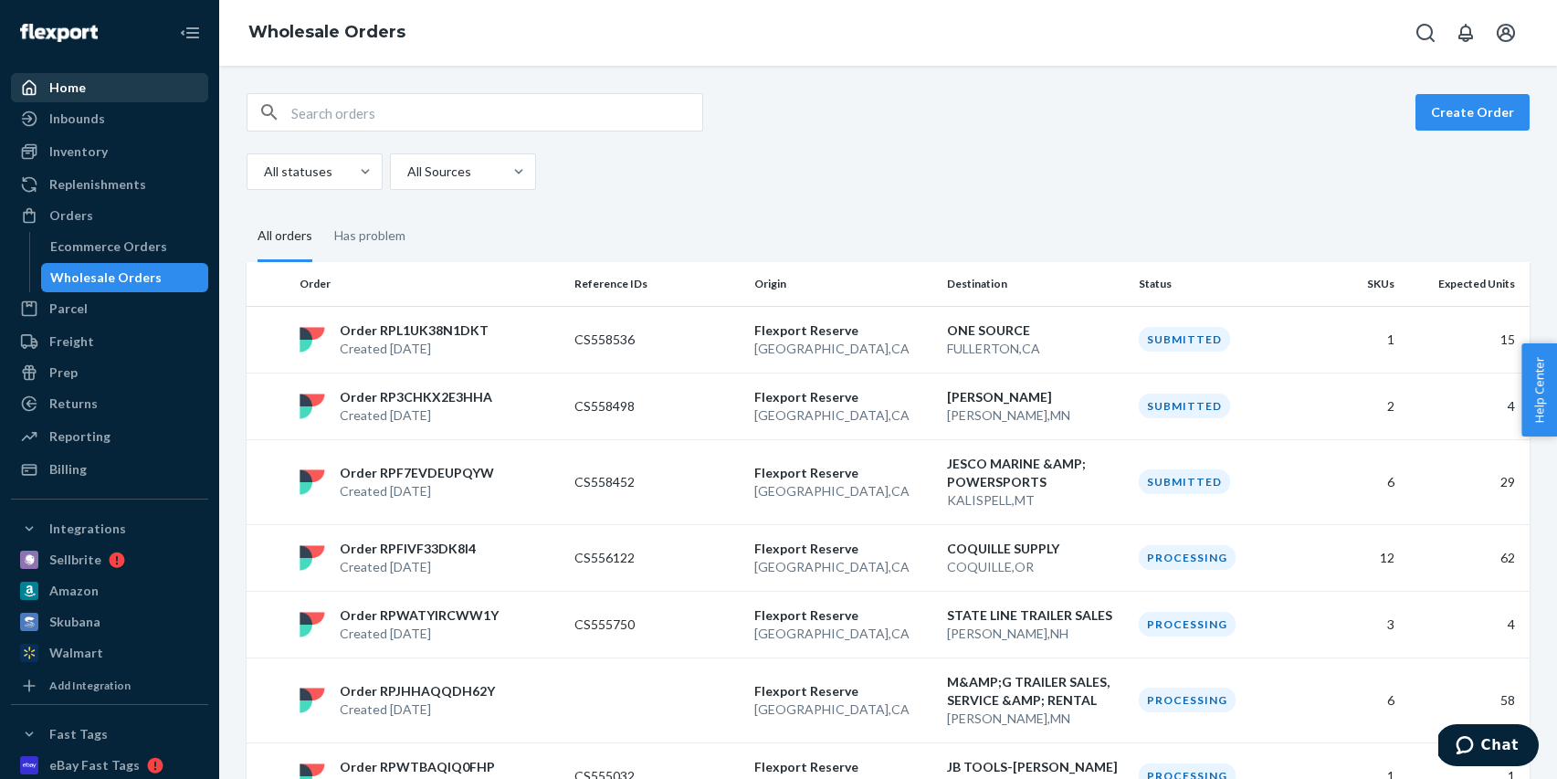
click at [109, 86] on div "Home" at bounding box center [110, 88] width 194 height 26
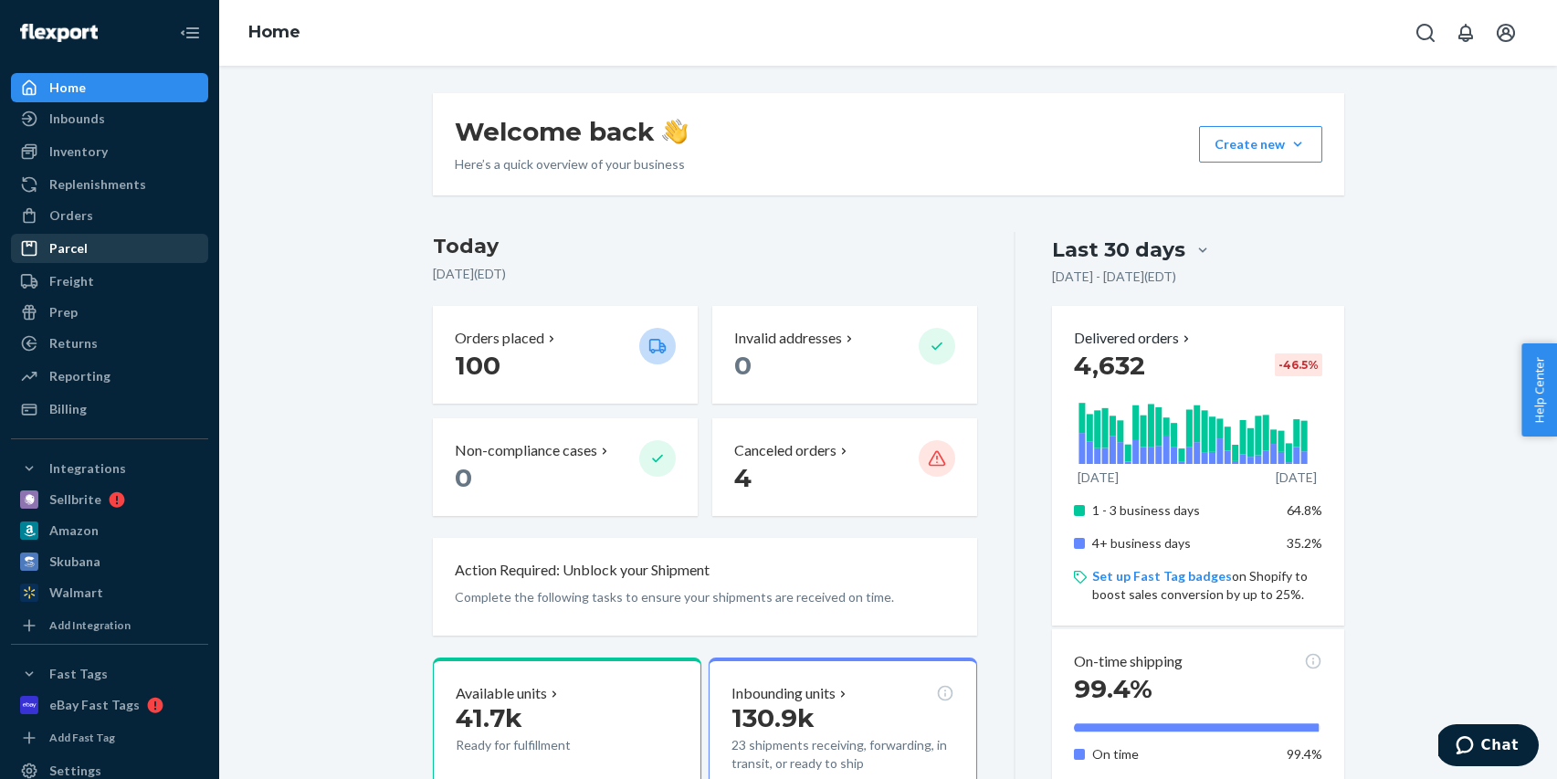
drag, startPoint x: 131, startPoint y: 221, endPoint x: 153, endPoint y: 235, distance: 25.8
click at [131, 220] on div "Orders" at bounding box center [110, 216] width 194 height 26
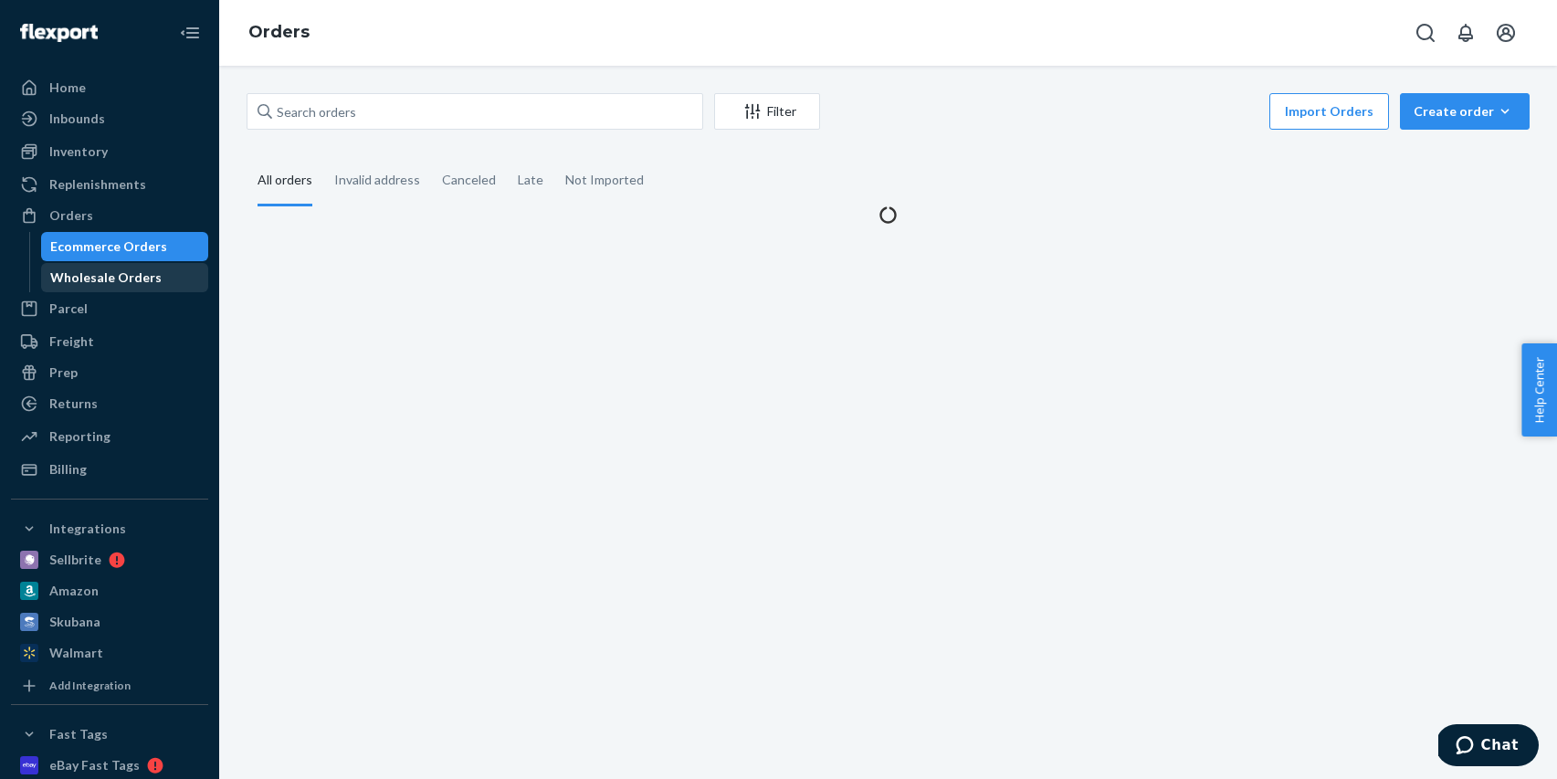
drag, startPoint x: 156, startPoint y: 275, endPoint x: 193, endPoint y: 263, distance: 38.4
click at [156, 275] on div "Wholesale Orders" at bounding box center [125, 278] width 164 height 26
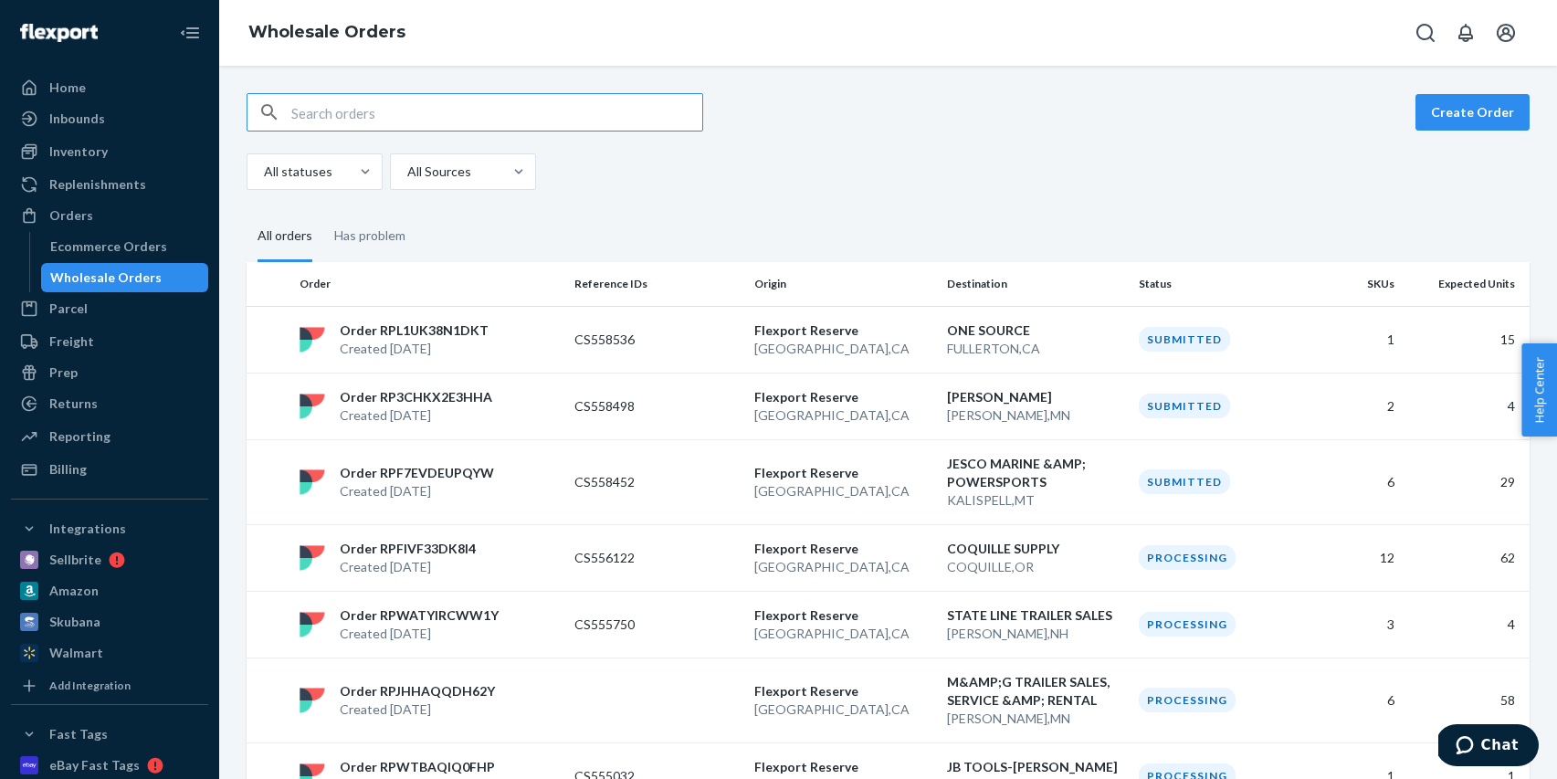
type input "9387 HIGHWAY 10 NW"
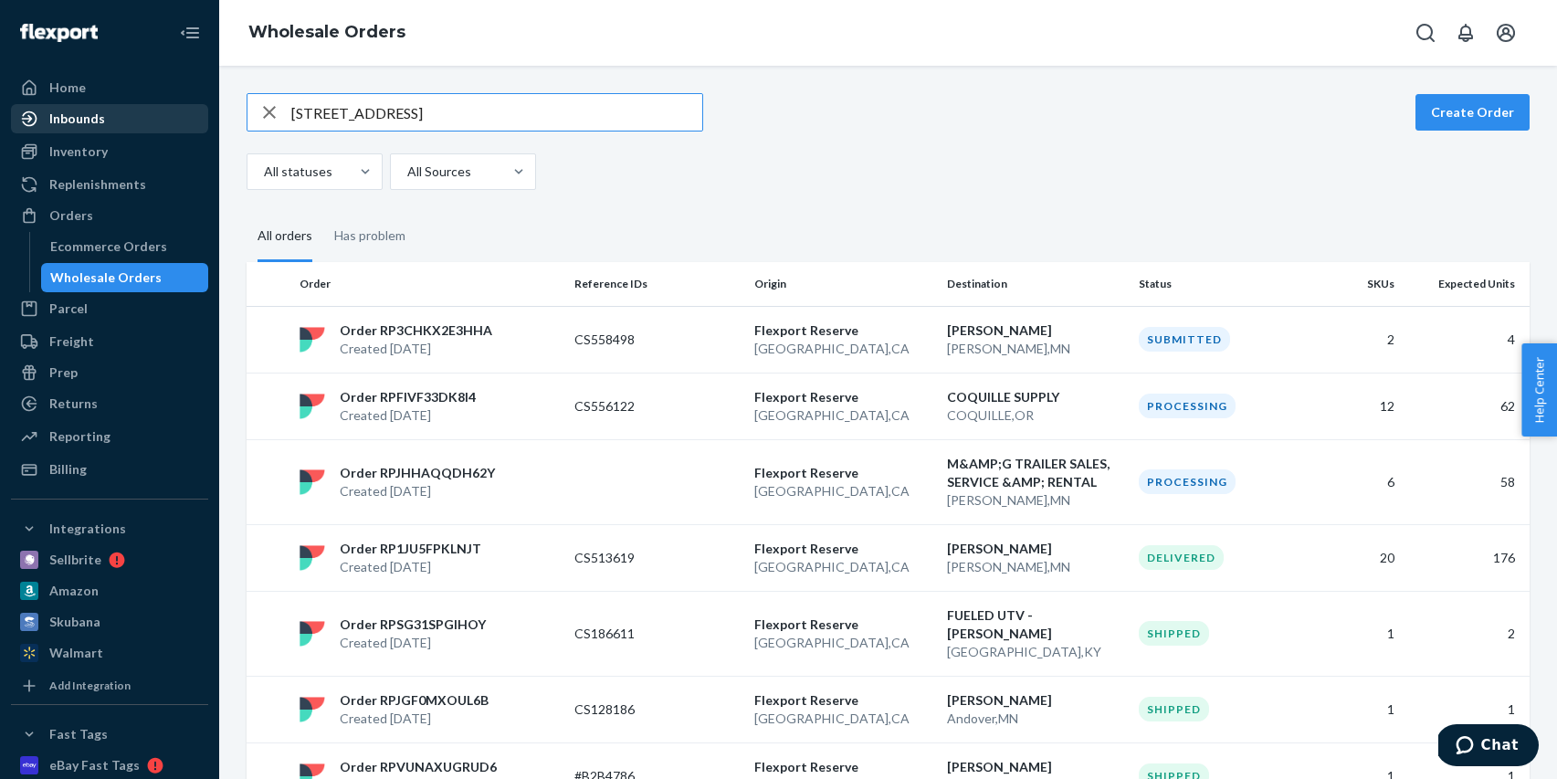
drag, startPoint x: 475, startPoint y: 118, endPoint x: 204, endPoint y: 120, distance: 271.2
click at [204, 120] on div "Home Inbounds Shipping Plans Problems Inventory Products Replenishments Orders …" at bounding box center [778, 389] width 1557 height 779
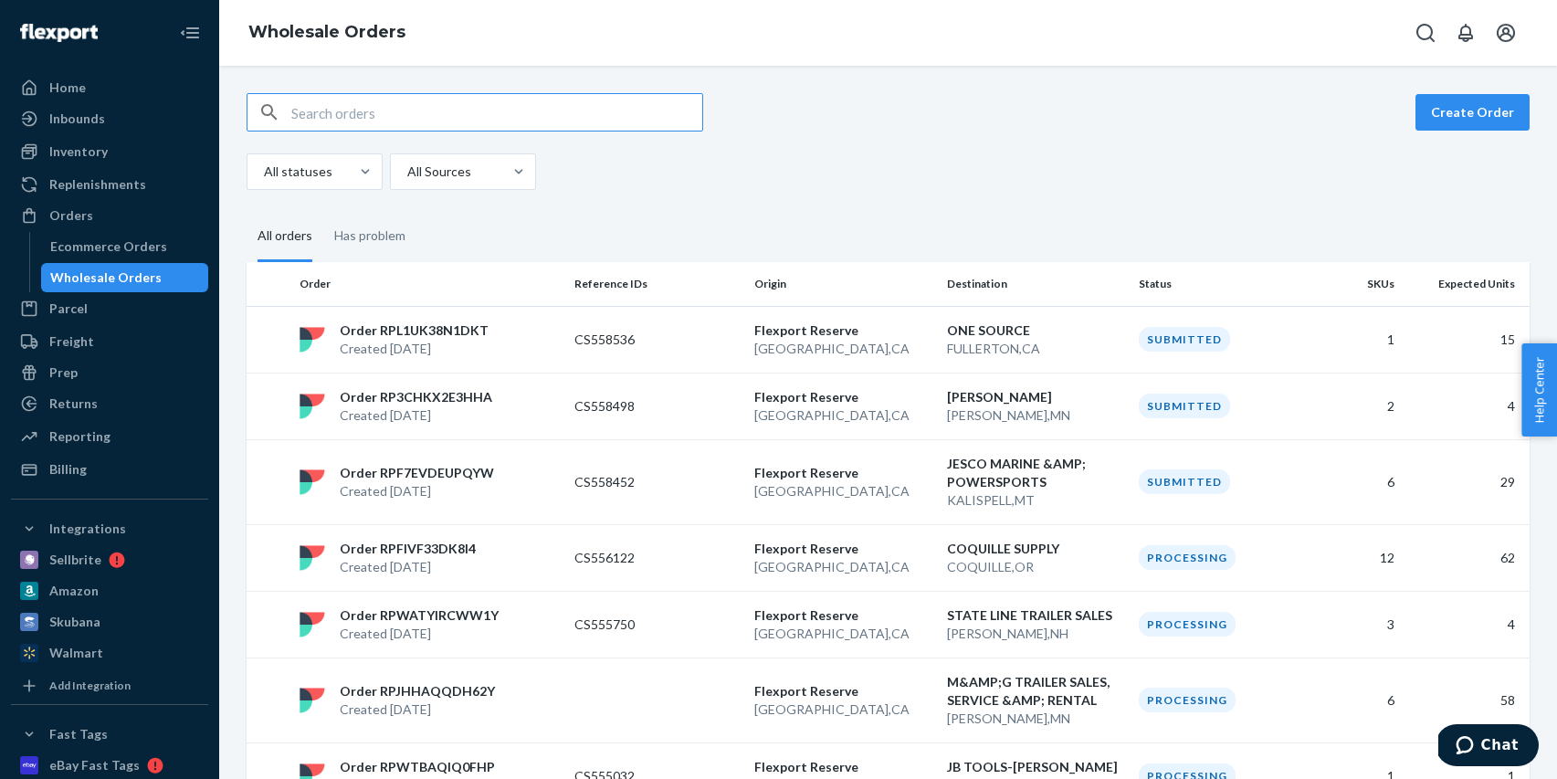
click at [534, 112] on input "text" at bounding box center [496, 112] width 411 height 37
paste input "RAMSEY MN"
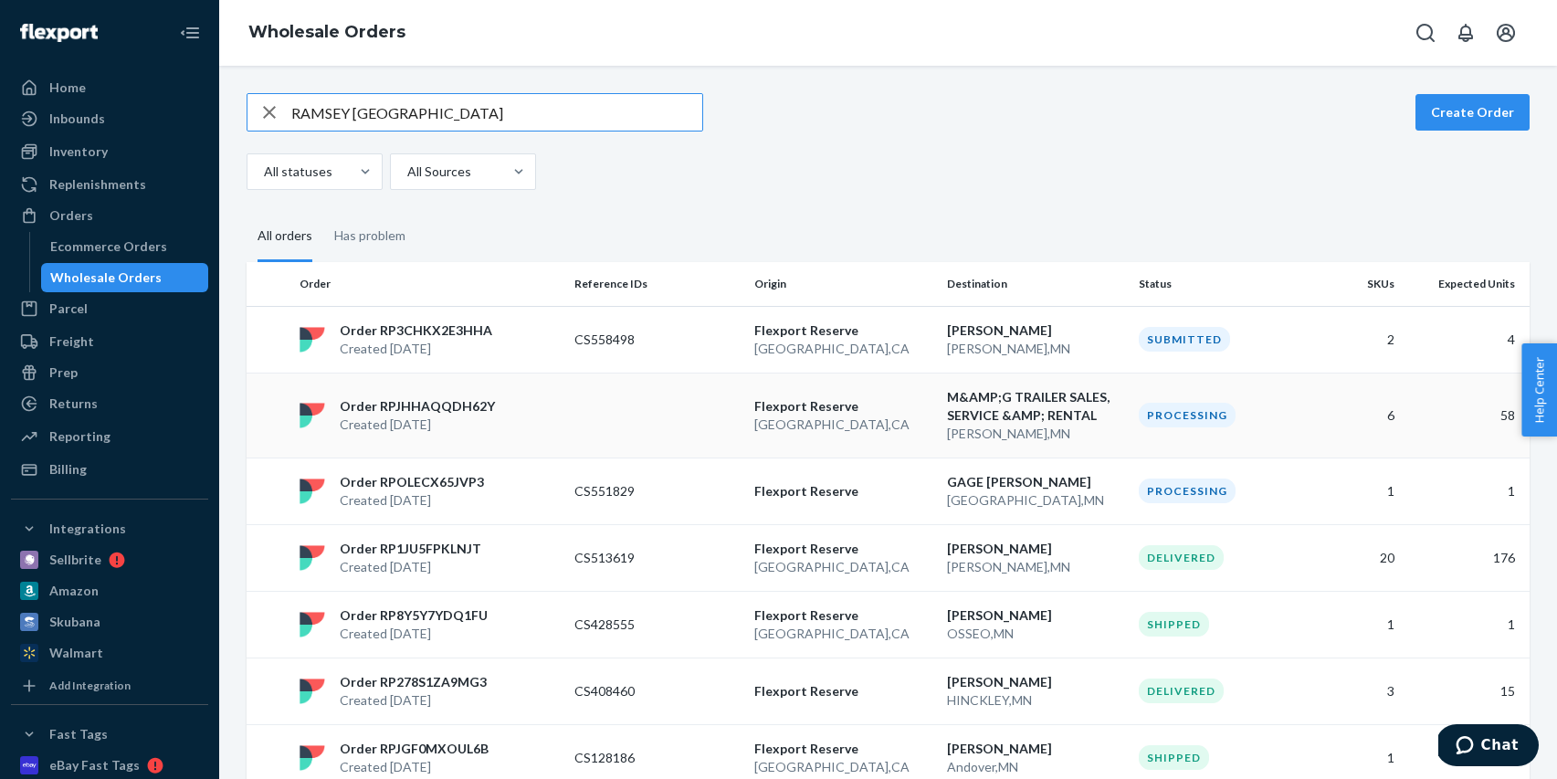
scroll to position [45, 0]
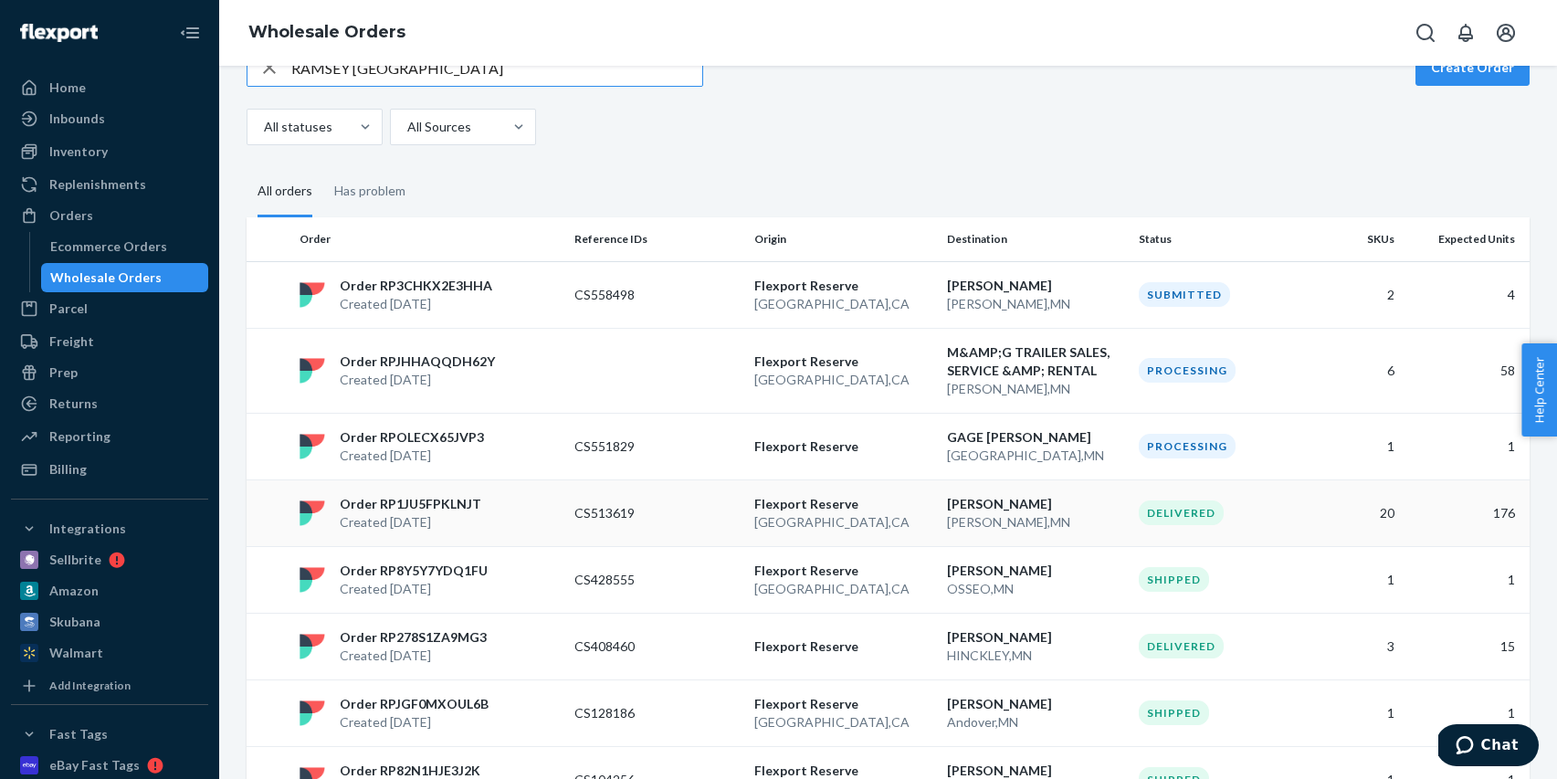
type input "RAMSEY MN"
click at [688, 512] on p "CS513619" at bounding box center [647, 513] width 146 height 18
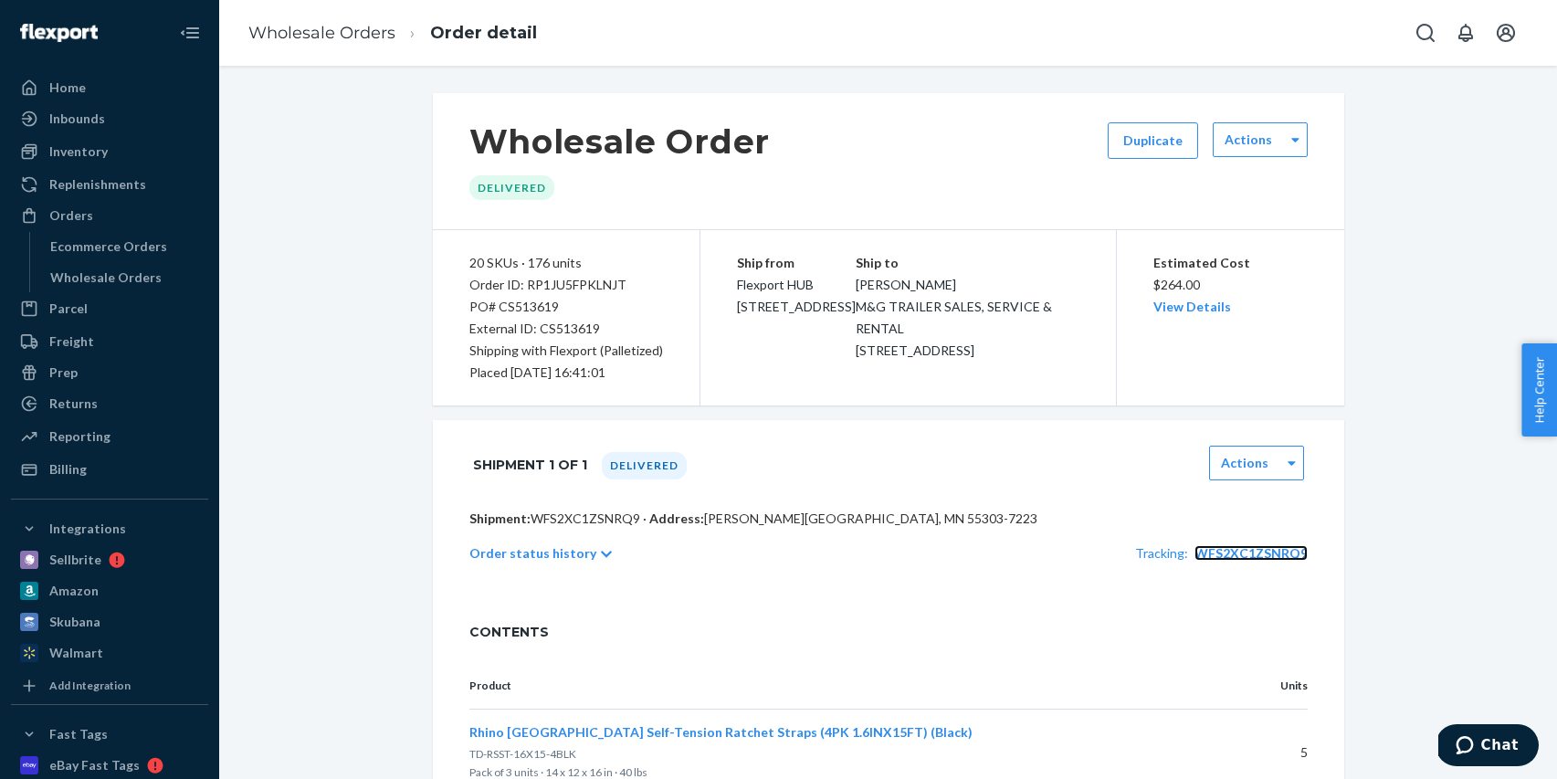
click at [1245, 553] on span "WFS2XC1ZSNRQ9" at bounding box center [1250, 553] width 113 height 16
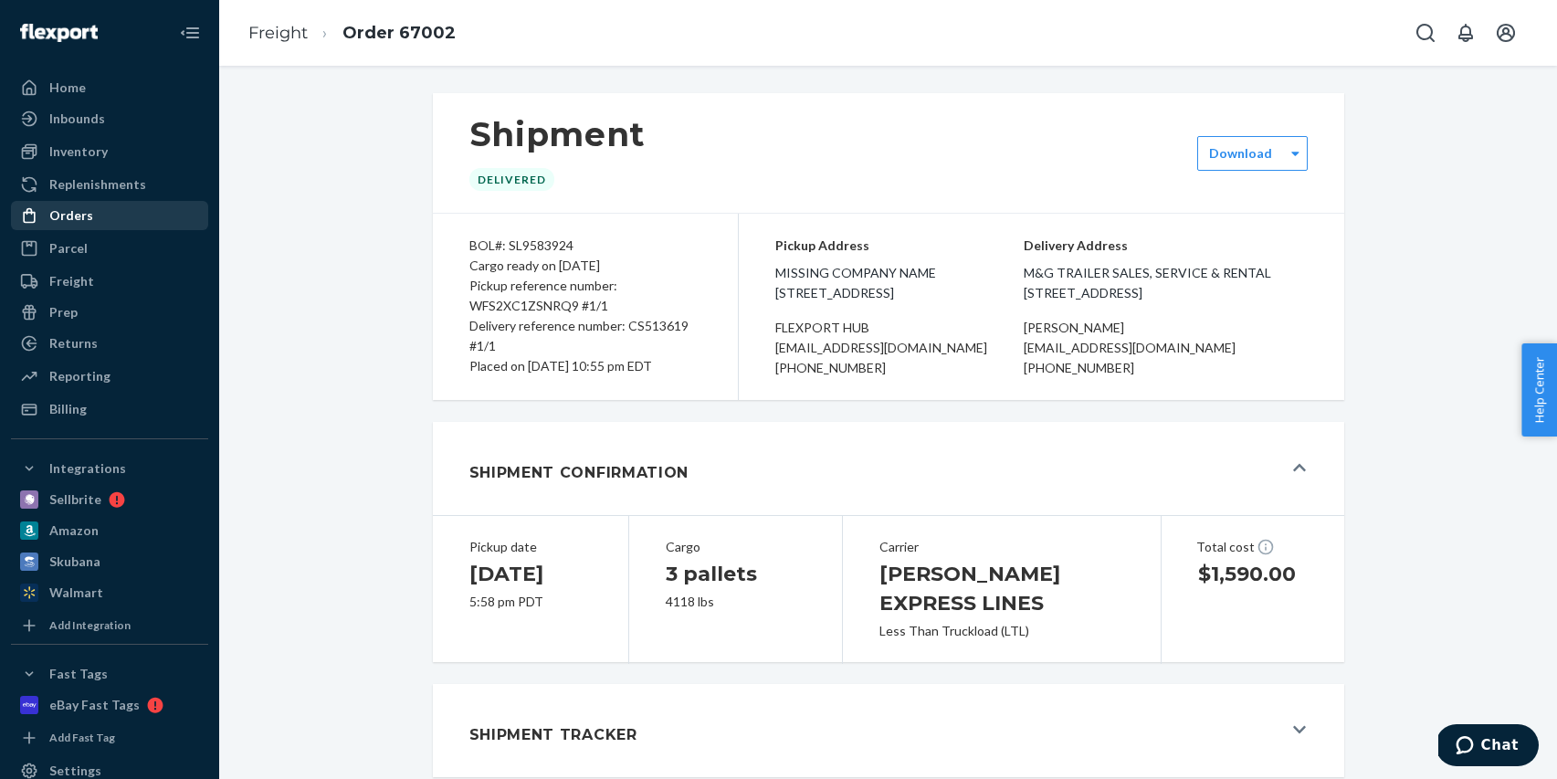
click at [67, 217] on div "Orders" at bounding box center [71, 215] width 44 height 18
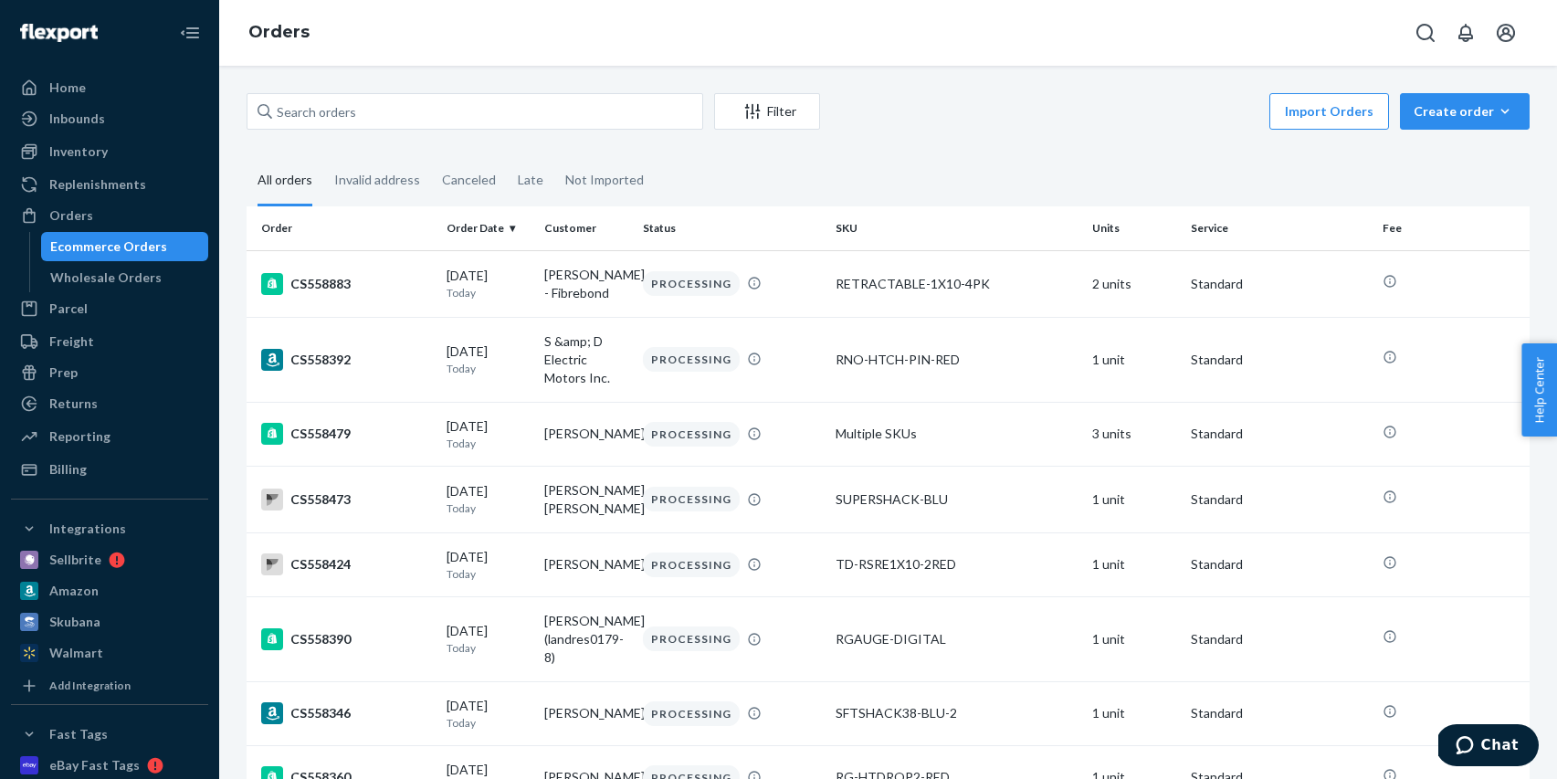
drag, startPoint x: 116, startPoint y: 278, endPoint x: 222, endPoint y: 223, distance: 119.2
click at [117, 277] on div "Wholesale Orders" at bounding box center [105, 277] width 111 height 18
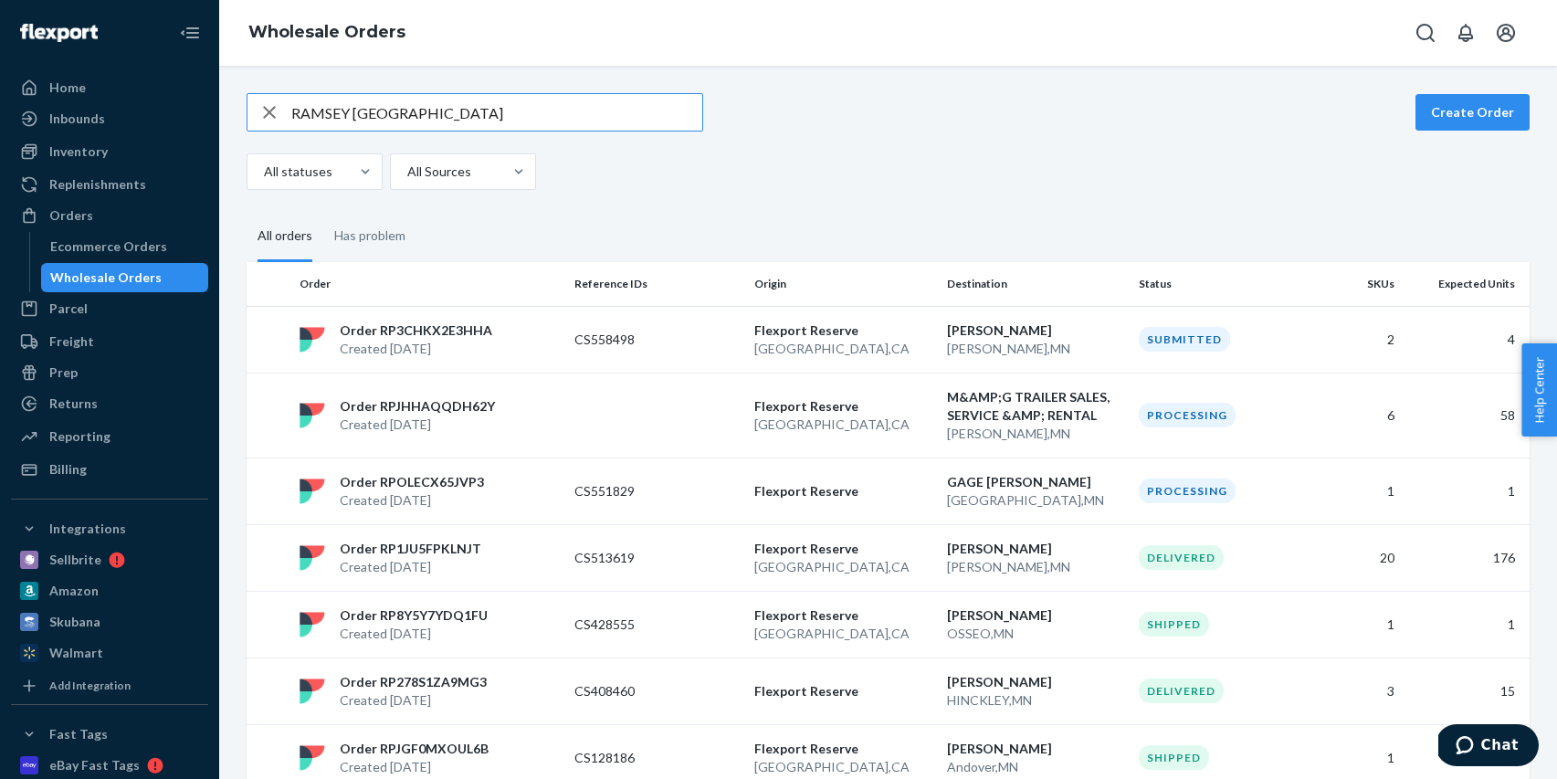
click at [269, 100] on icon "button" at bounding box center [269, 112] width 22 height 37
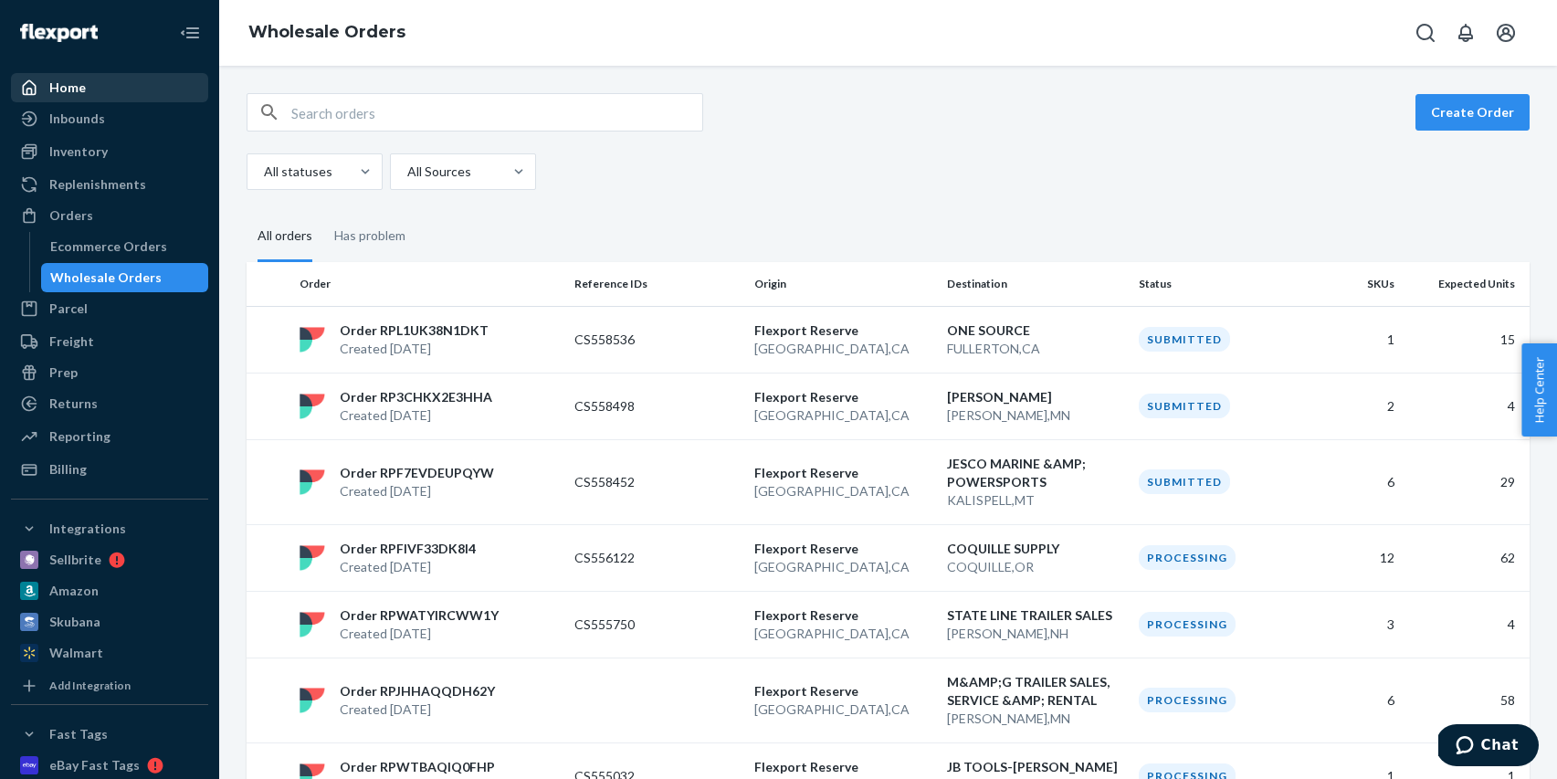
click at [107, 93] on div "Home" at bounding box center [110, 88] width 194 height 26
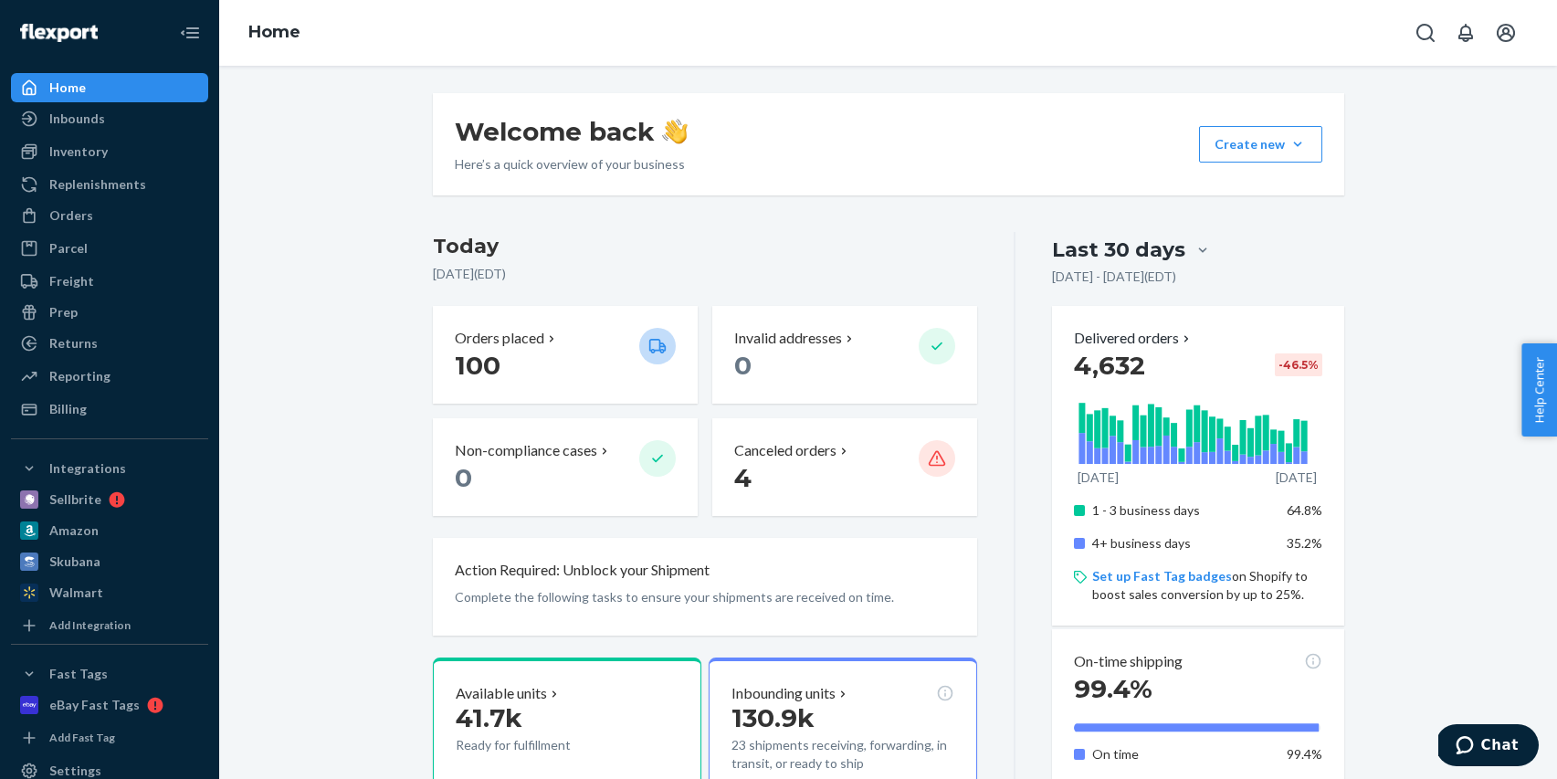
drag, startPoint x: 121, startPoint y: 210, endPoint x: 123, endPoint y: 232, distance: 22.0
click at [121, 210] on div "Orders" at bounding box center [110, 216] width 194 height 26
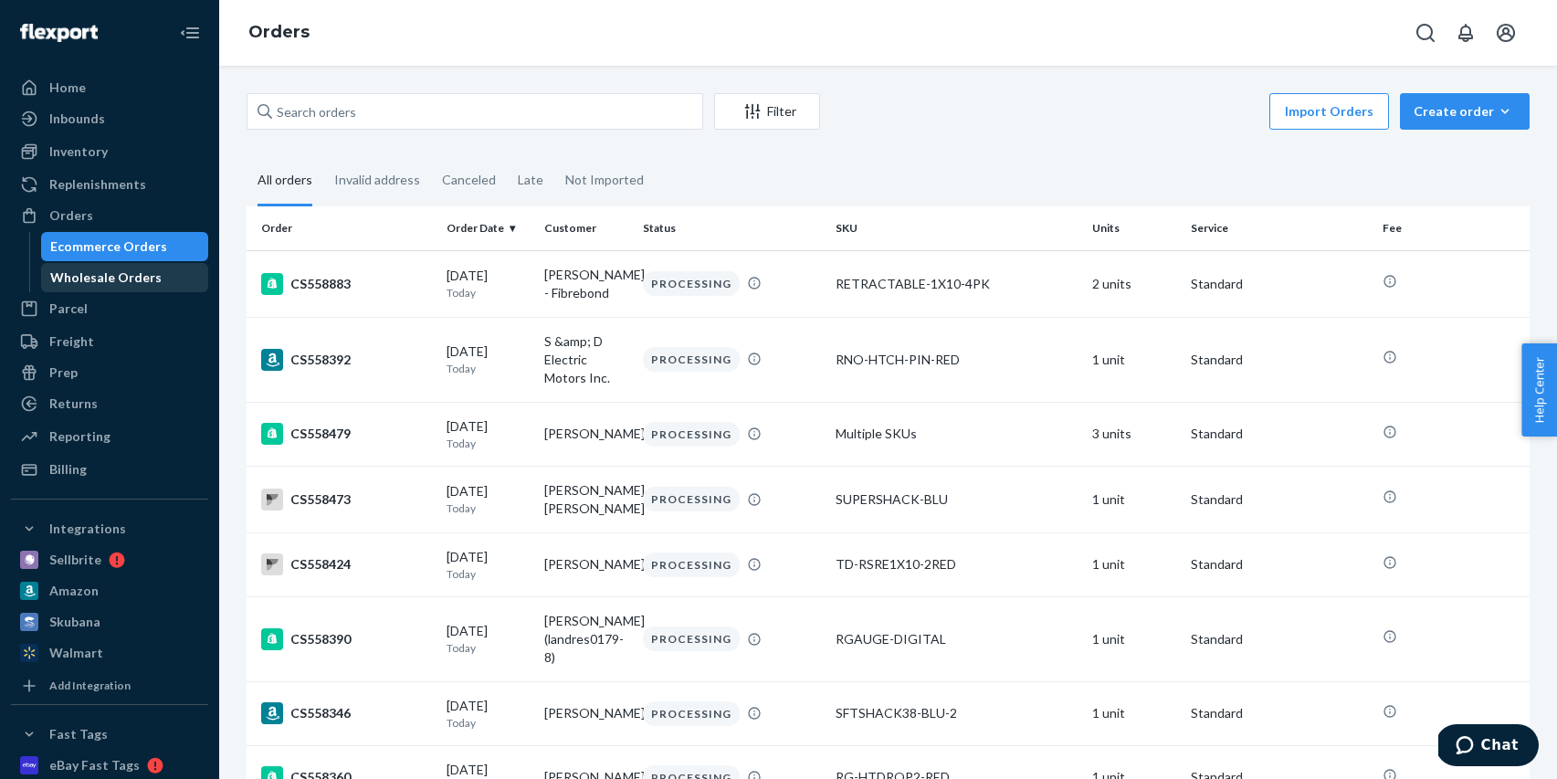
click at [127, 276] on div "Wholesale Orders" at bounding box center [105, 277] width 111 height 18
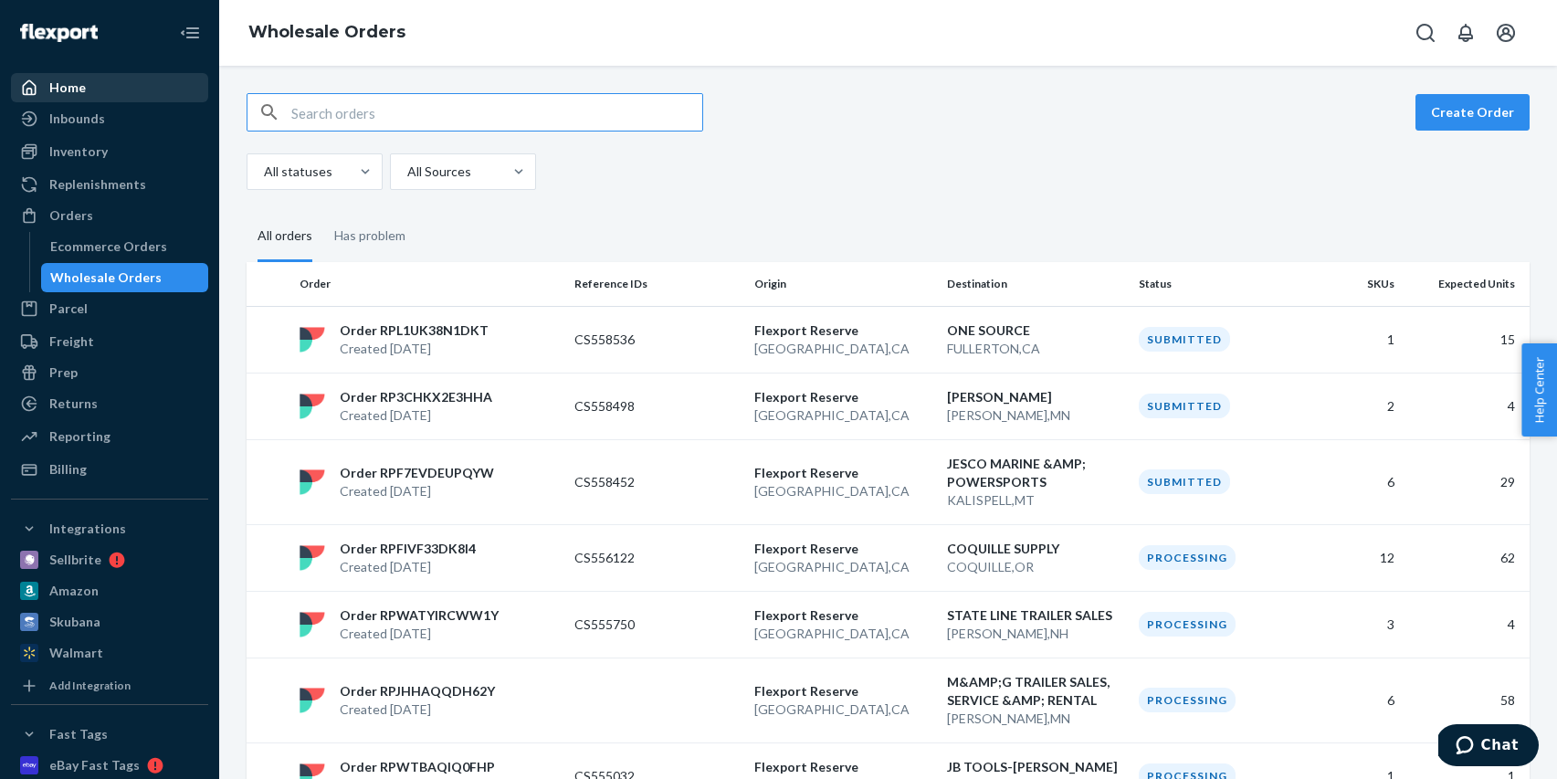
click at [99, 91] on div "Home" at bounding box center [110, 88] width 194 height 26
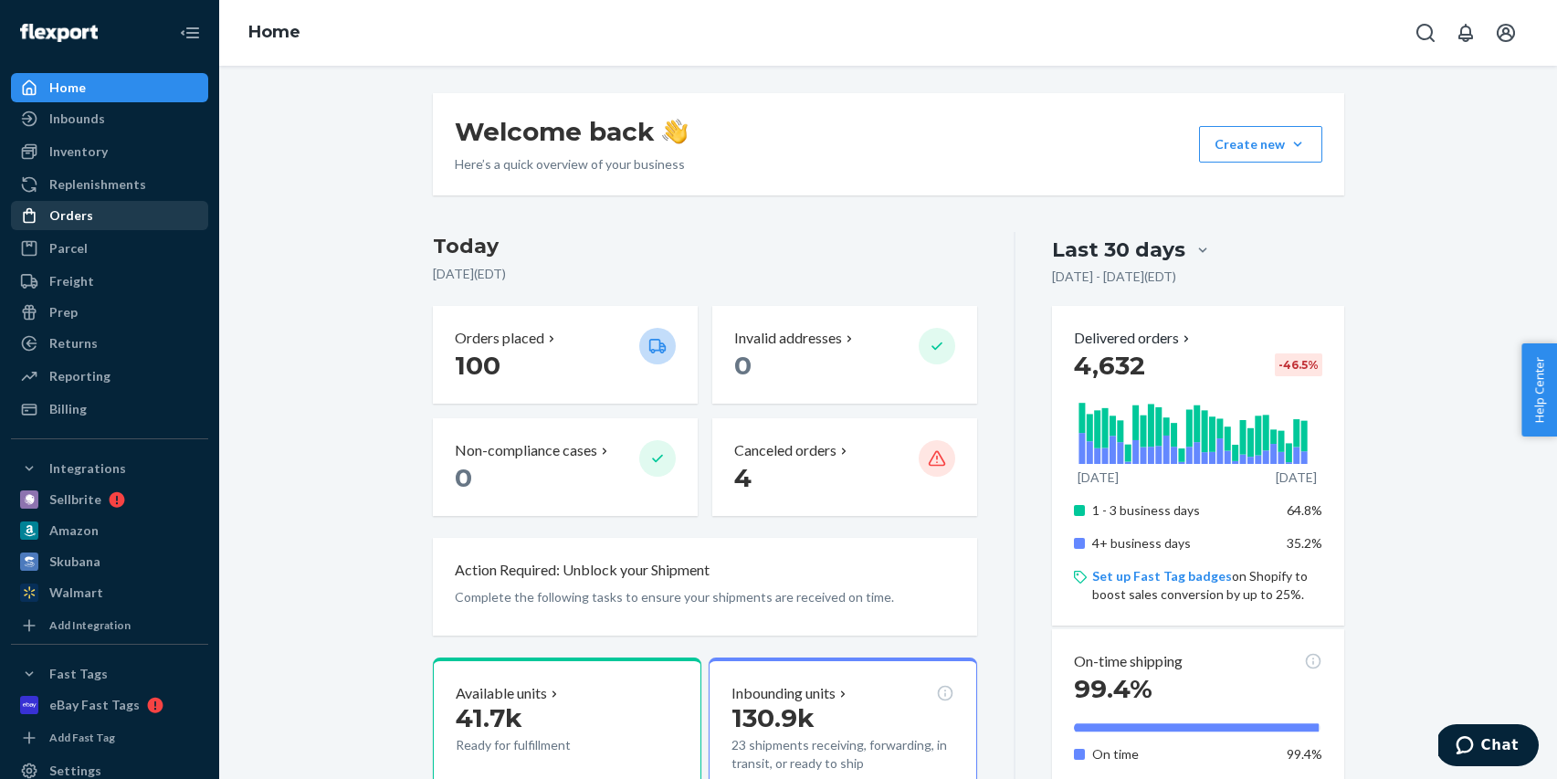
click at [97, 210] on div "Orders" at bounding box center [110, 216] width 194 height 26
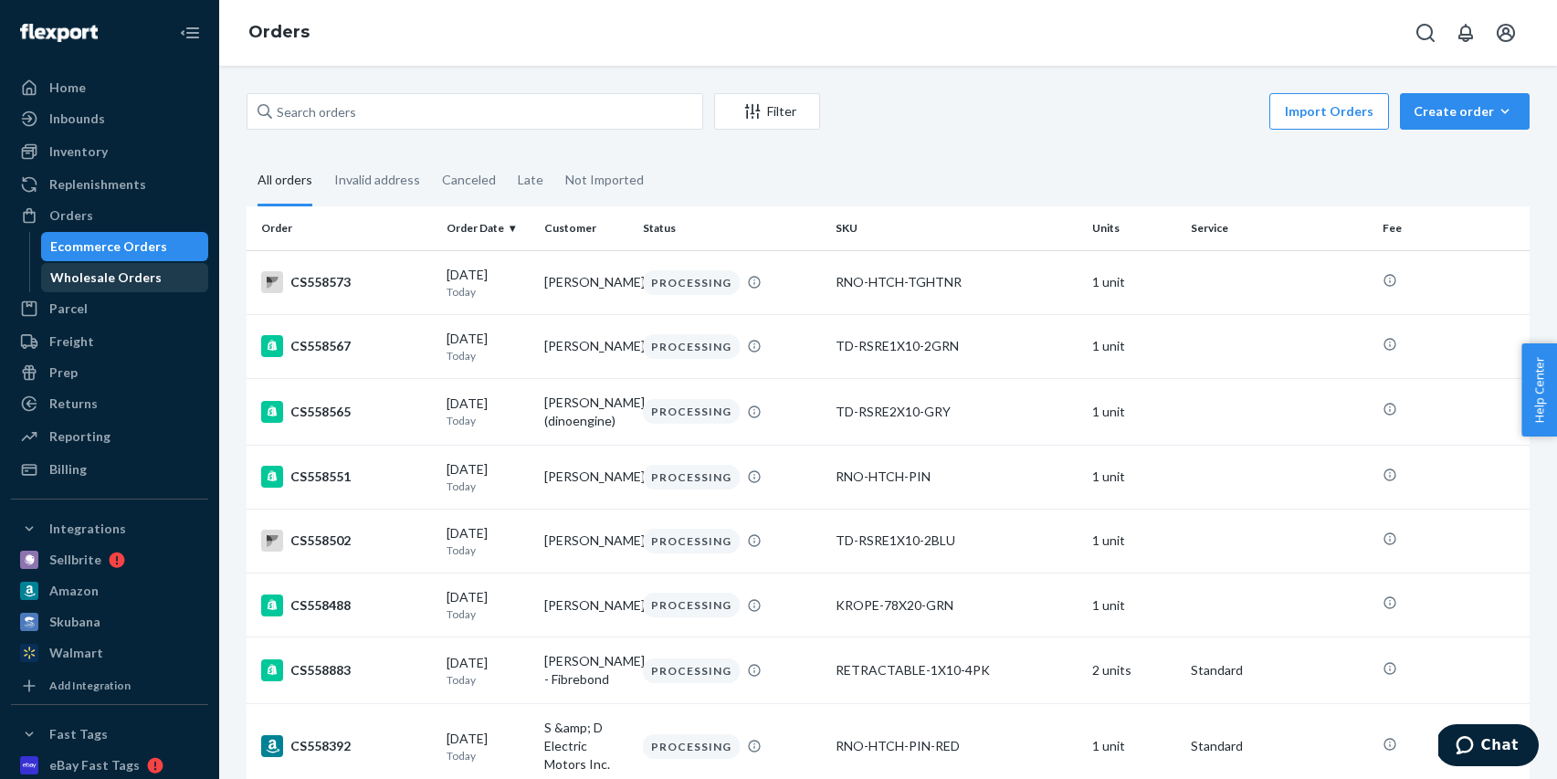
click at [114, 272] on div "Wholesale Orders" at bounding box center [105, 277] width 111 height 18
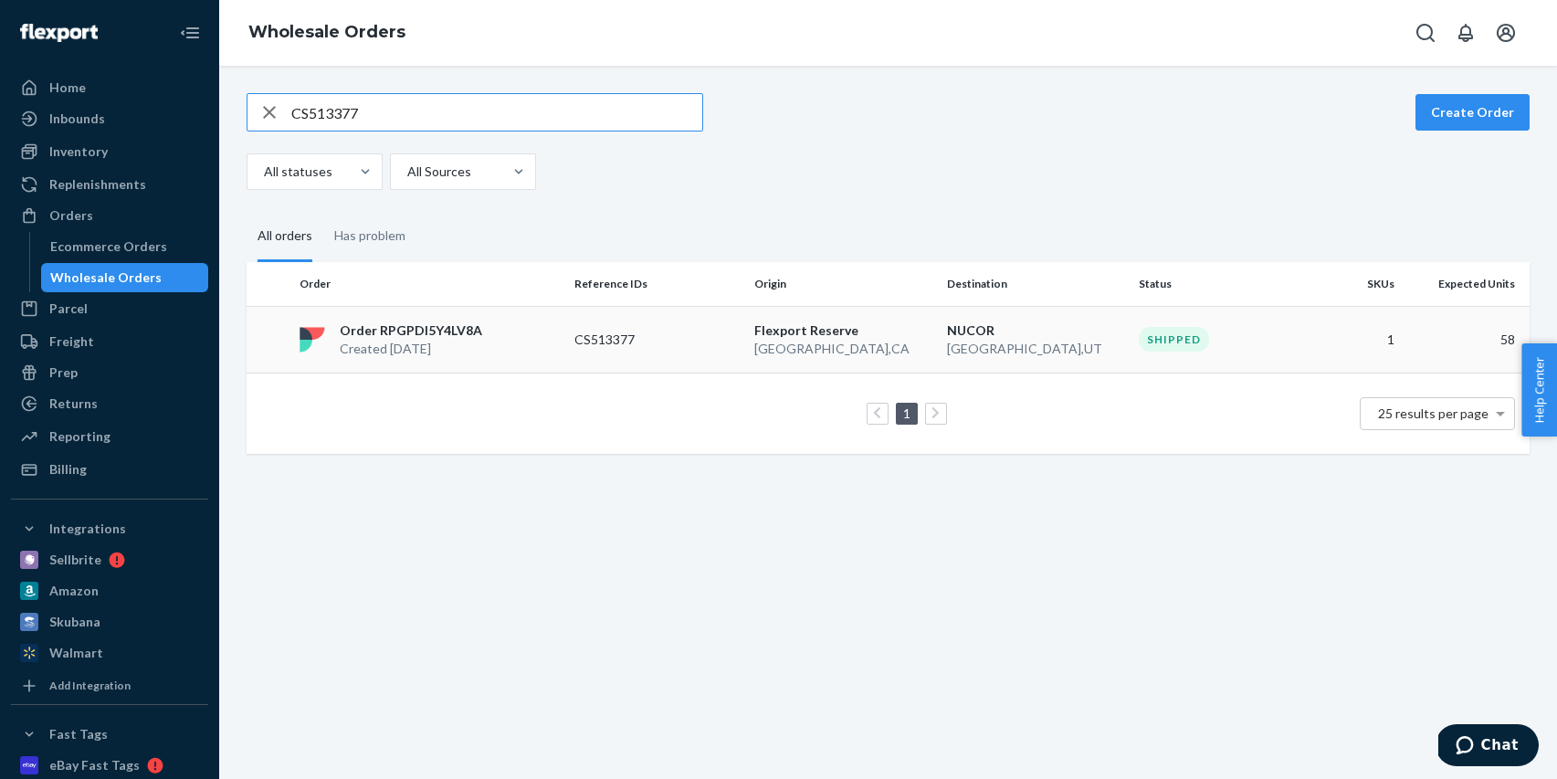
type input "CS513377"
click at [712, 352] on td "CS513377" at bounding box center [657, 339] width 180 height 67
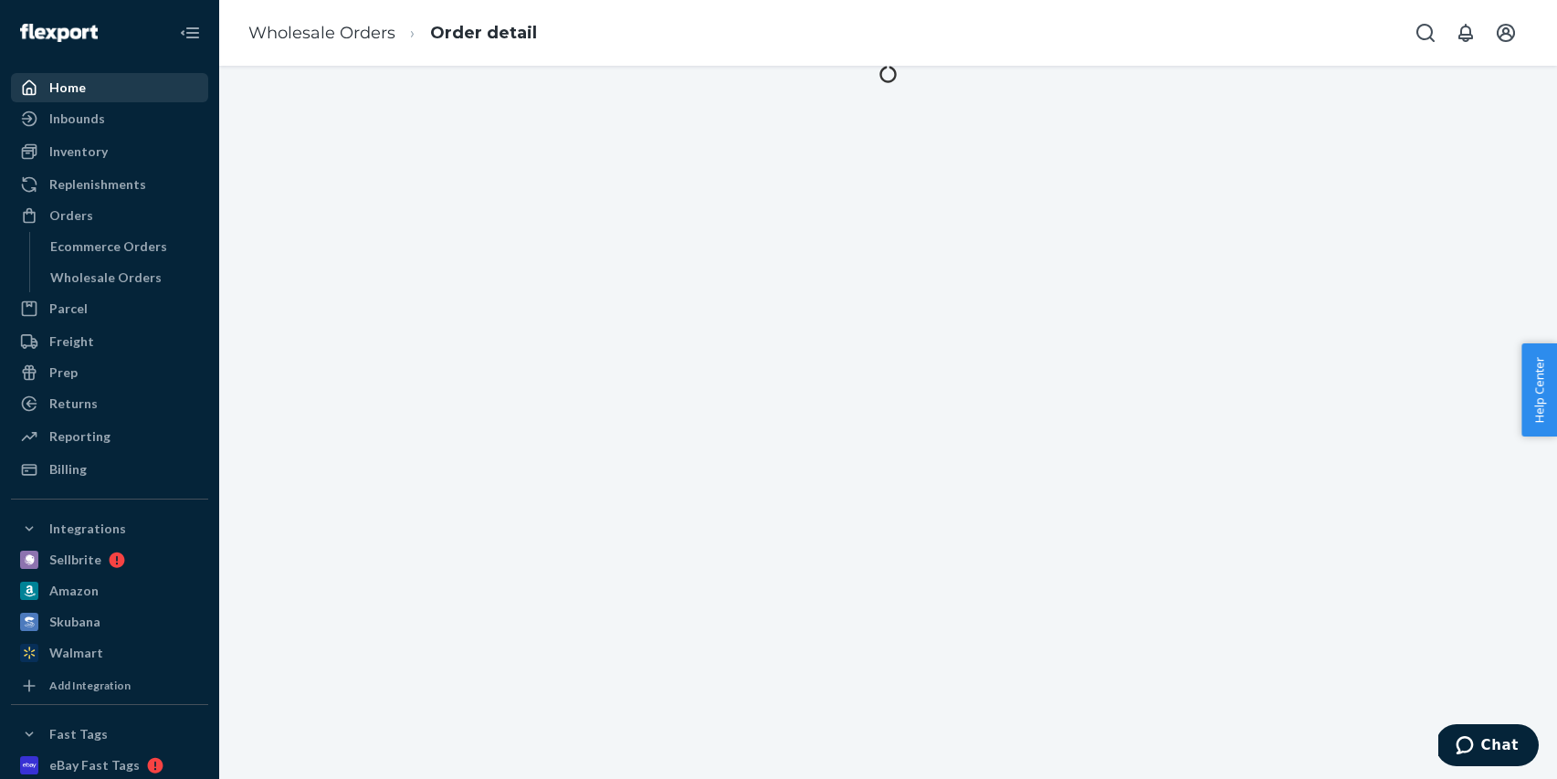
click at [89, 88] on div "Home" at bounding box center [110, 88] width 194 height 26
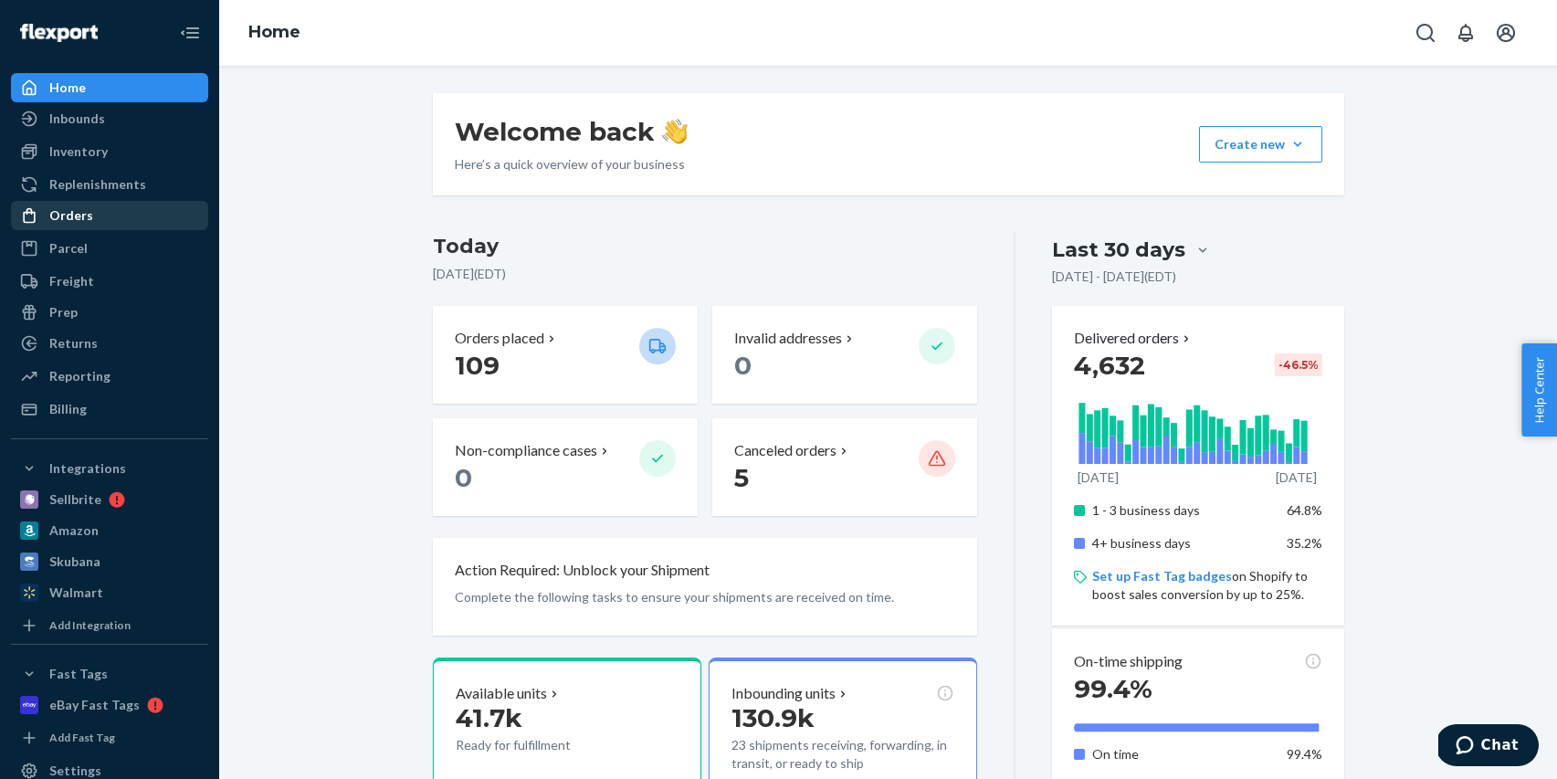
click at [97, 226] on div "Orders" at bounding box center [110, 216] width 194 height 26
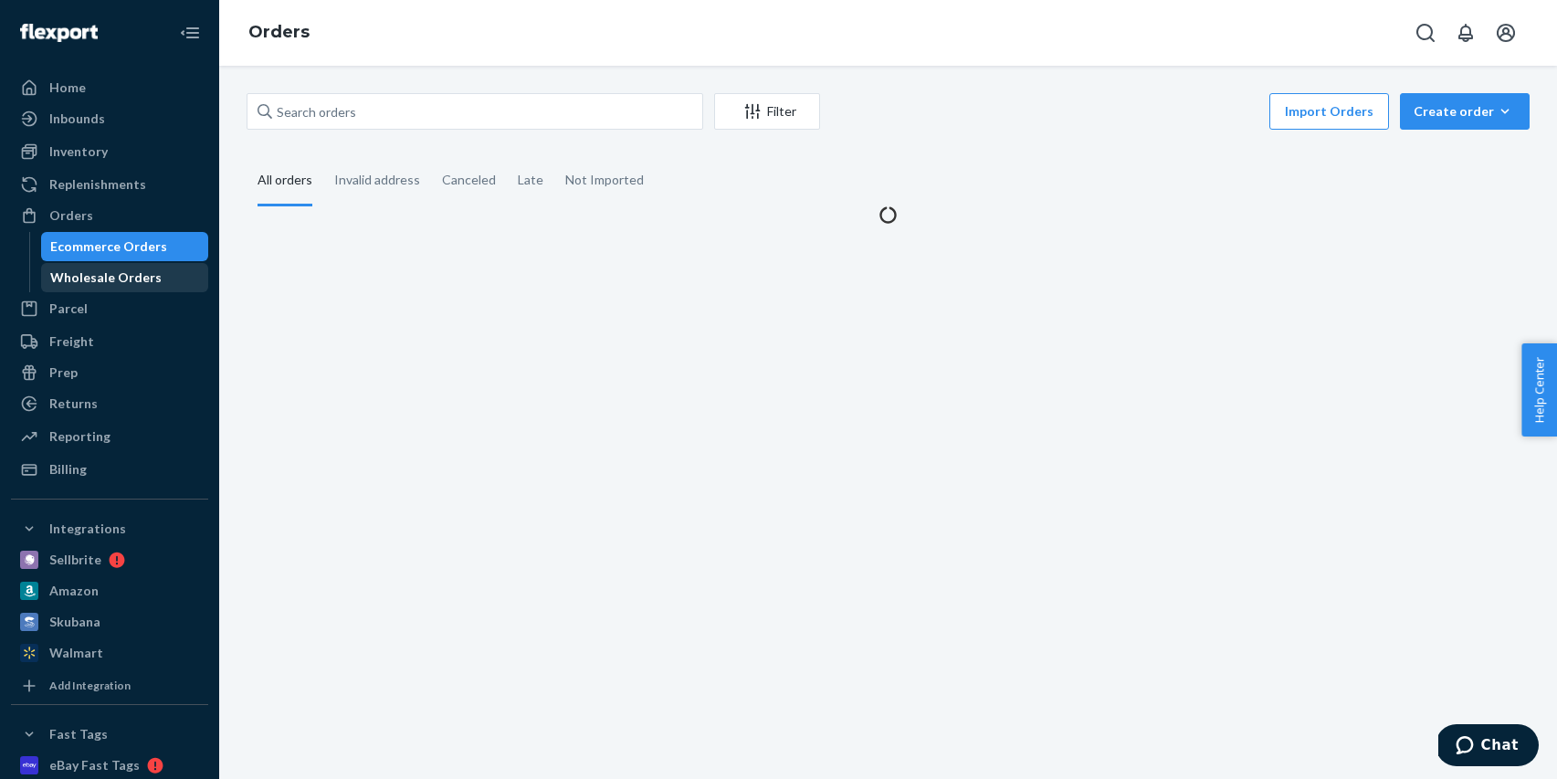
click at [99, 278] on div "Wholesale Orders" at bounding box center [105, 277] width 111 height 18
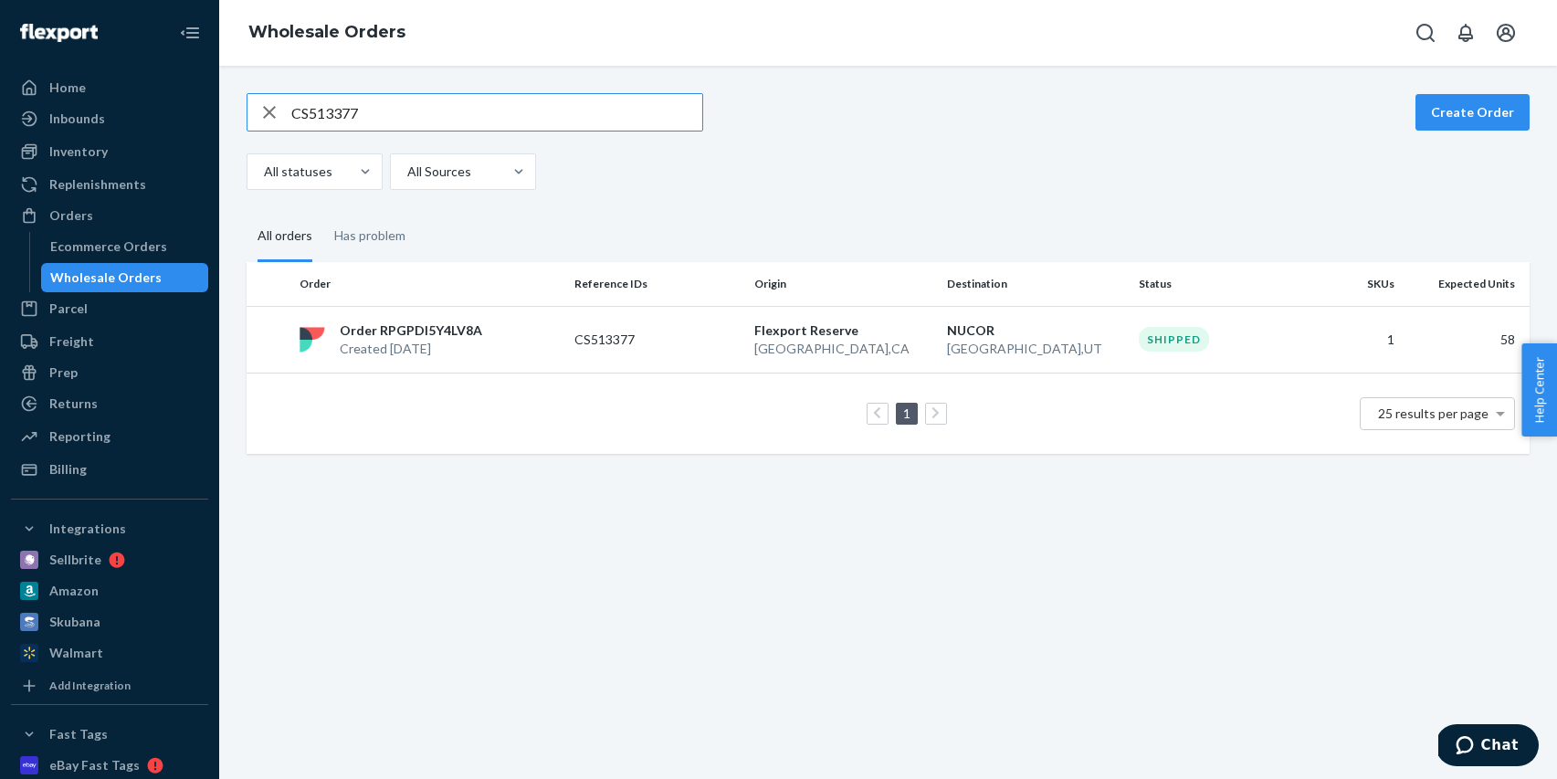
click at [421, 119] on input "CS513377" at bounding box center [496, 112] width 411 height 37
type input "CS488161"
click at [572, 306] on td "CS488161" at bounding box center [657, 339] width 180 height 67
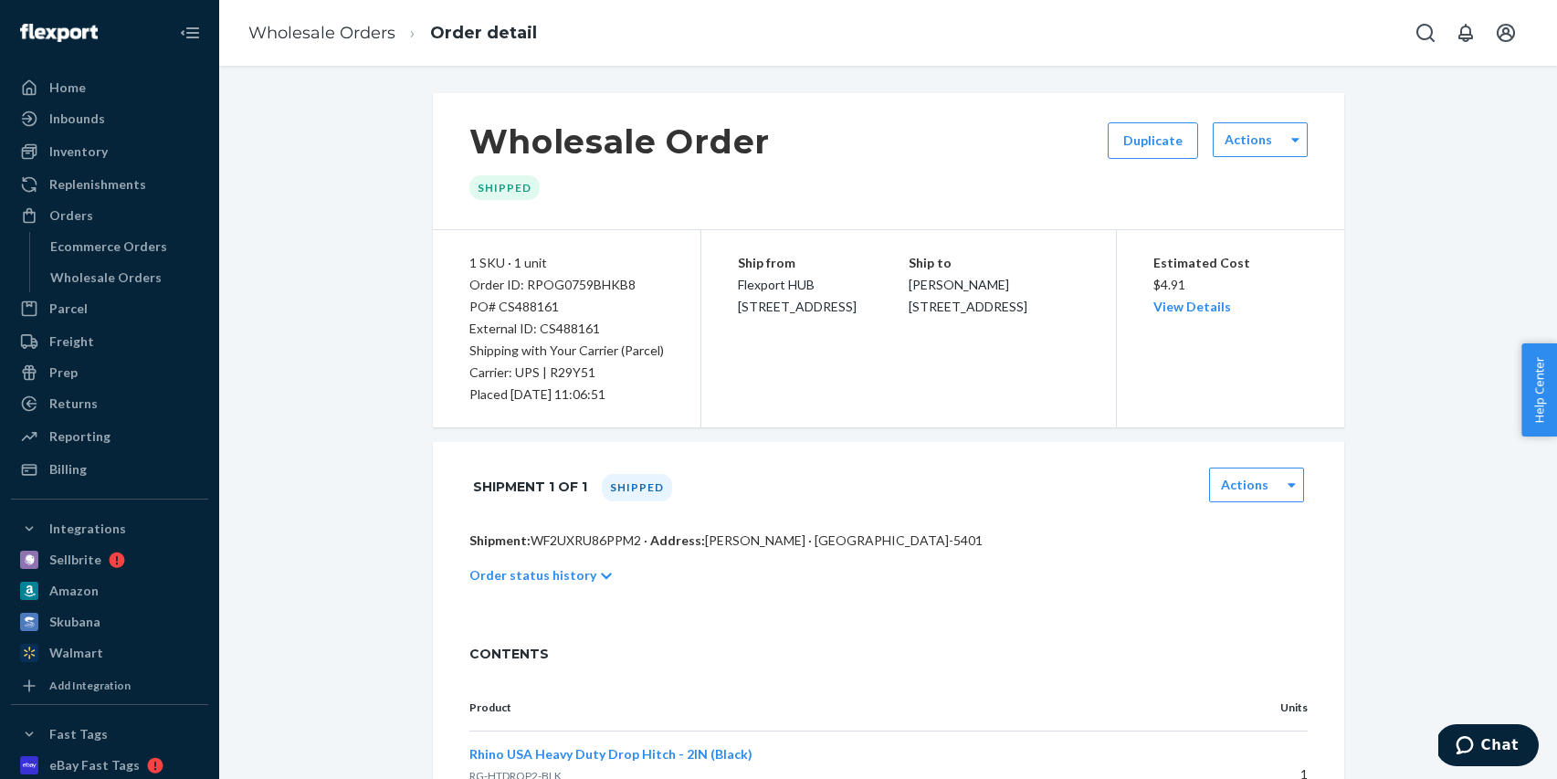
scroll to position [104, 0]
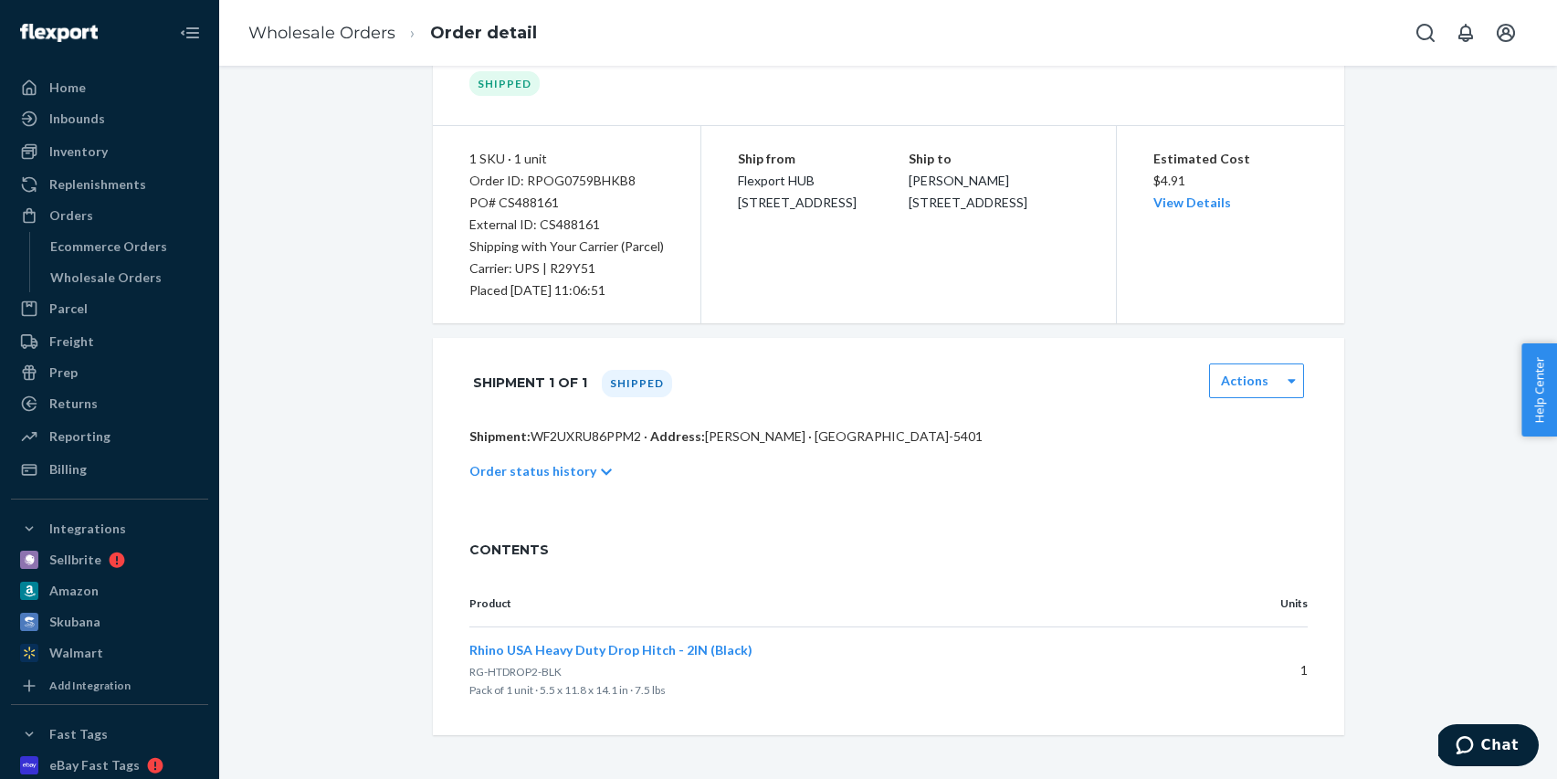
click at [545, 474] on p "Order status history" at bounding box center [532, 471] width 127 height 18
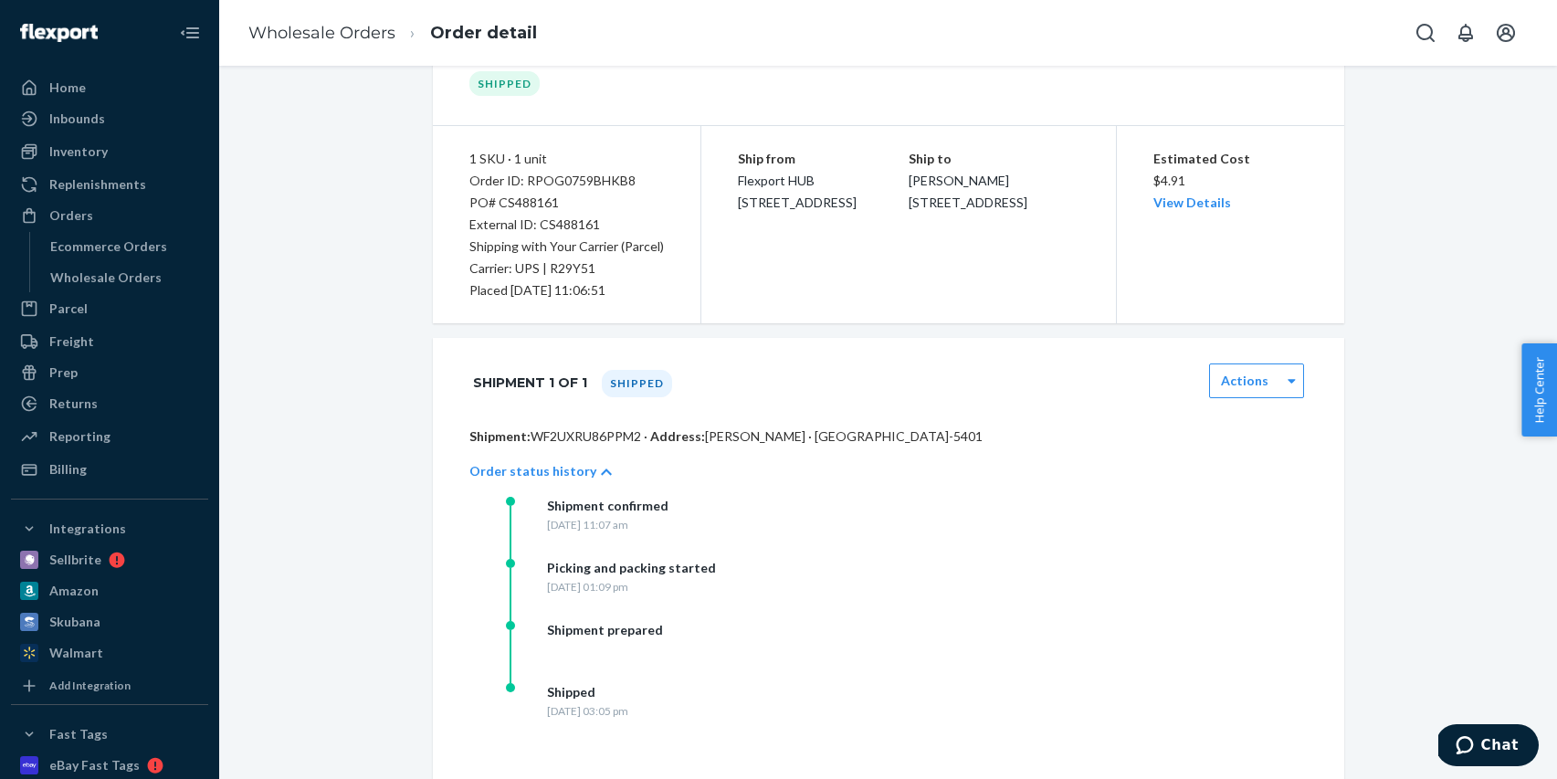
click at [595, 181] on div "Order ID: RPOG0759BHKB8" at bounding box center [566, 181] width 194 height 22
copy div "RPOG0759BHKB8"
click at [152, 274] on div "Wholesale Orders" at bounding box center [105, 277] width 111 height 18
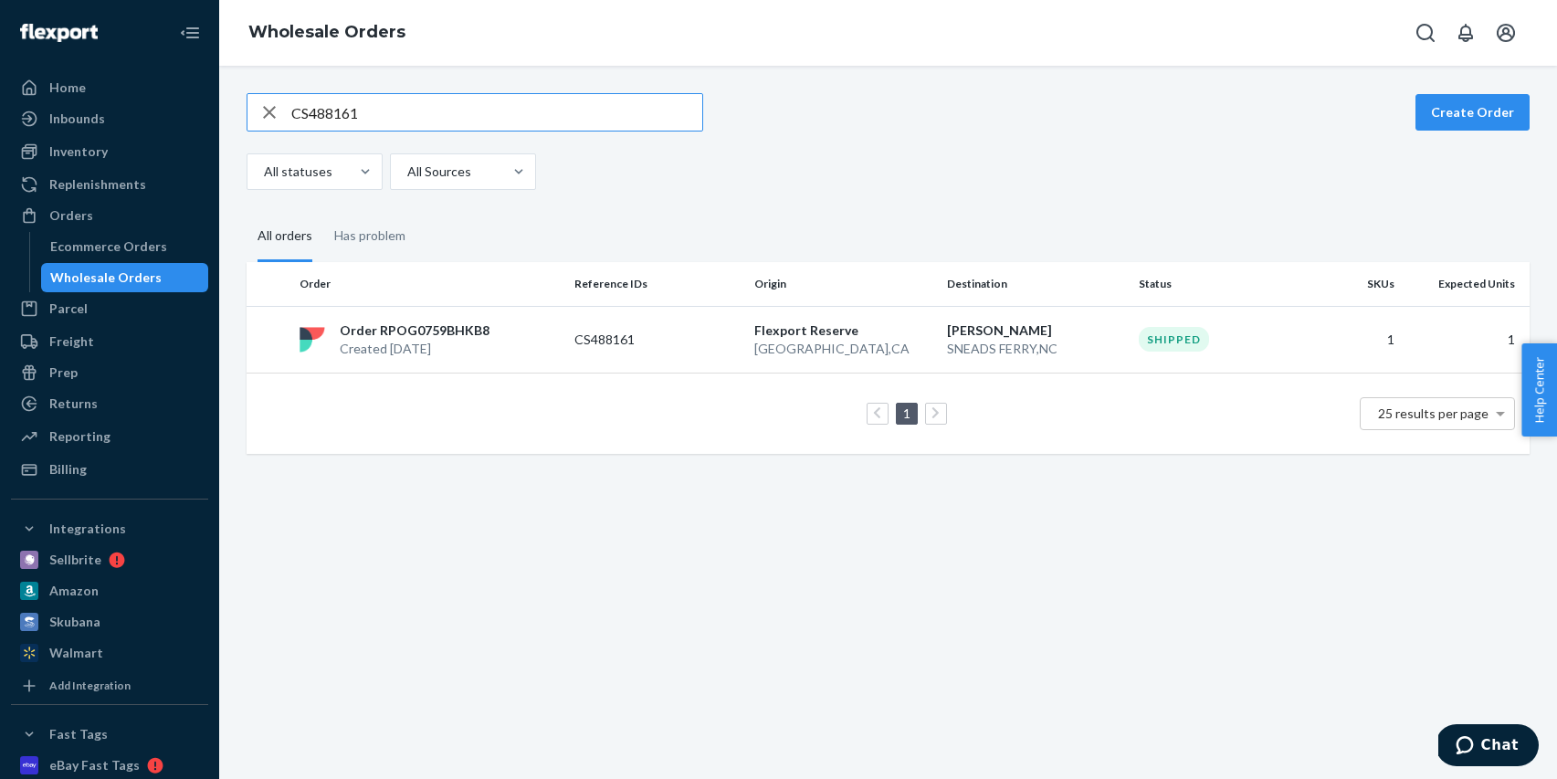
drag, startPoint x: 258, startPoint y: 114, endPoint x: 321, endPoint y: 120, distance: 63.2
click at [258, 114] on icon "button" at bounding box center [269, 112] width 22 height 37
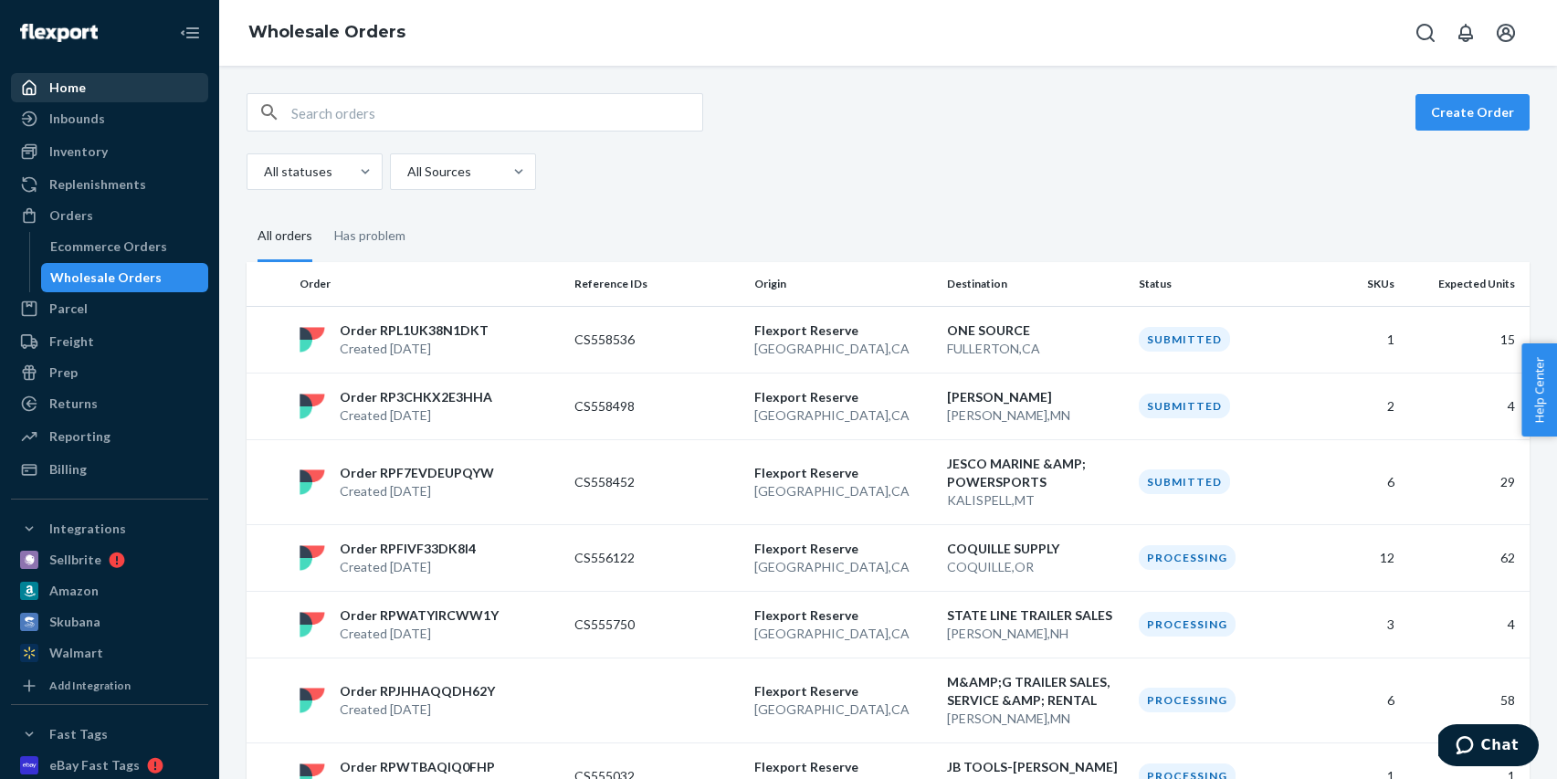
click at [134, 97] on div "Home" at bounding box center [110, 88] width 194 height 26
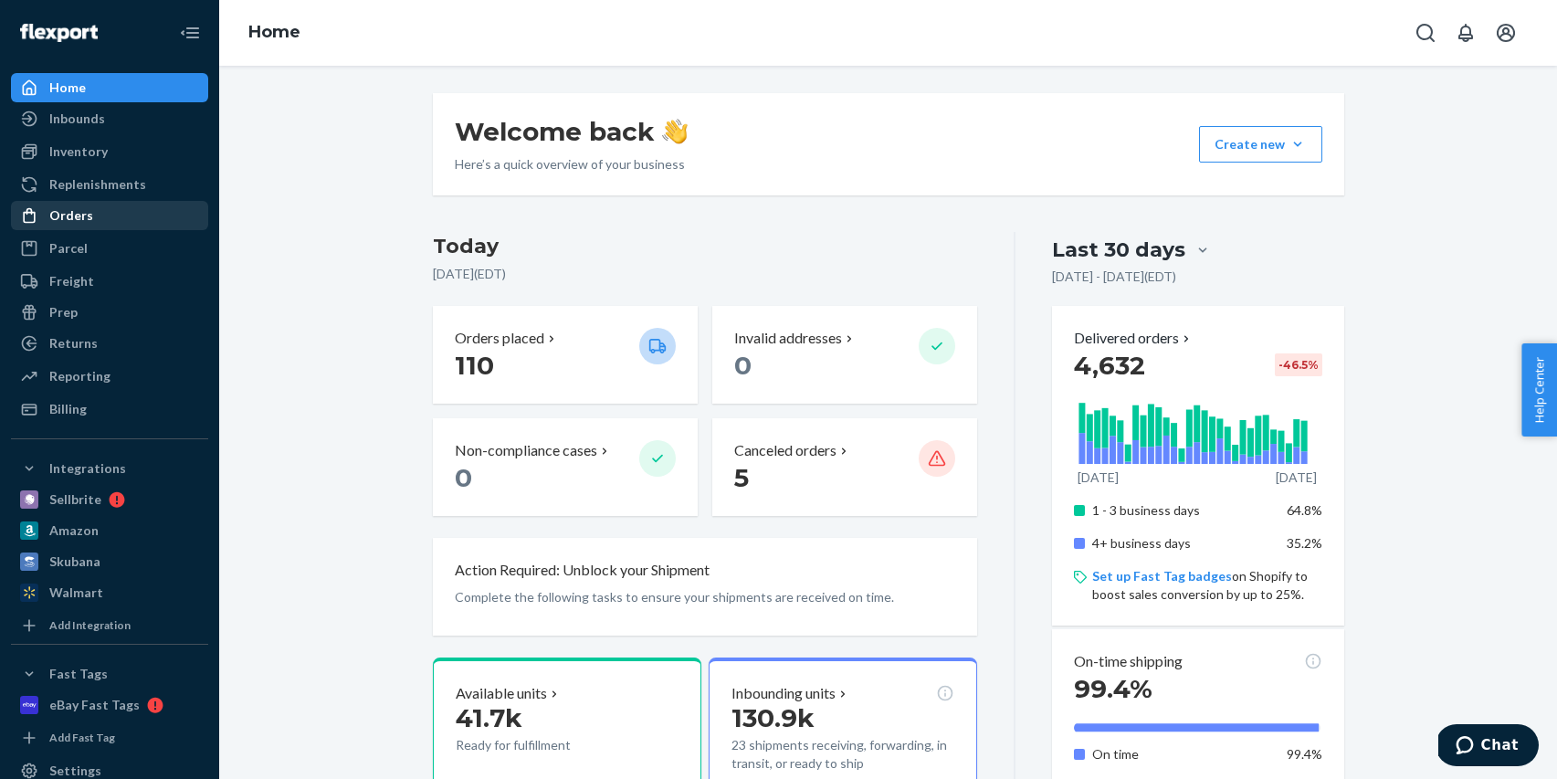
click at [121, 215] on div "Orders" at bounding box center [110, 216] width 194 height 26
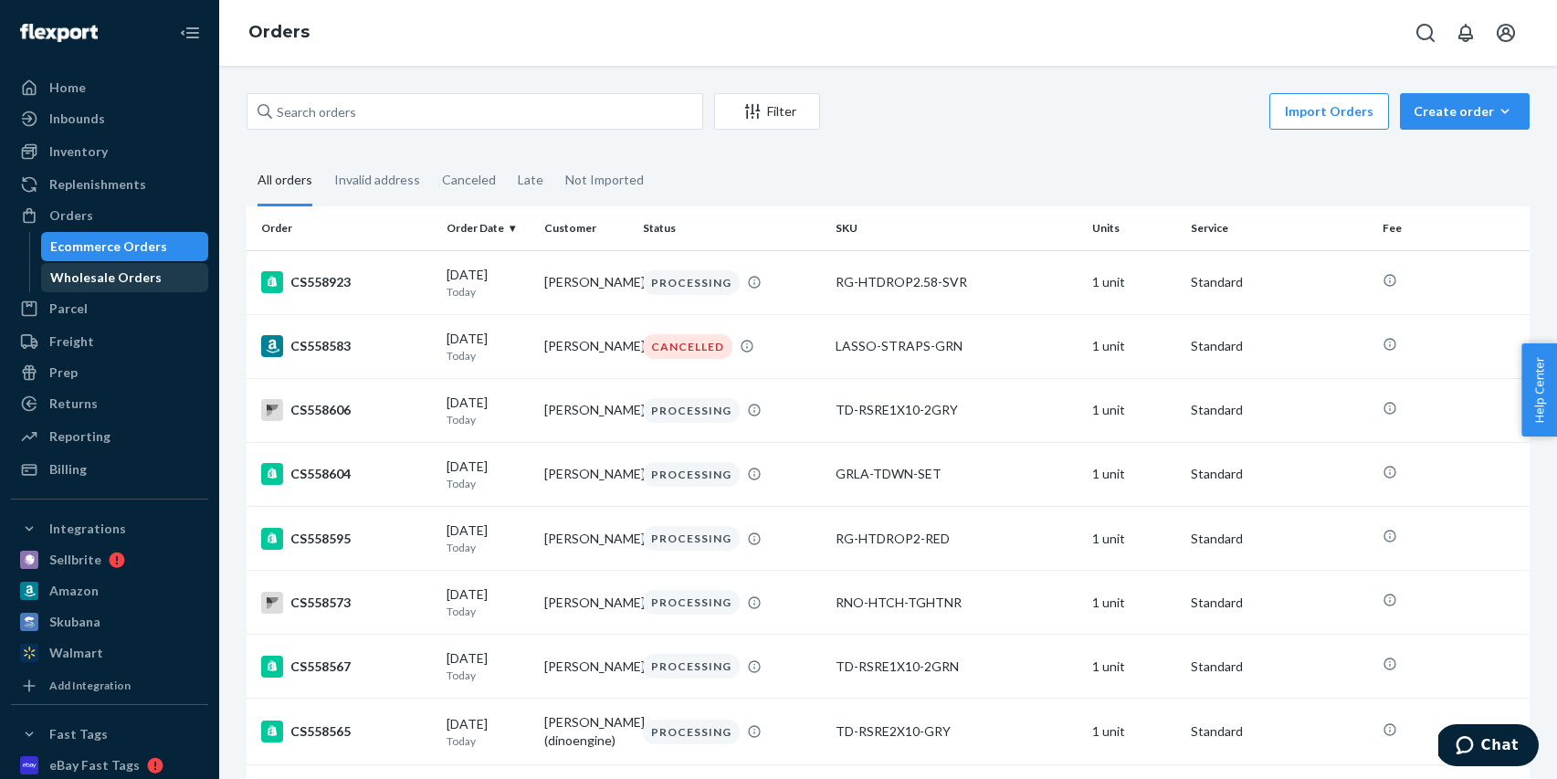
click at [129, 275] on div "Wholesale Orders" at bounding box center [105, 277] width 111 height 18
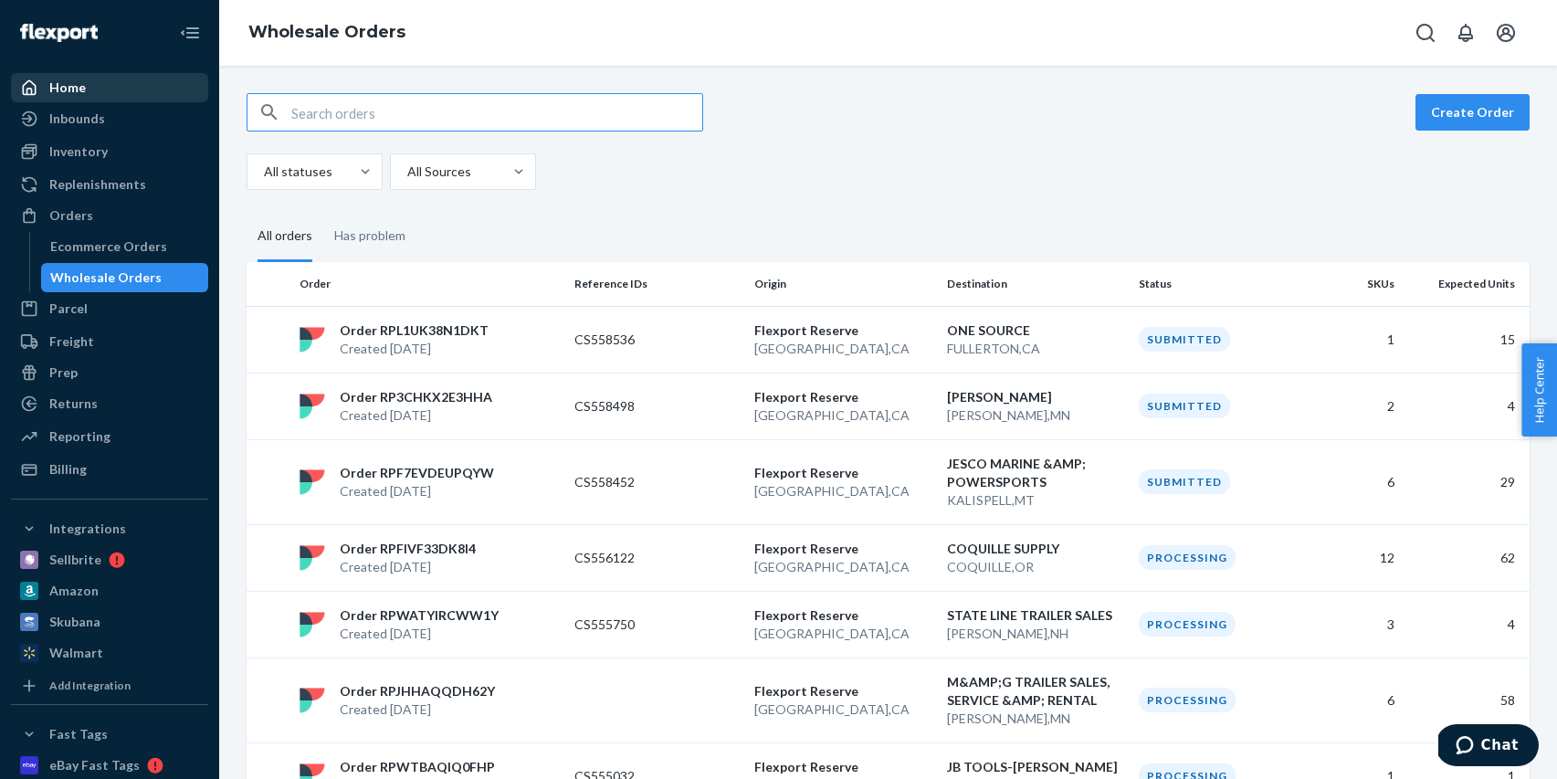
click at [136, 87] on div "Home" at bounding box center [110, 88] width 194 height 26
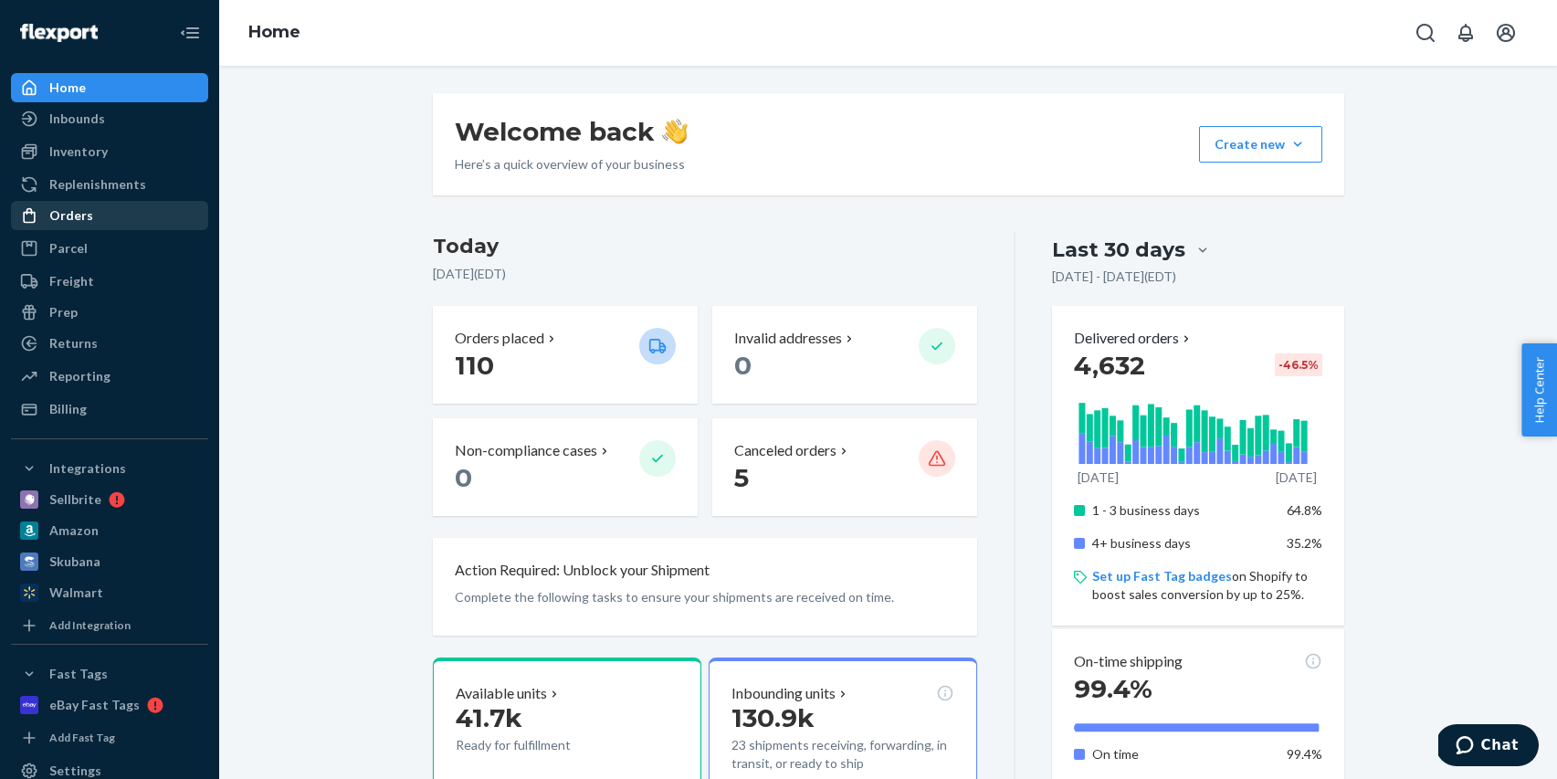
click at [89, 214] on div "Orders" at bounding box center [110, 216] width 194 height 26
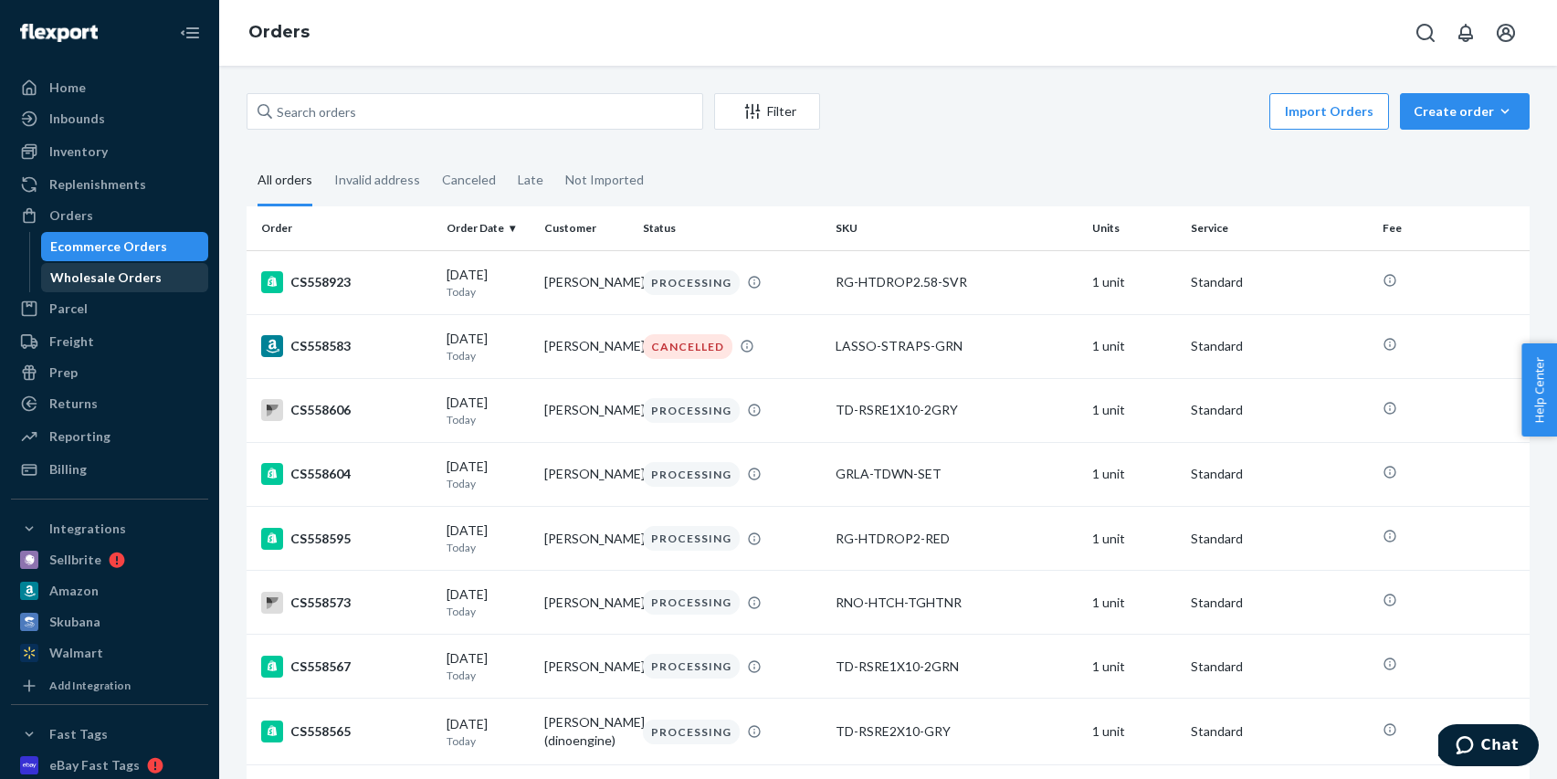
click at [107, 275] on div "Wholesale Orders" at bounding box center [105, 277] width 111 height 18
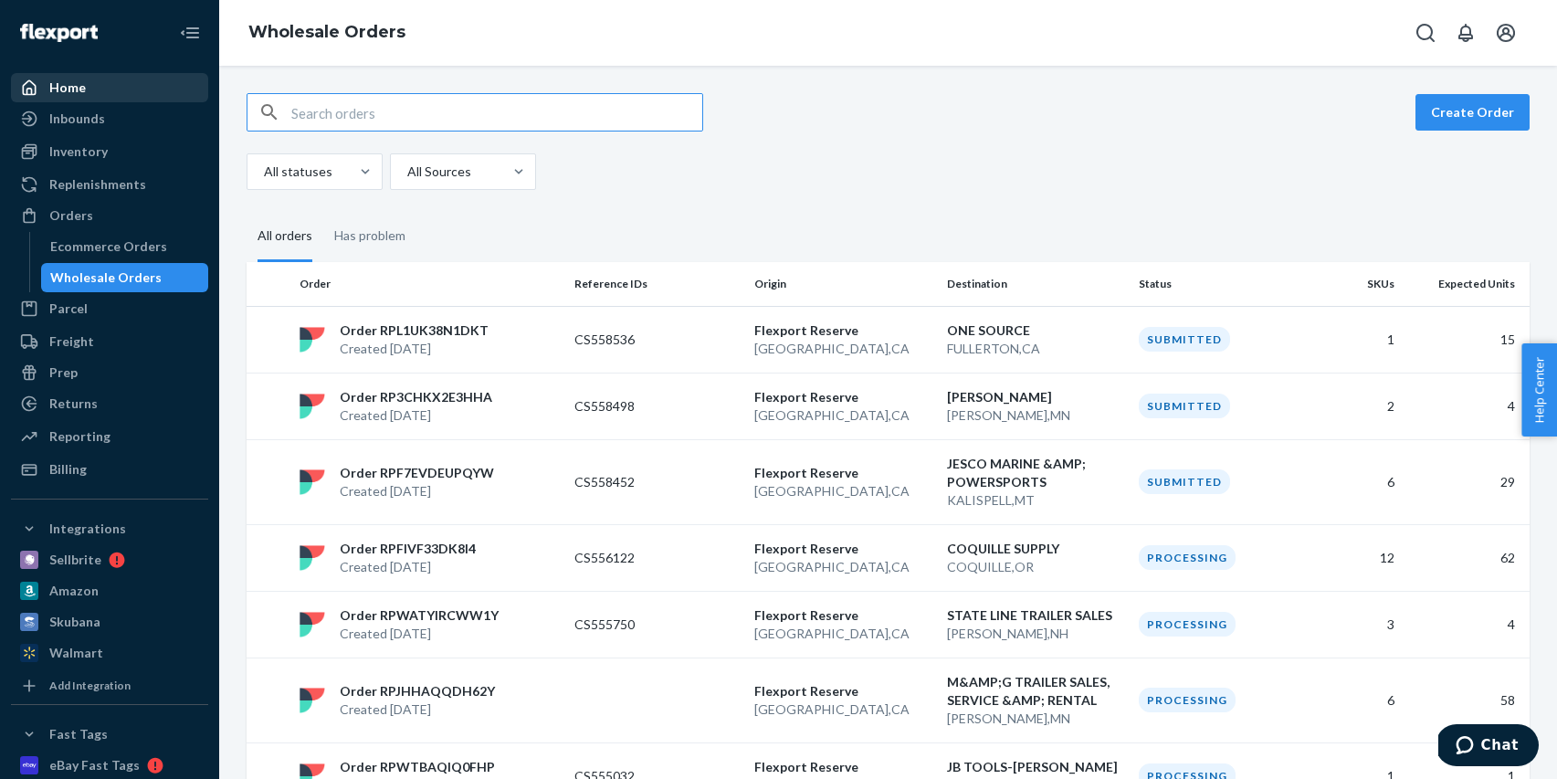
click at [94, 84] on div "Home" at bounding box center [110, 88] width 194 height 26
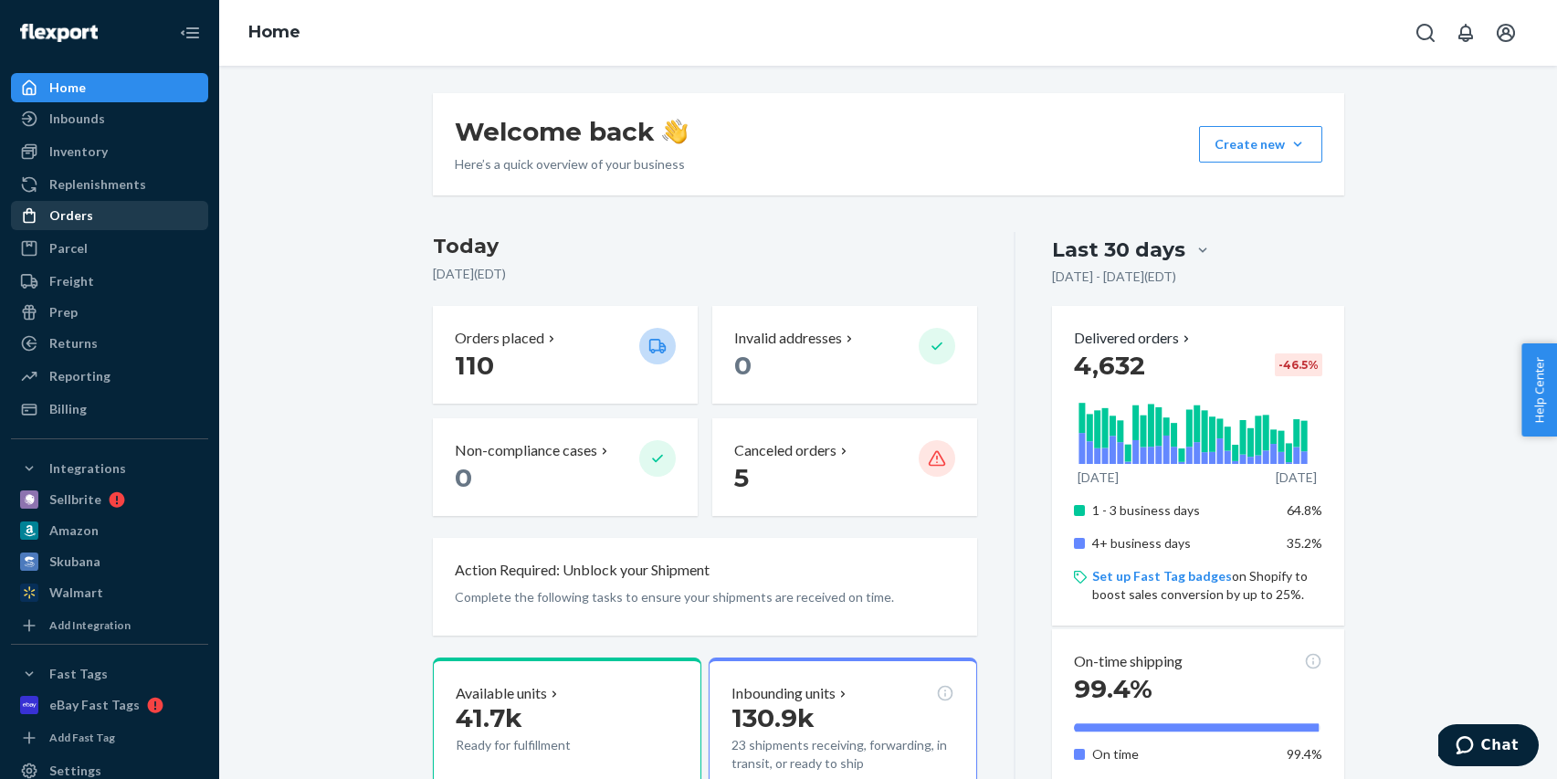
drag, startPoint x: 140, startPoint y: 205, endPoint x: 138, endPoint y: 228, distance: 23.8
click at [140, 205] on div "Orders" at bounding box center [110, 216] width 194 height 26
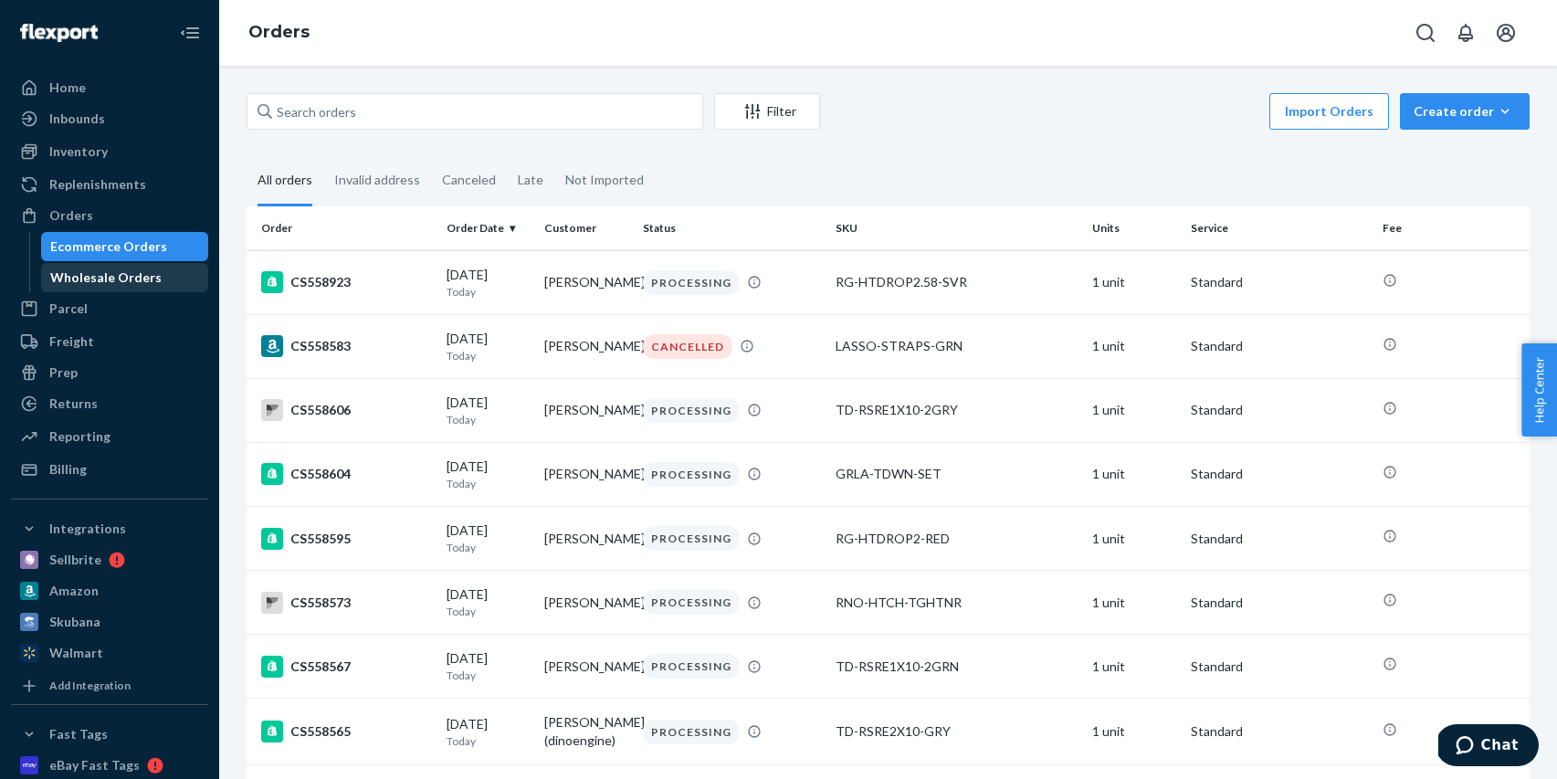
click at [125, 275] on div "Wholesale Orders" at bounding box center [105, 277] width 111 height 18
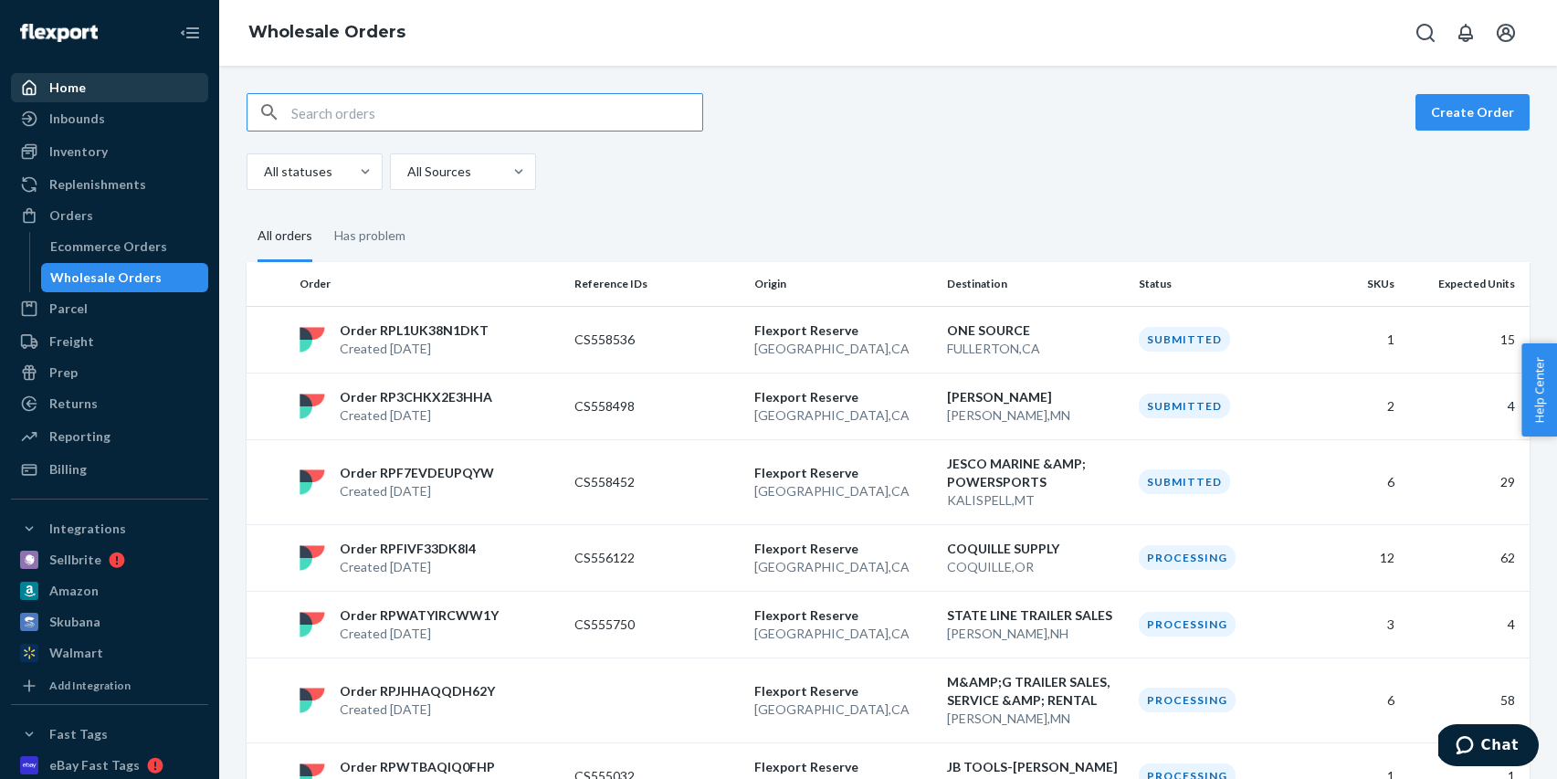
click at [120, 89] on div "Home" at bounding box center [110, 88] width 194 height 26
